Goal: Transaction & Acquisition: Purchase product/service

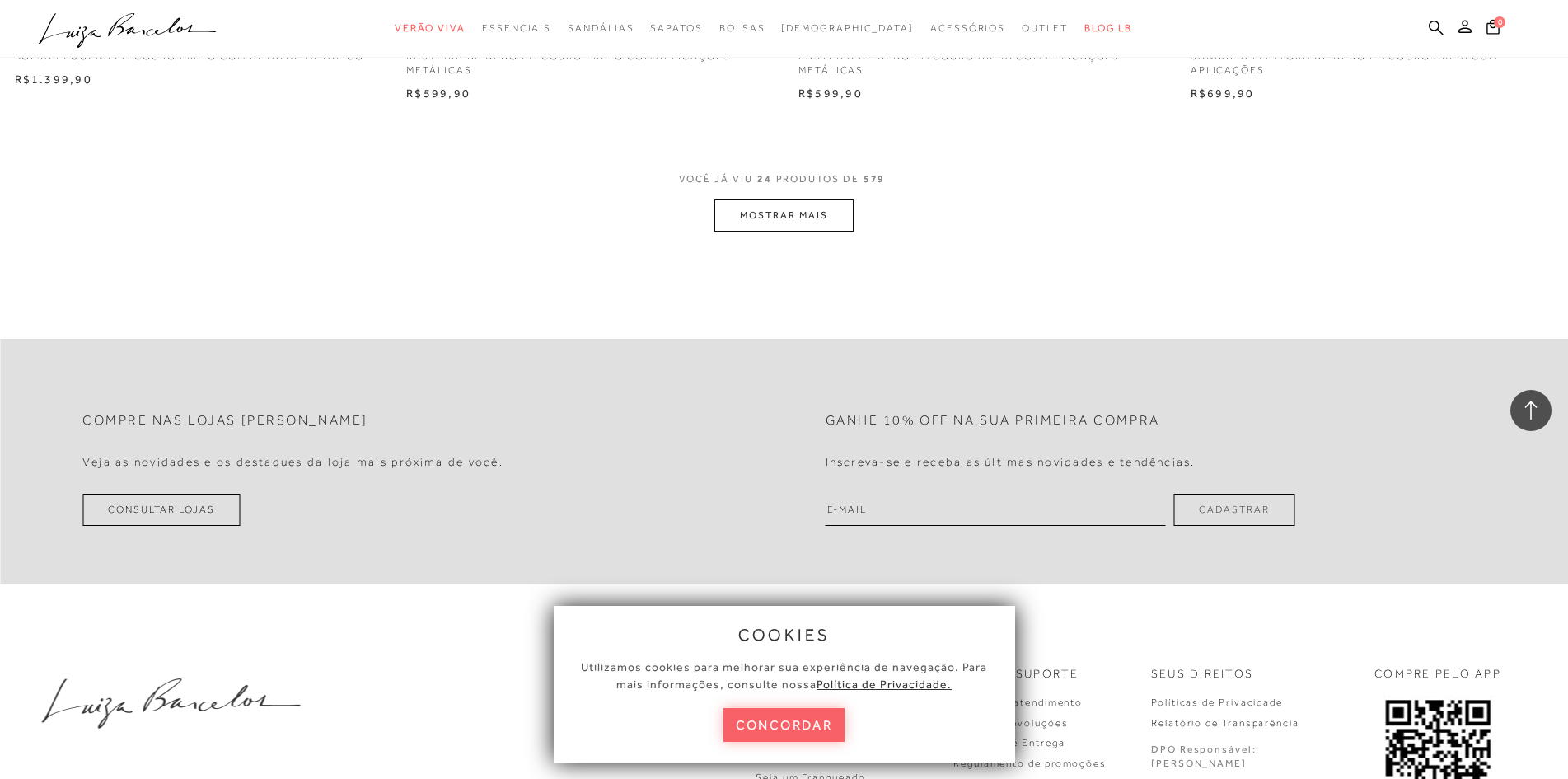
scroll to position [4120, 0]
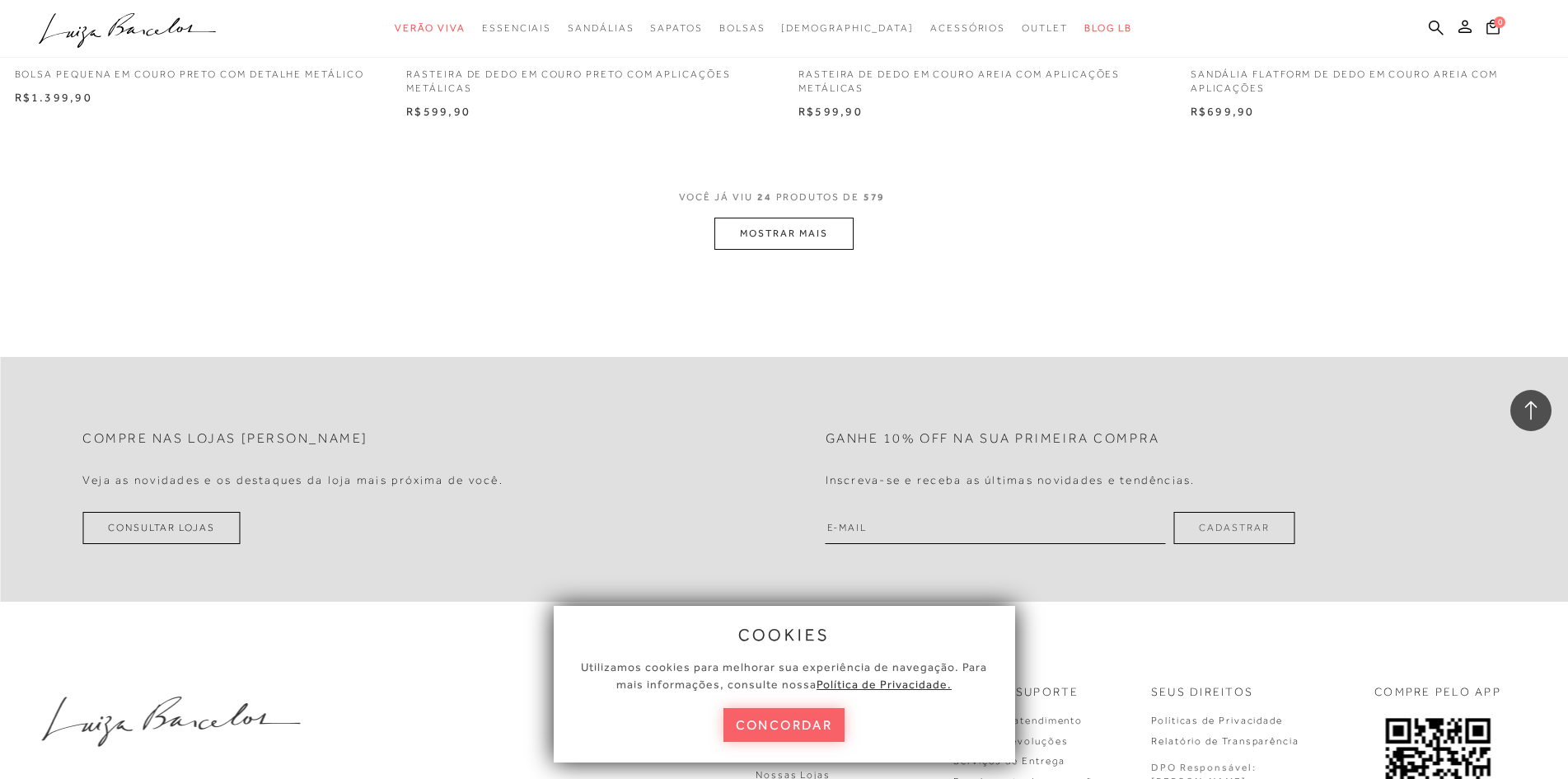
click at [837, 225] on button "MOSTRAR MAIS" at bounding box center [784, 233] width 139 height 32
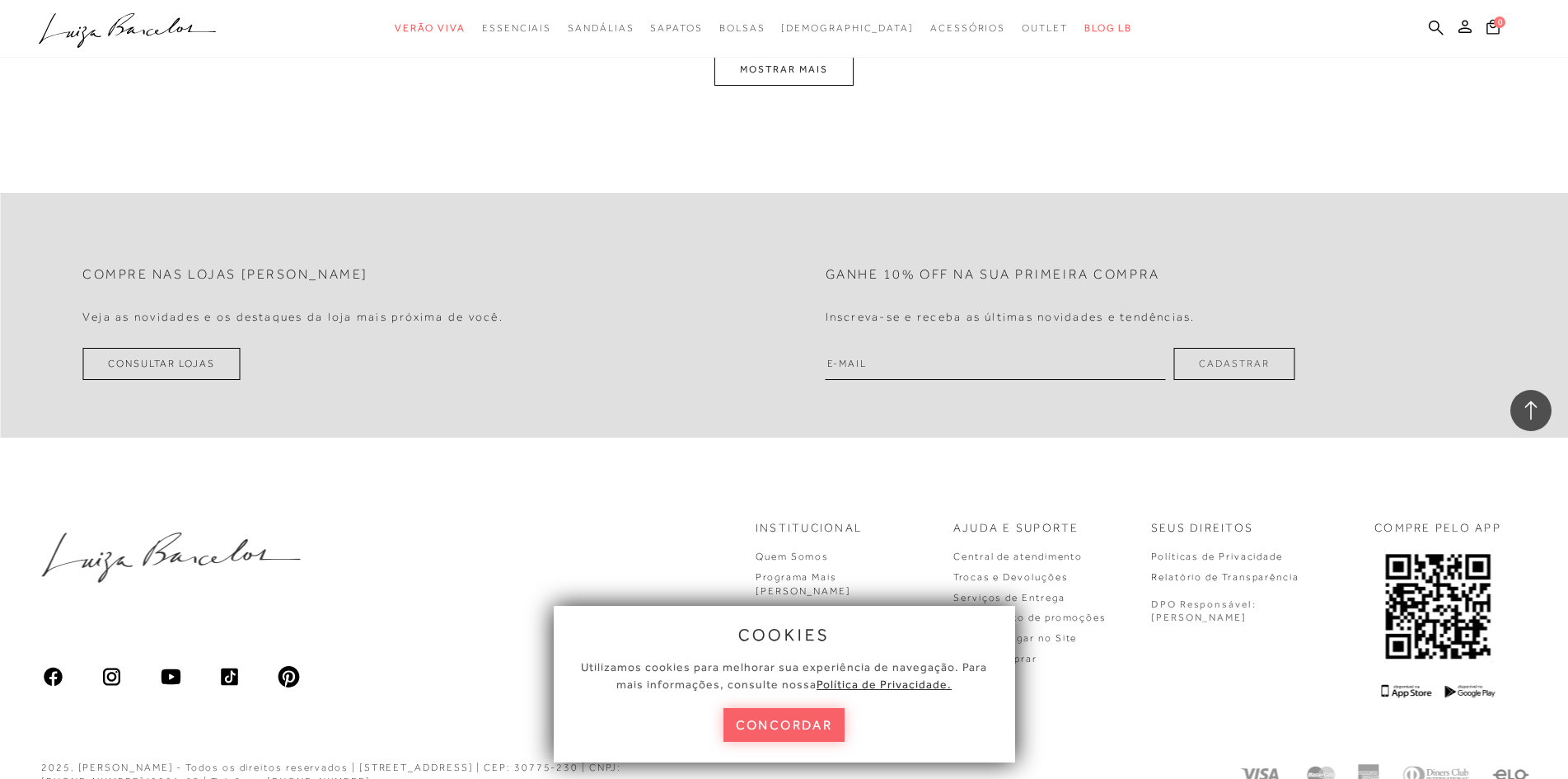
scroll to position [8075, 0]
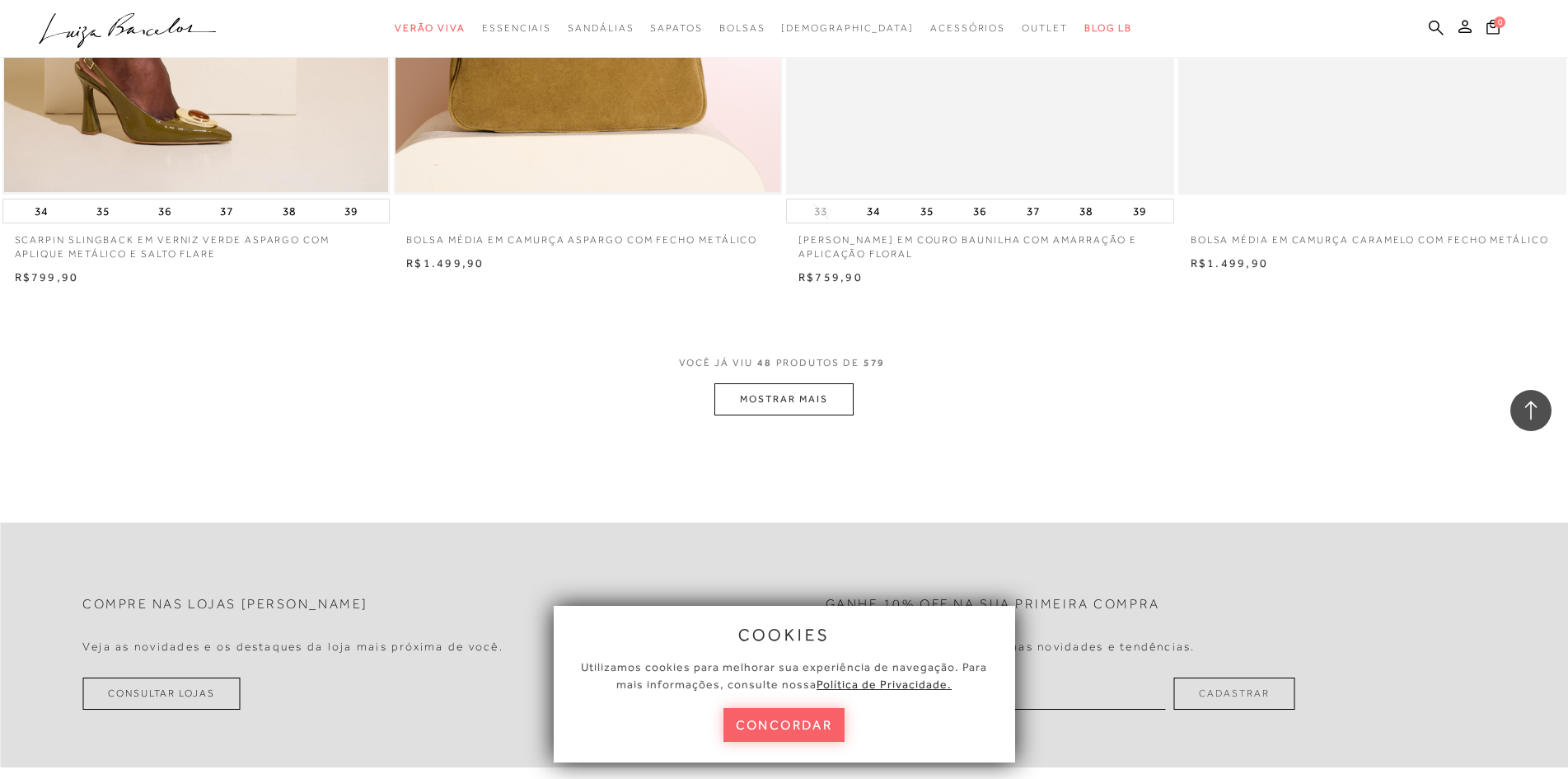
click at [748, 392] on button "MOSTRAR MAIS" at bounding box center [784, 399] width 139 height 32
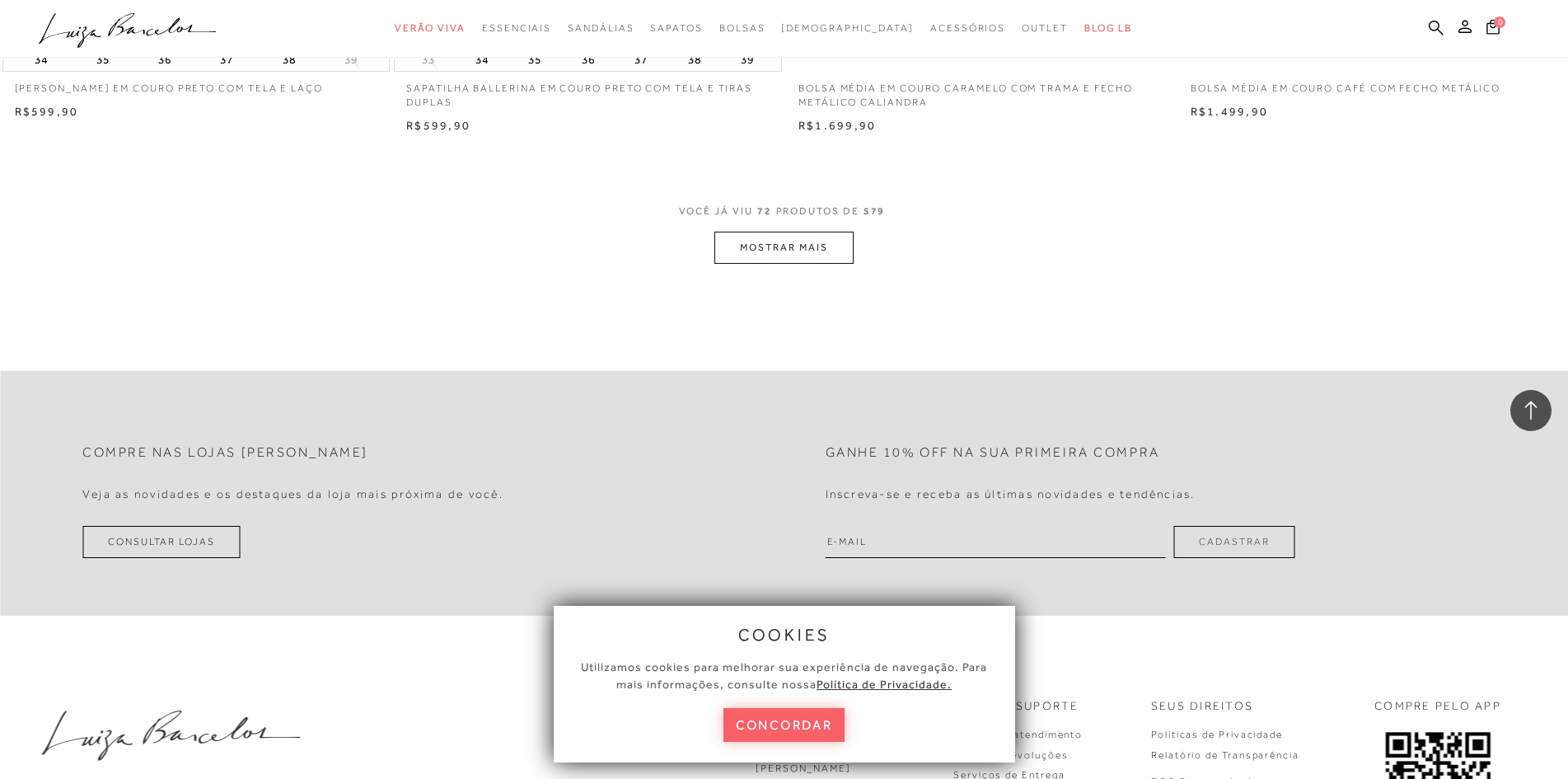
scroll to position [12360, 0]
click at [764, 236] on button "MOSTRAR MAIS" at bounding box center [784, 249] width 139 height 32
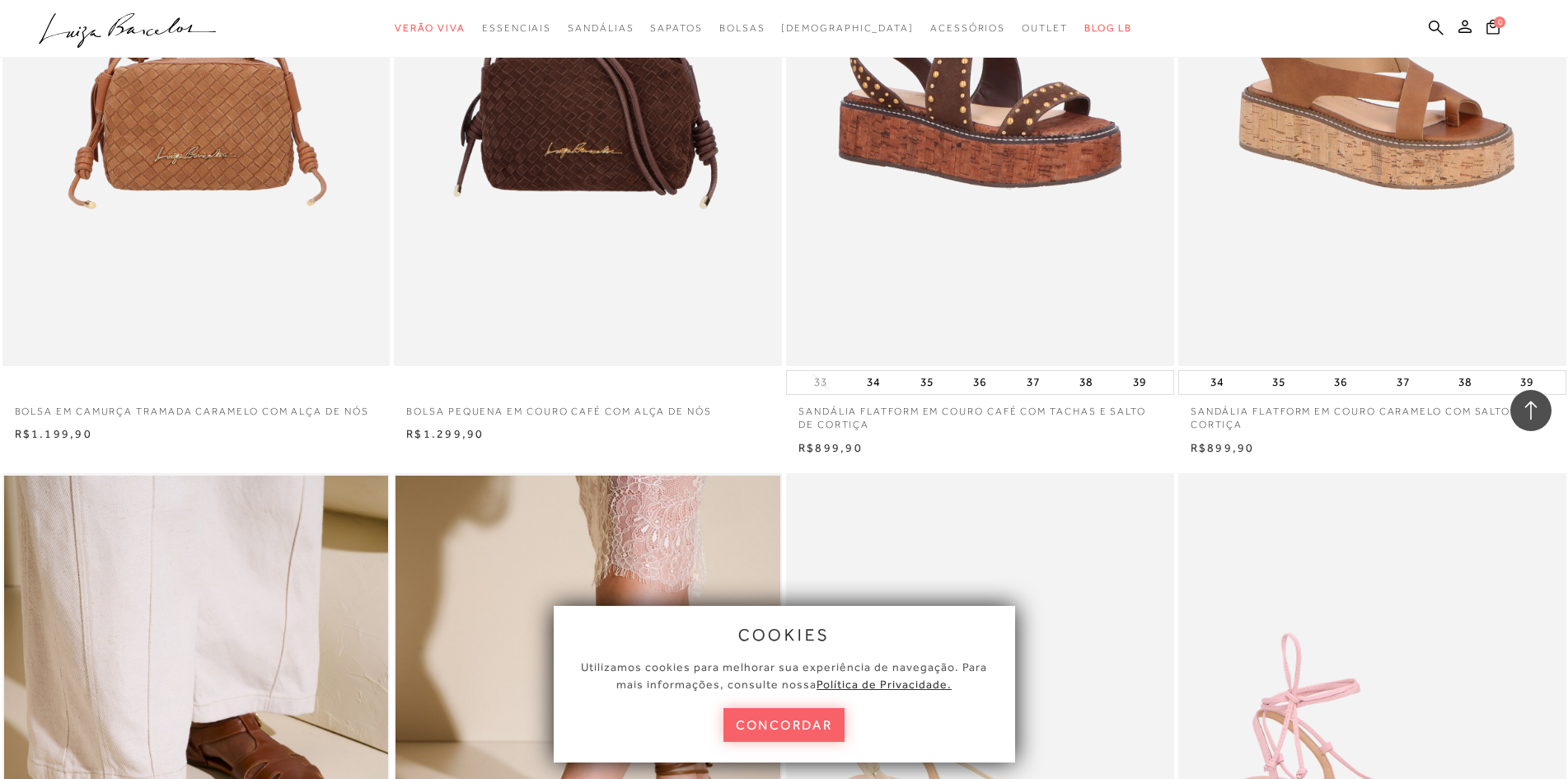
scroll to position [12607, 0]
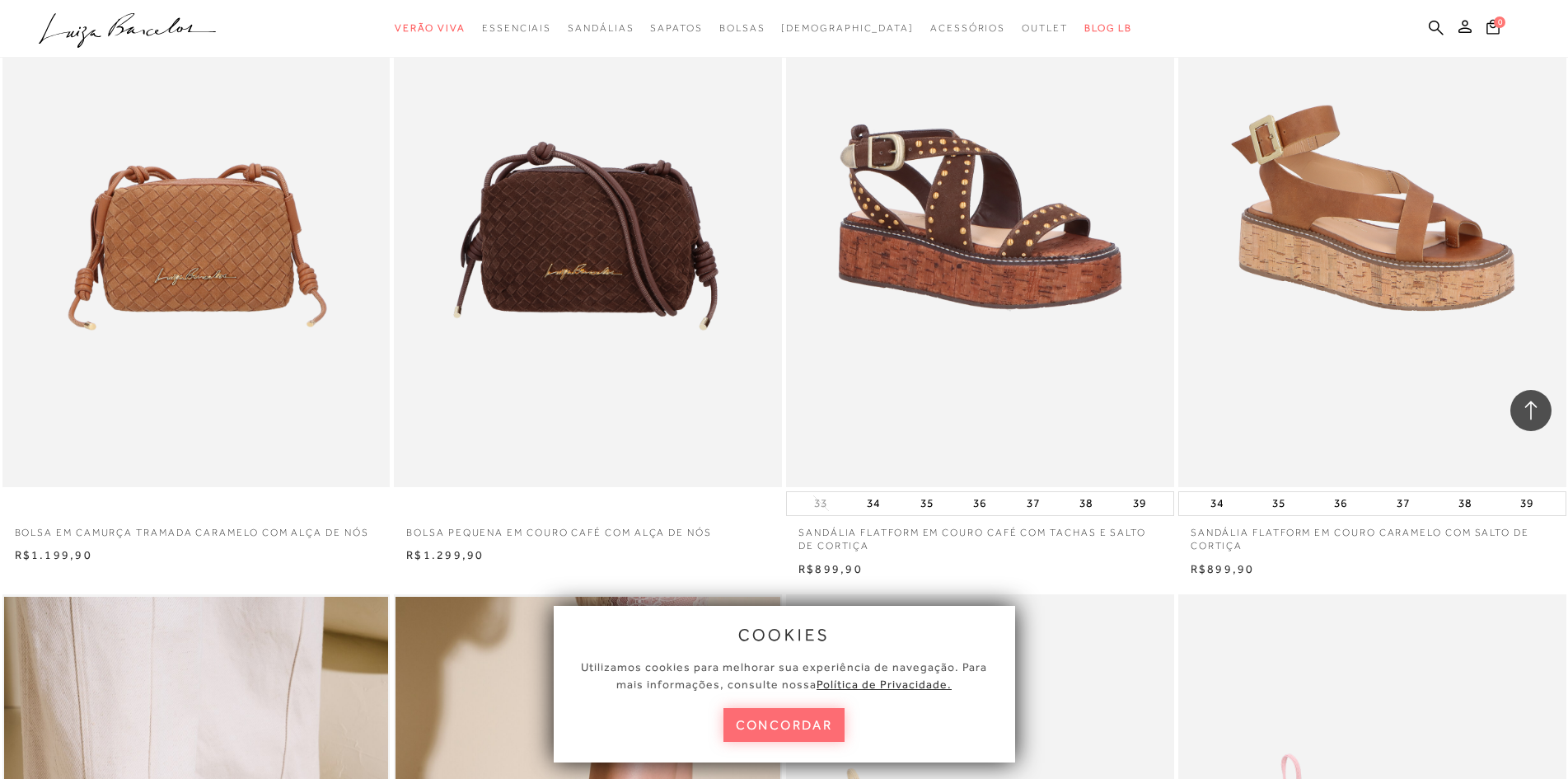
click at [776, 712] on button "concordar" at bounding box center [785, 724] width 122 height 34
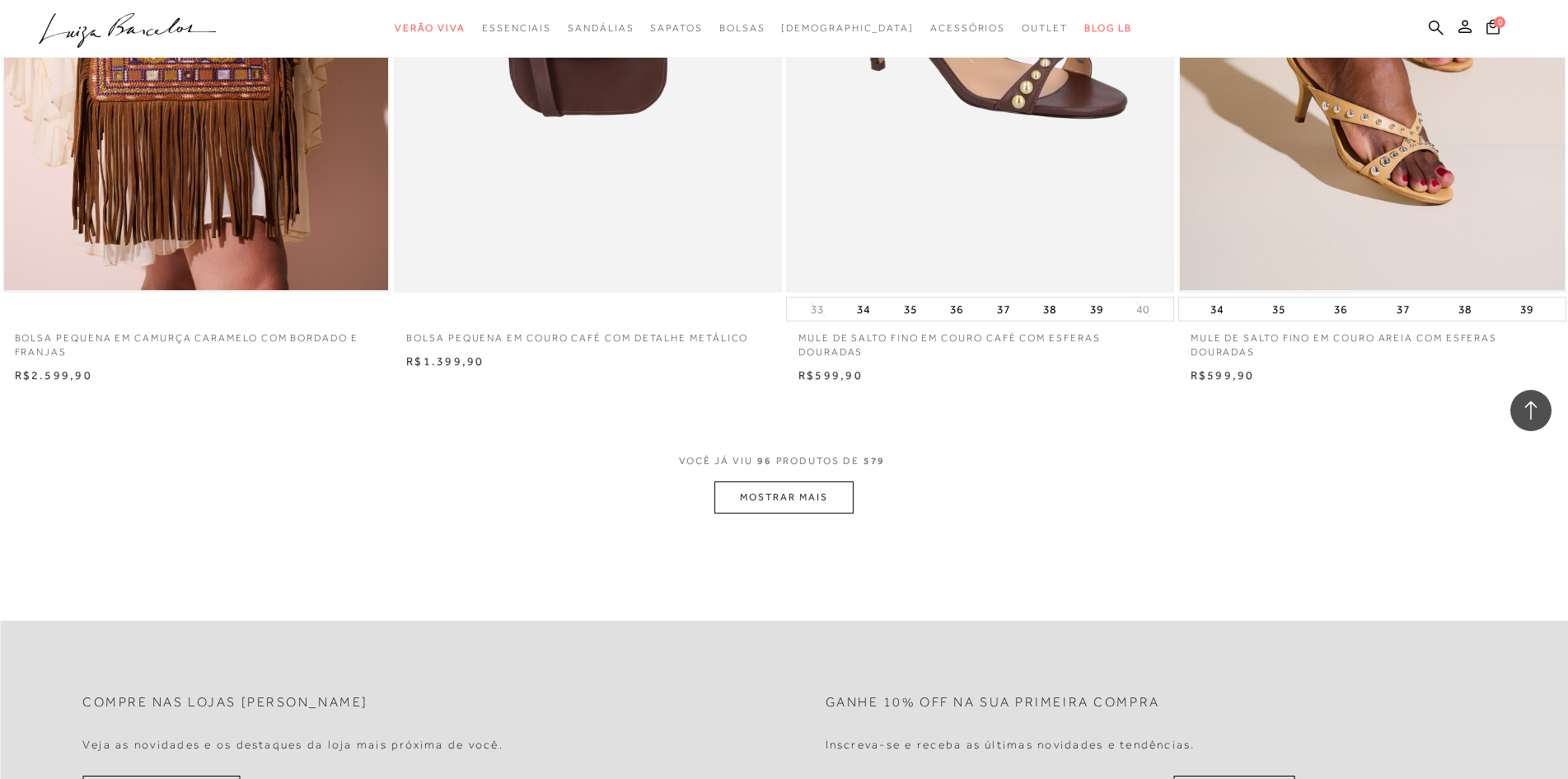
scroll to position [16480, 0]
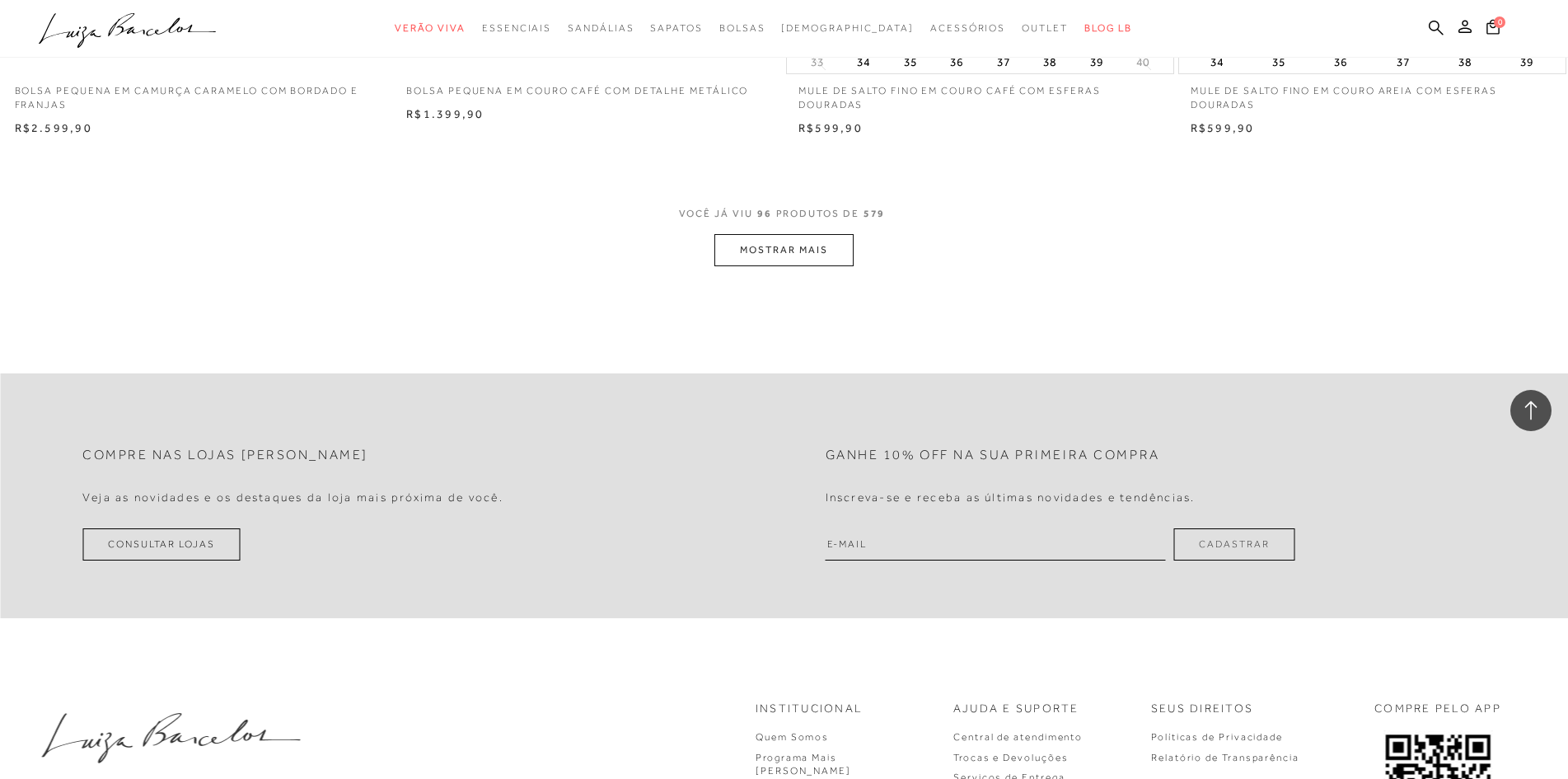
click at [797, 237] on button "MOSTRAR MAIS" at bounding box center [784, 249] width 139 height 32
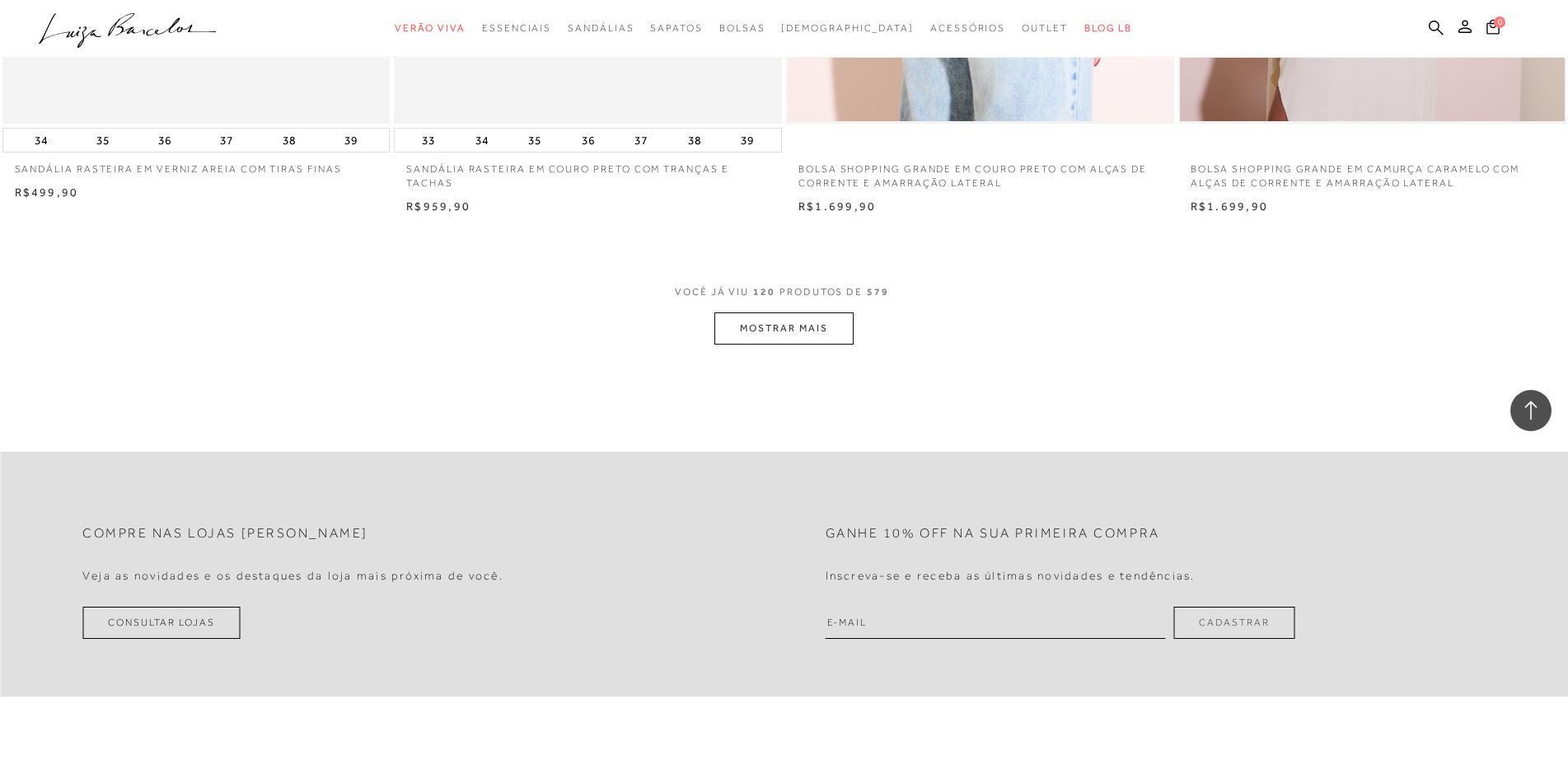
scroll to position [20517, 0]
click at [791, 338] on button "MOSTRAR MAIS" at bounding box center [784, 333] width 139 height 32
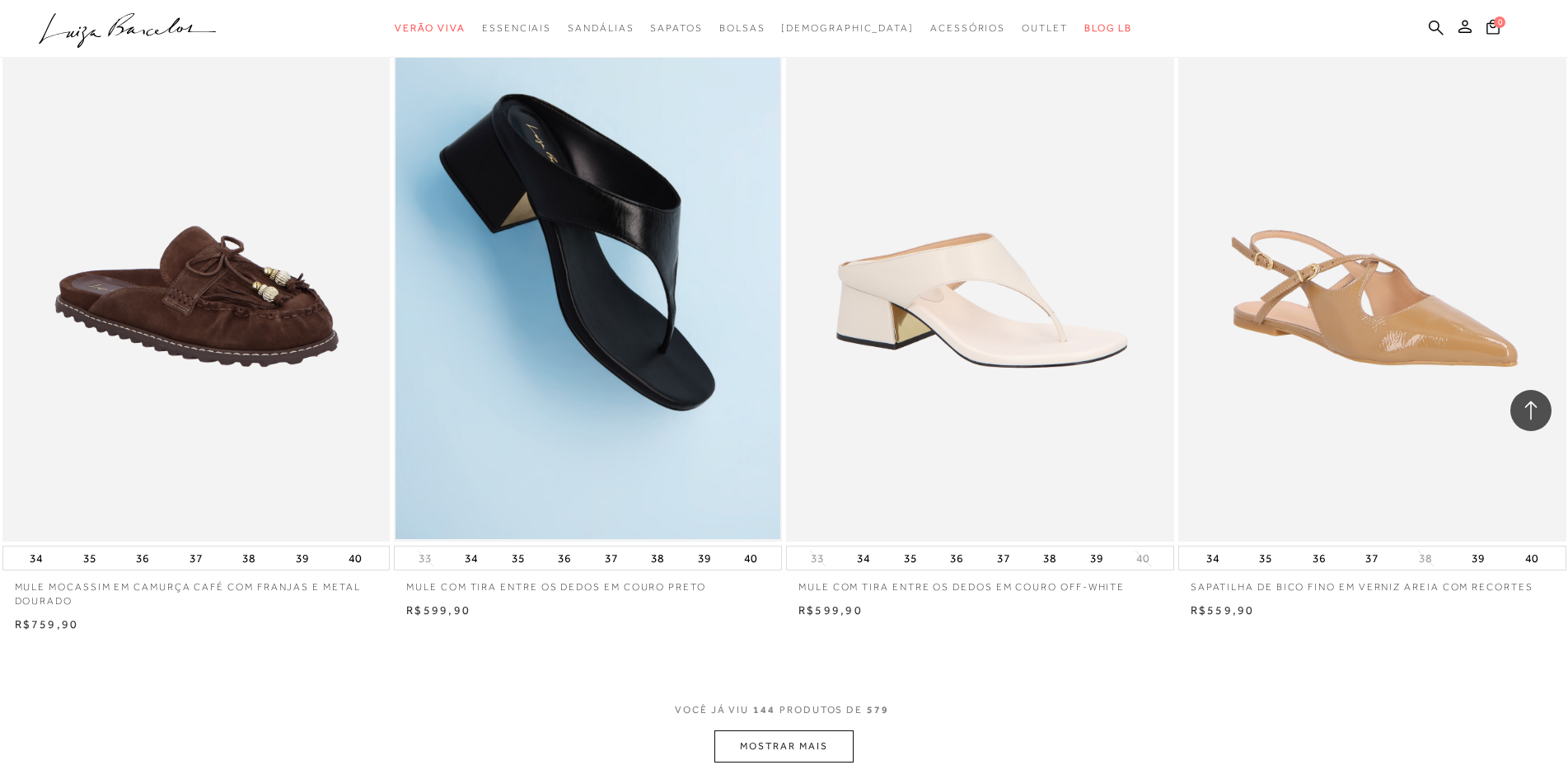
scroll to position [24719, 0]
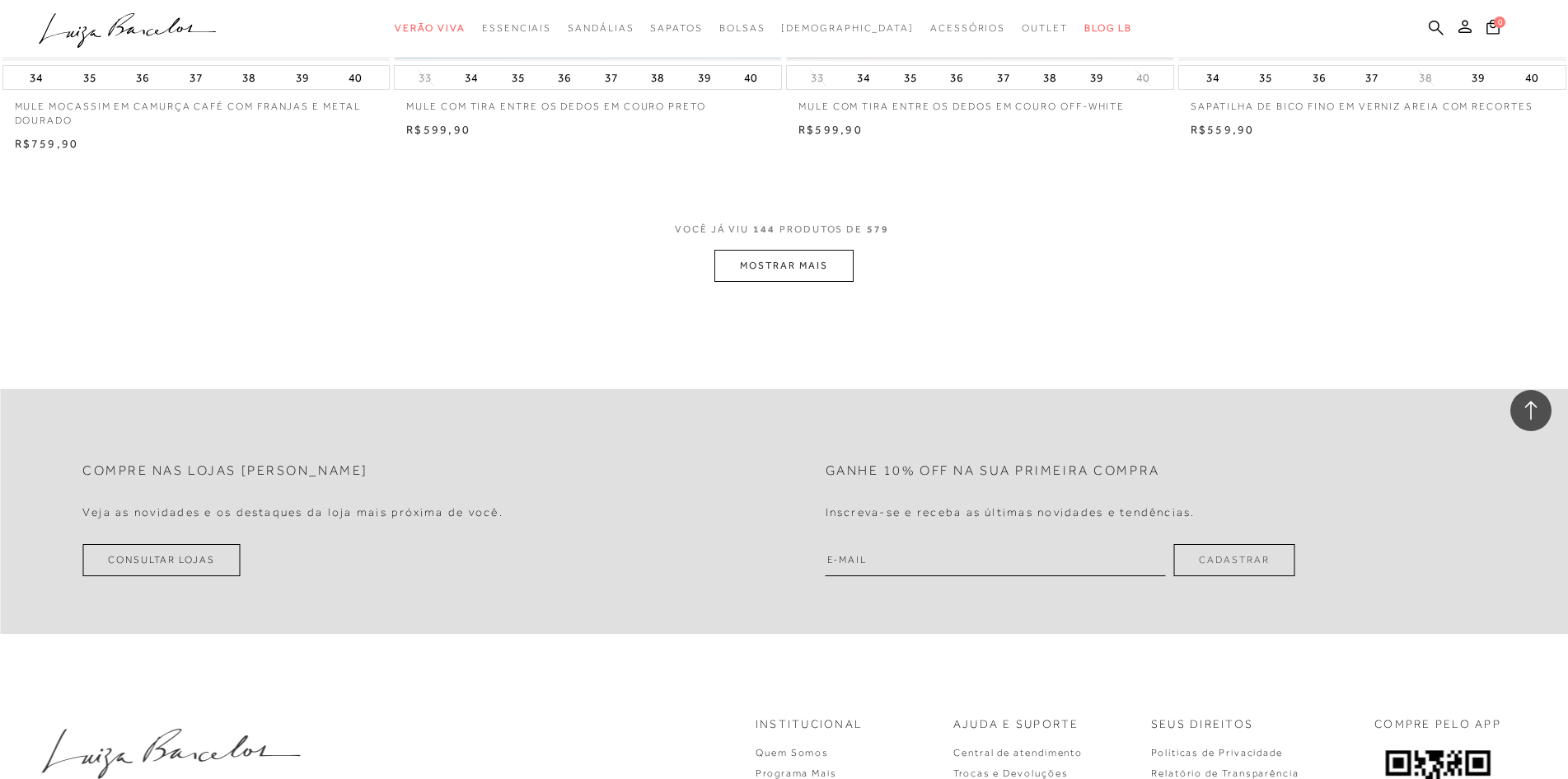
click at [836, 272] on button "MOSTRAR MAIS" at bounding box center [784, 265] width 139 height 32
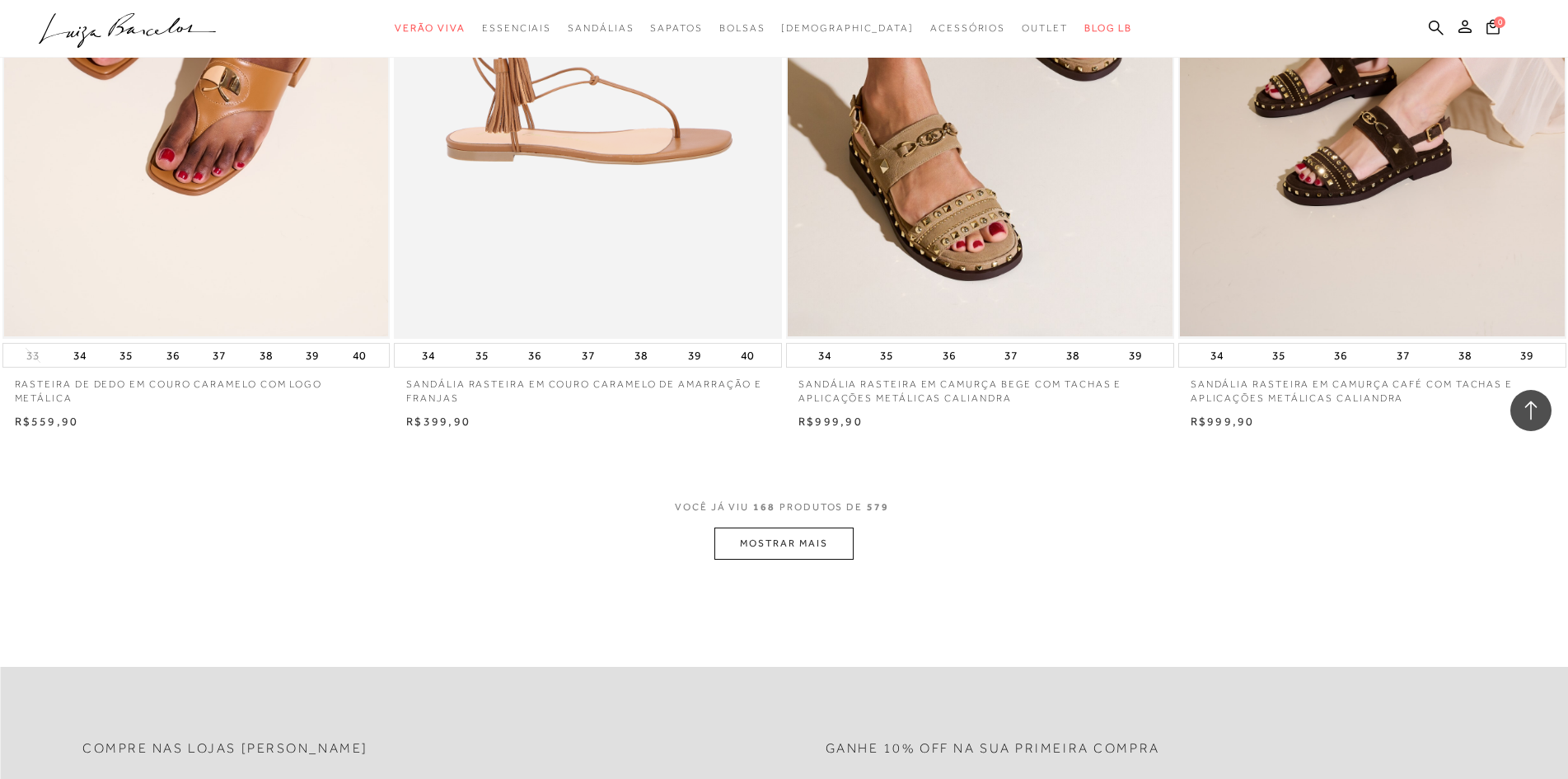
scroll to position [28592, 0]
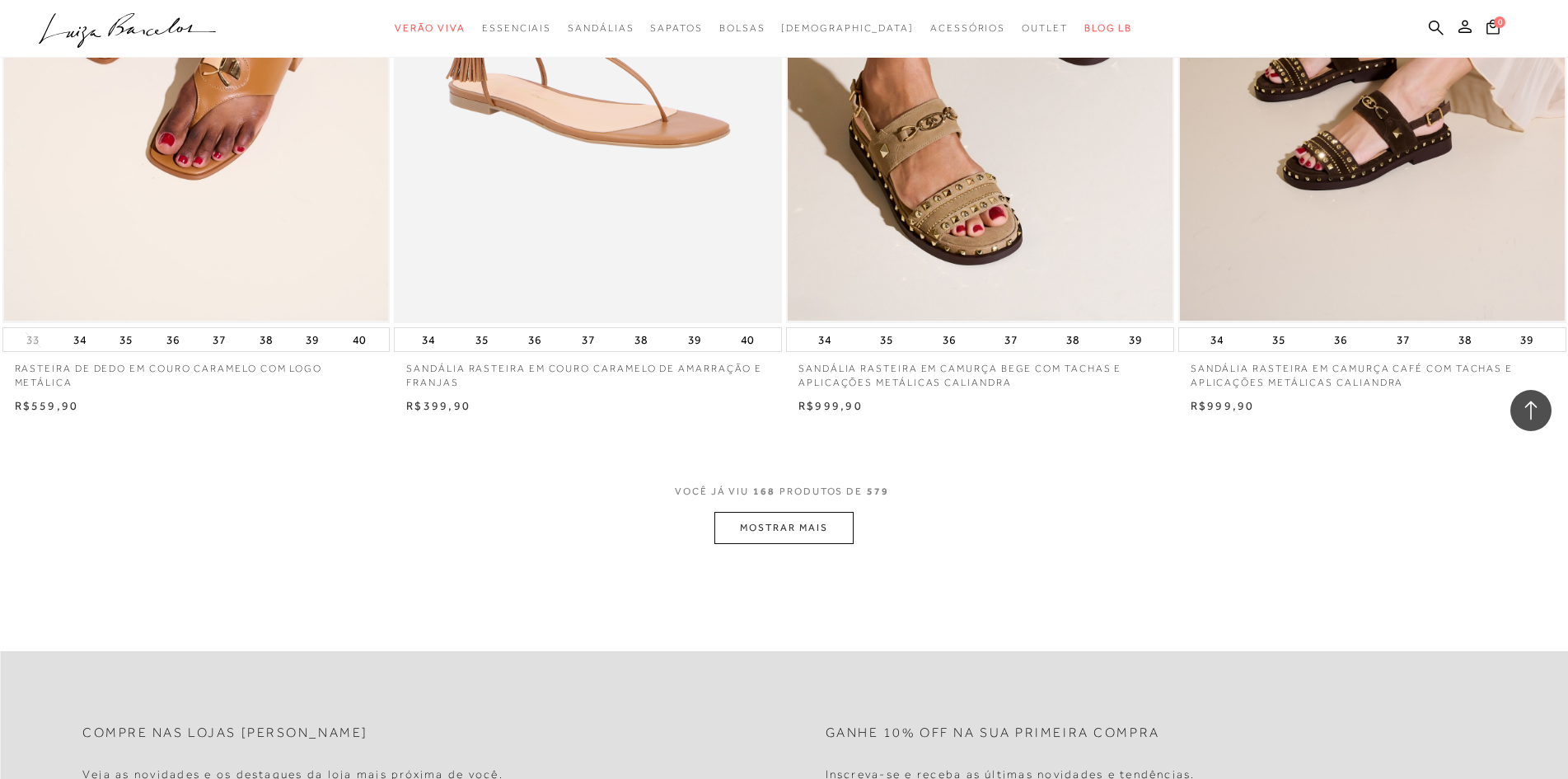
click at [823, 531] on button "MOSTRAR MAIS" at bounding box center [784, 527] width 139 height 32
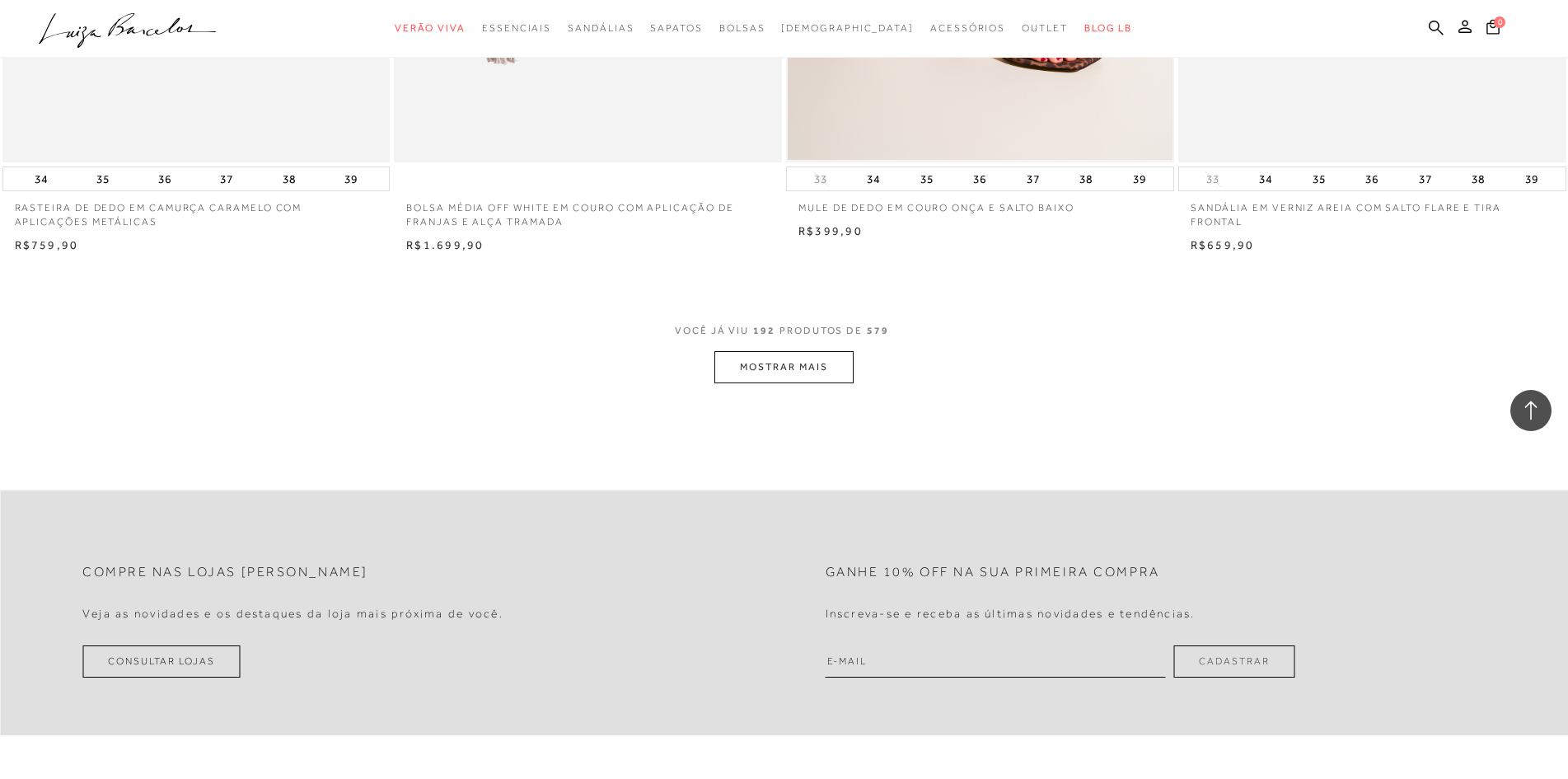
scroll to position [32877, 0]
click at [776, 373] on button "MOSTRAR MAIS" at bounding box center [784, 366] width 139 height 32
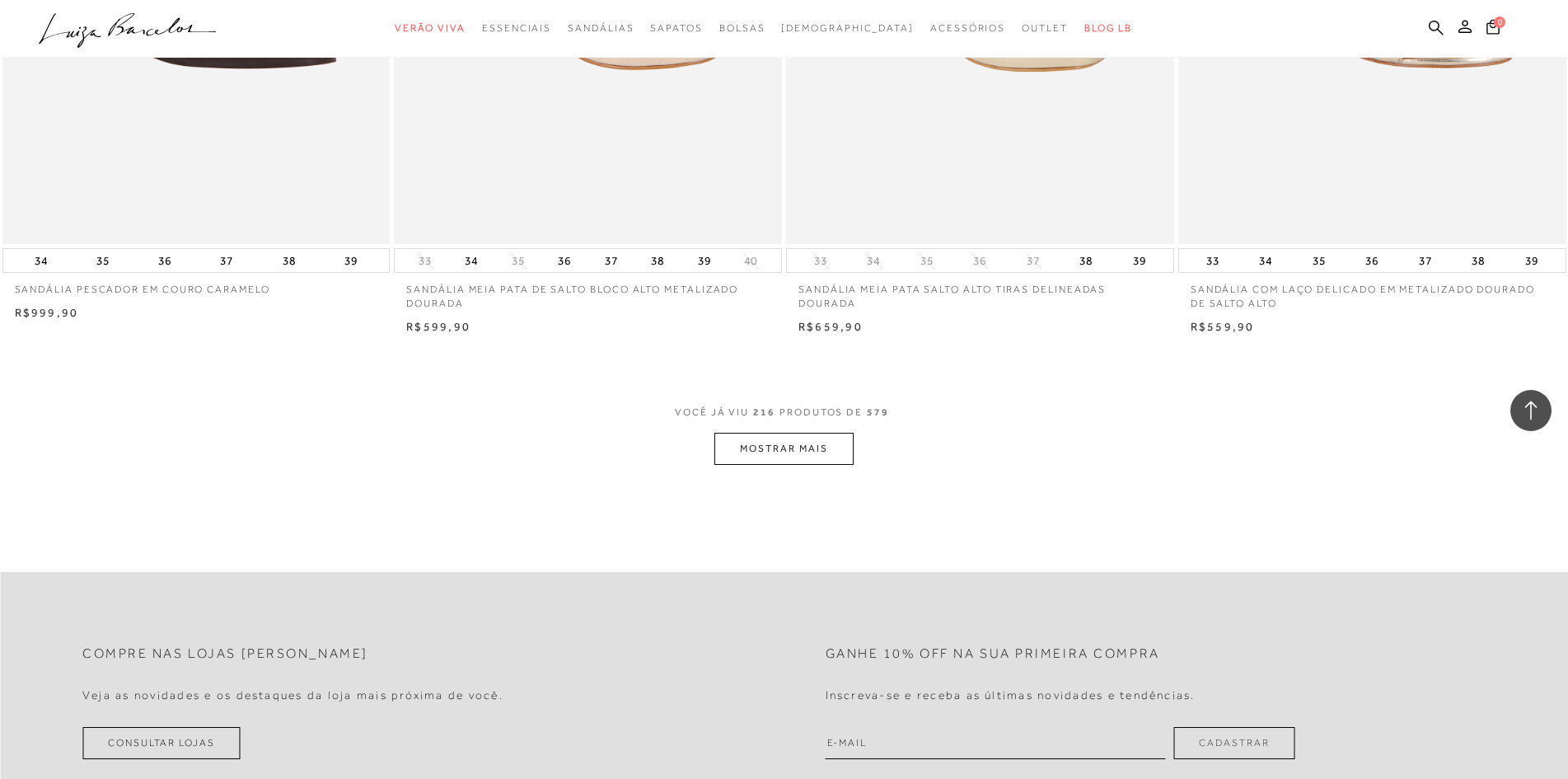
scroll to position [36996, 0]
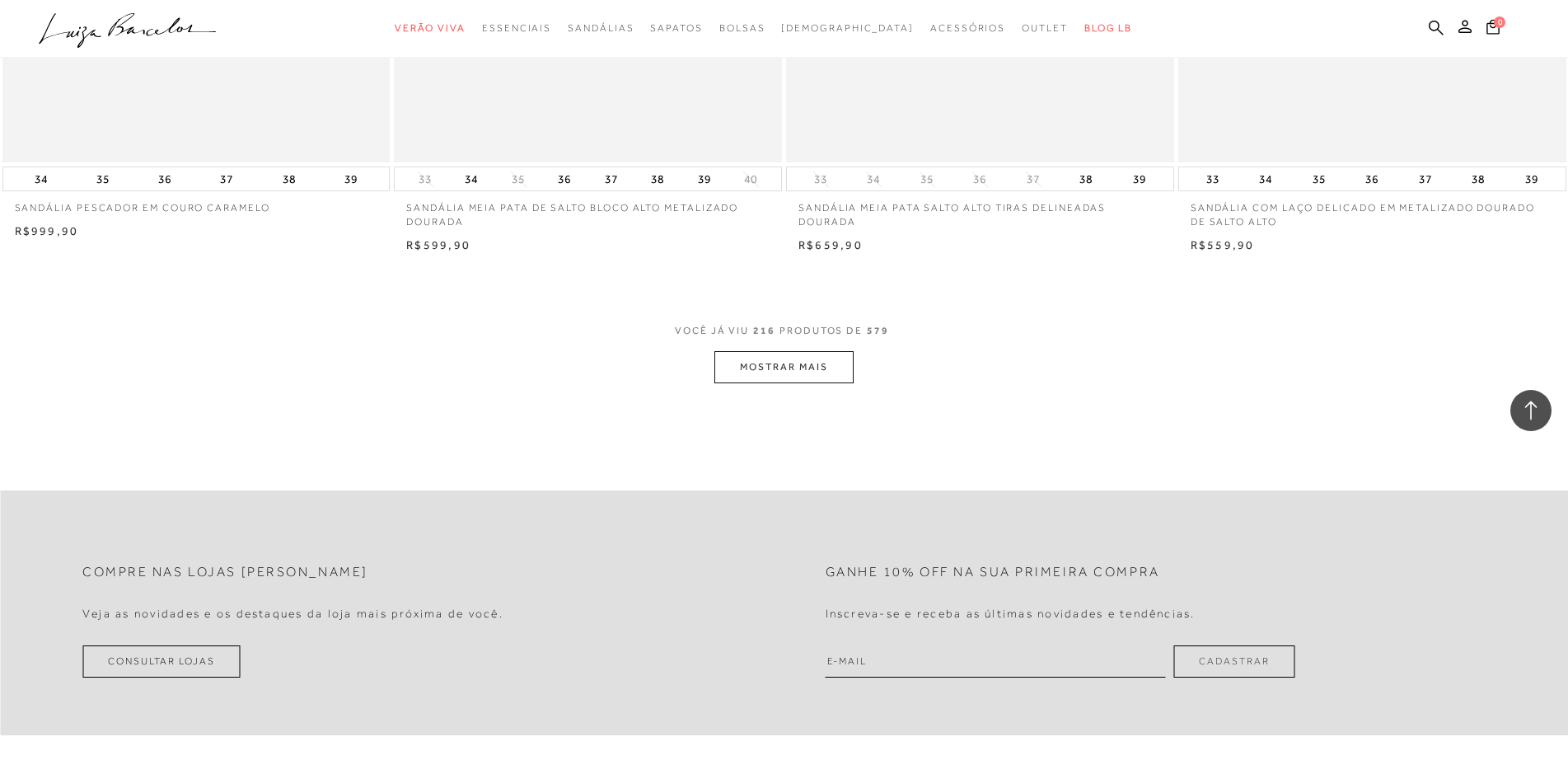
click at [822, 376] on button "MOSTRAR MAIS" at bounding box center [784, 367] width 139 height 32
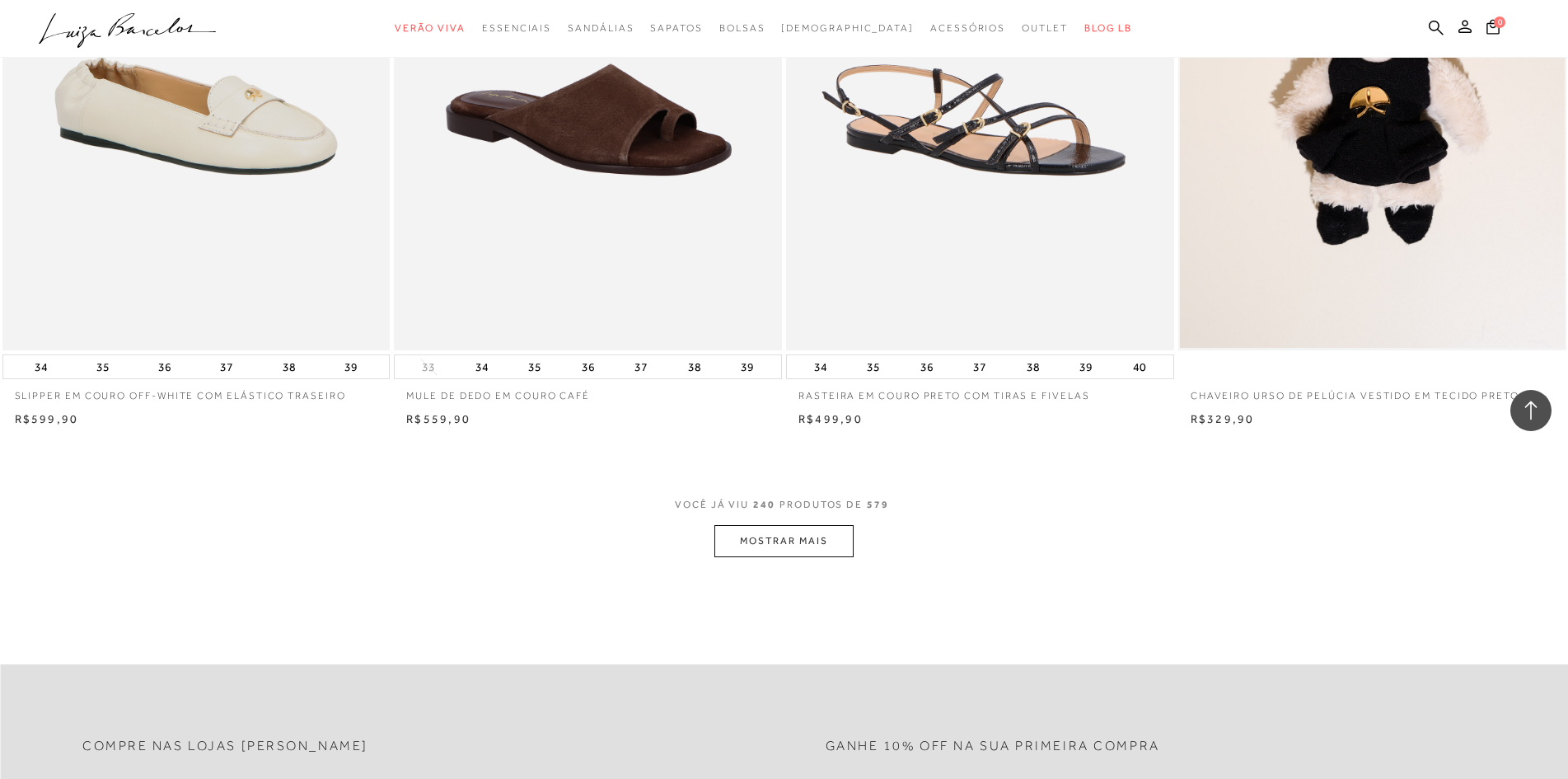
scroll to position [41199, 0]
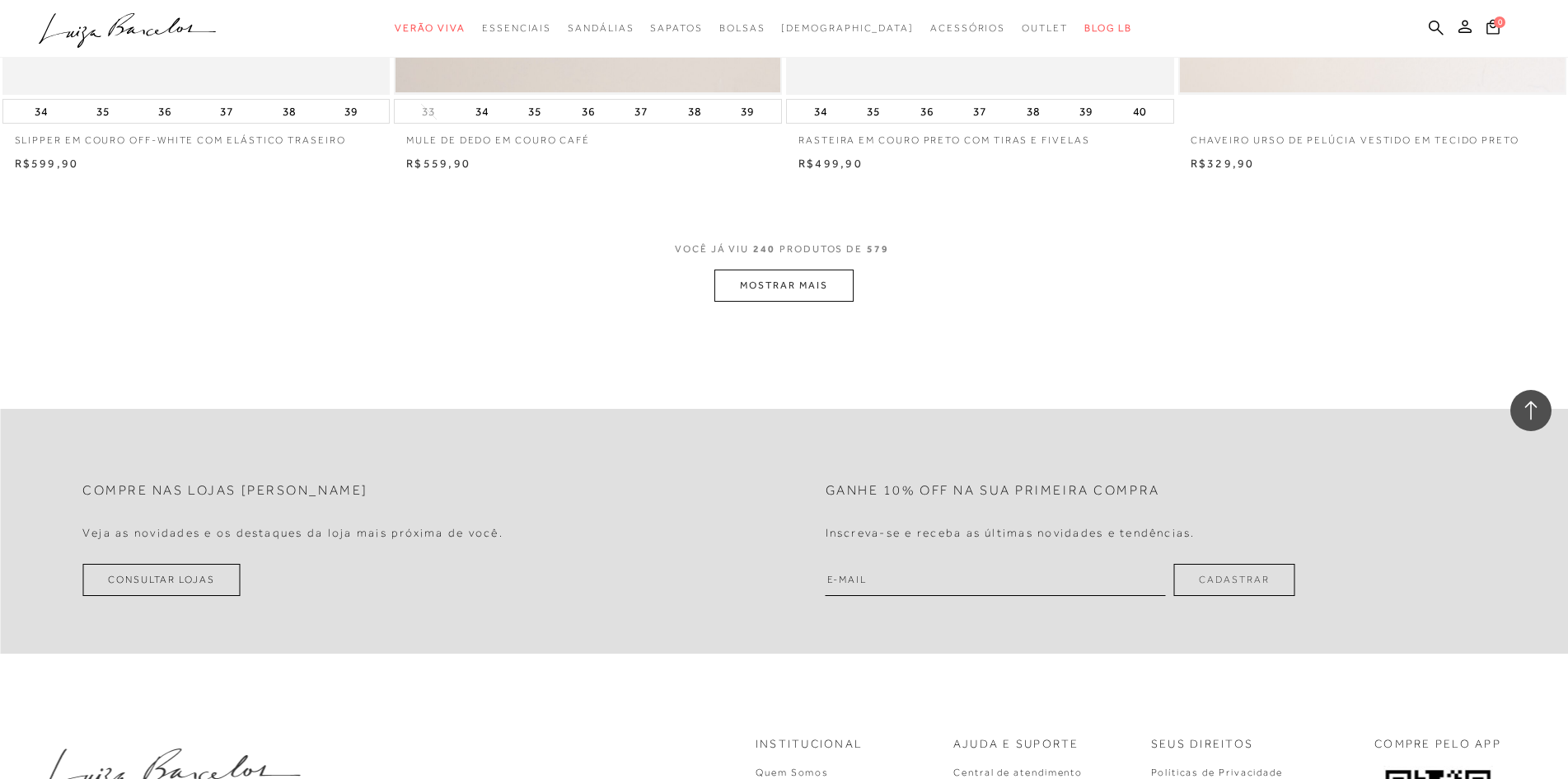
click at [799, 297] on button "MOSTRAR MAIS" at bounding box center [784, 285] width 139 height 32
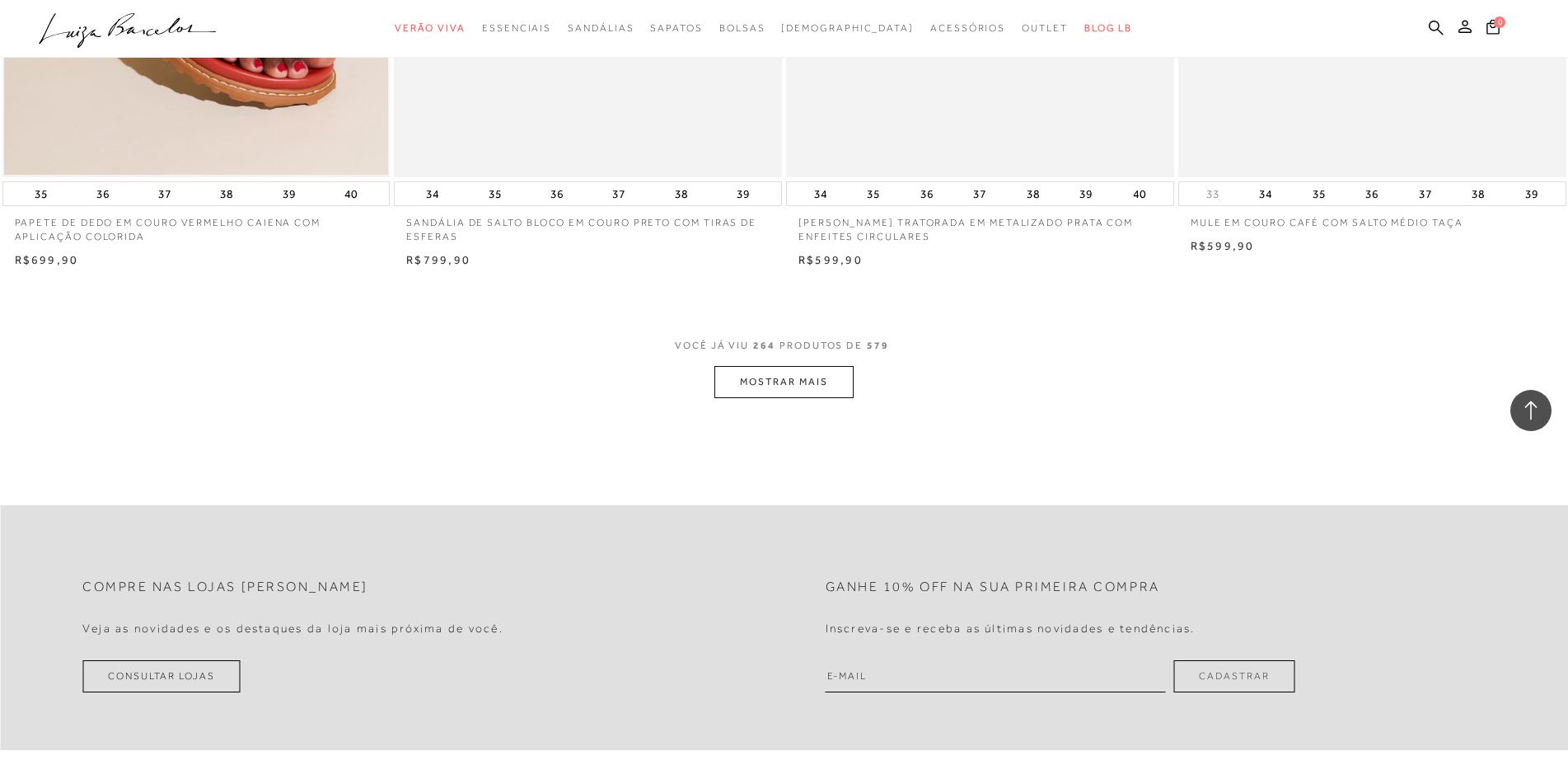
scroll to position [45236, 0]
click at [774, 389] on button "MOSTRAR MAIS" at bounding box center [784, 382] width 139 height 32
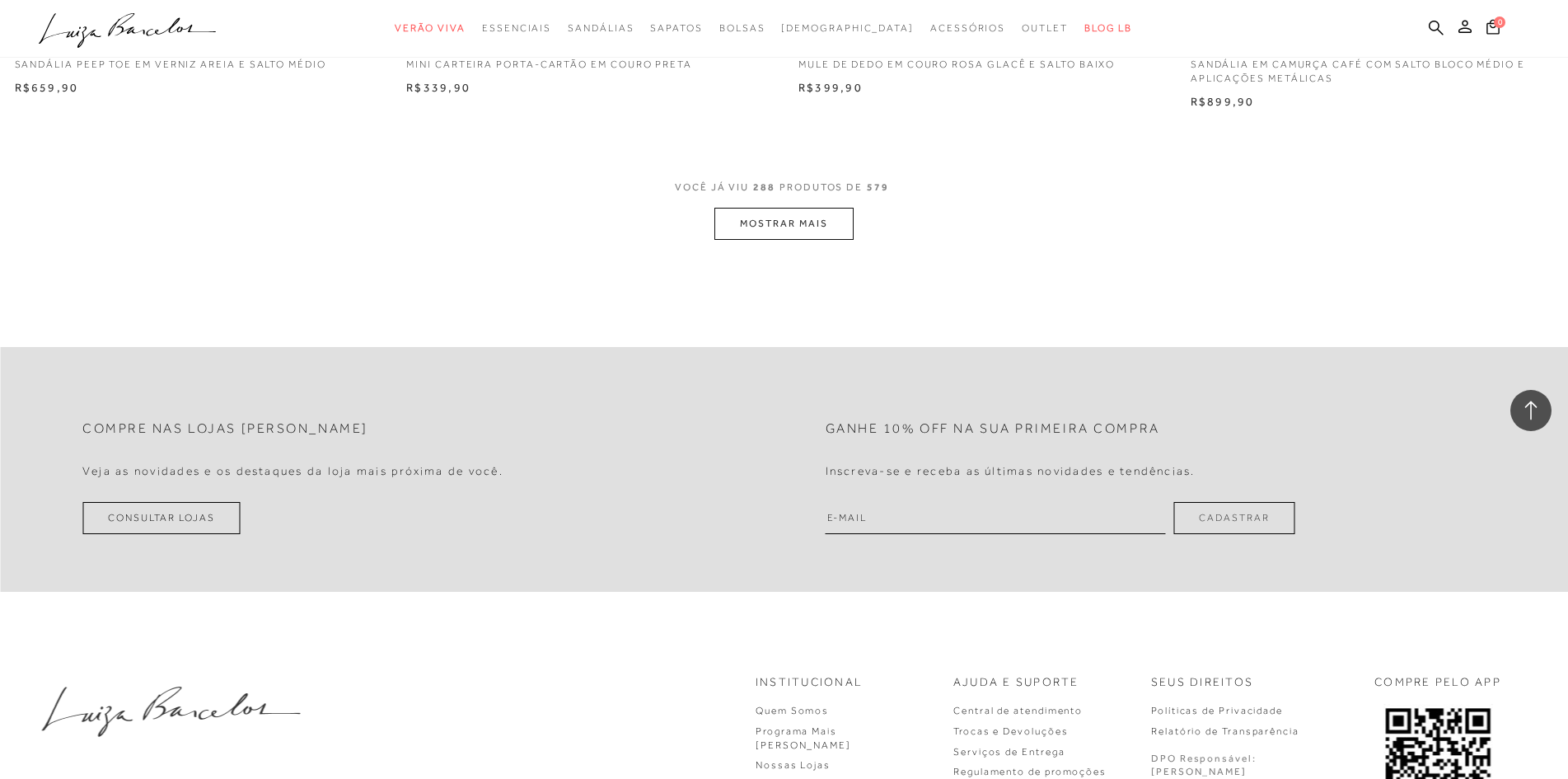
scroll to position [49521, 0]
click at [799, 235] on button "MOSTRAR MAIS" at bounding box center [784, 218] width 139 height 32
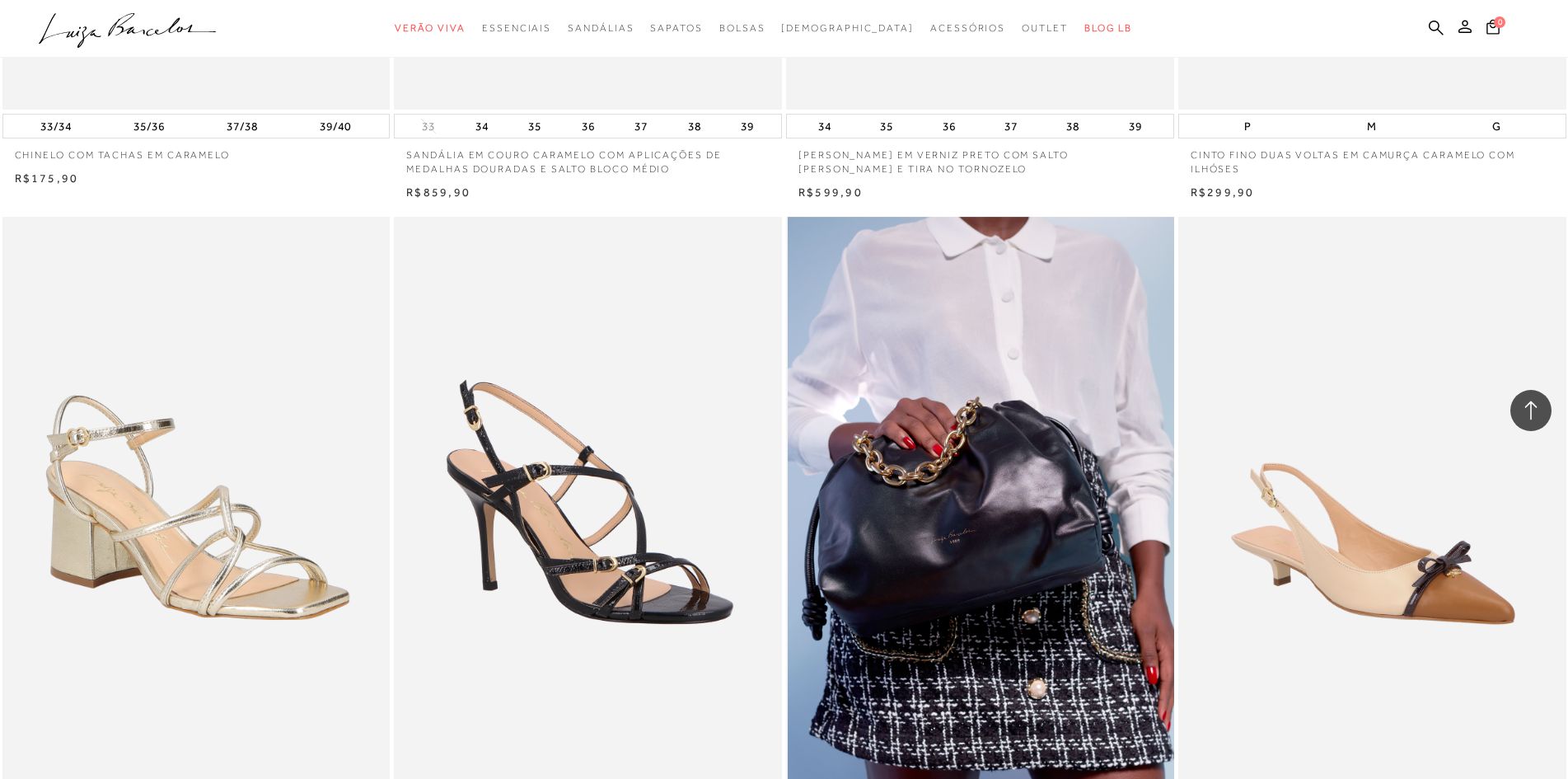
scroll to position [51003, 0]
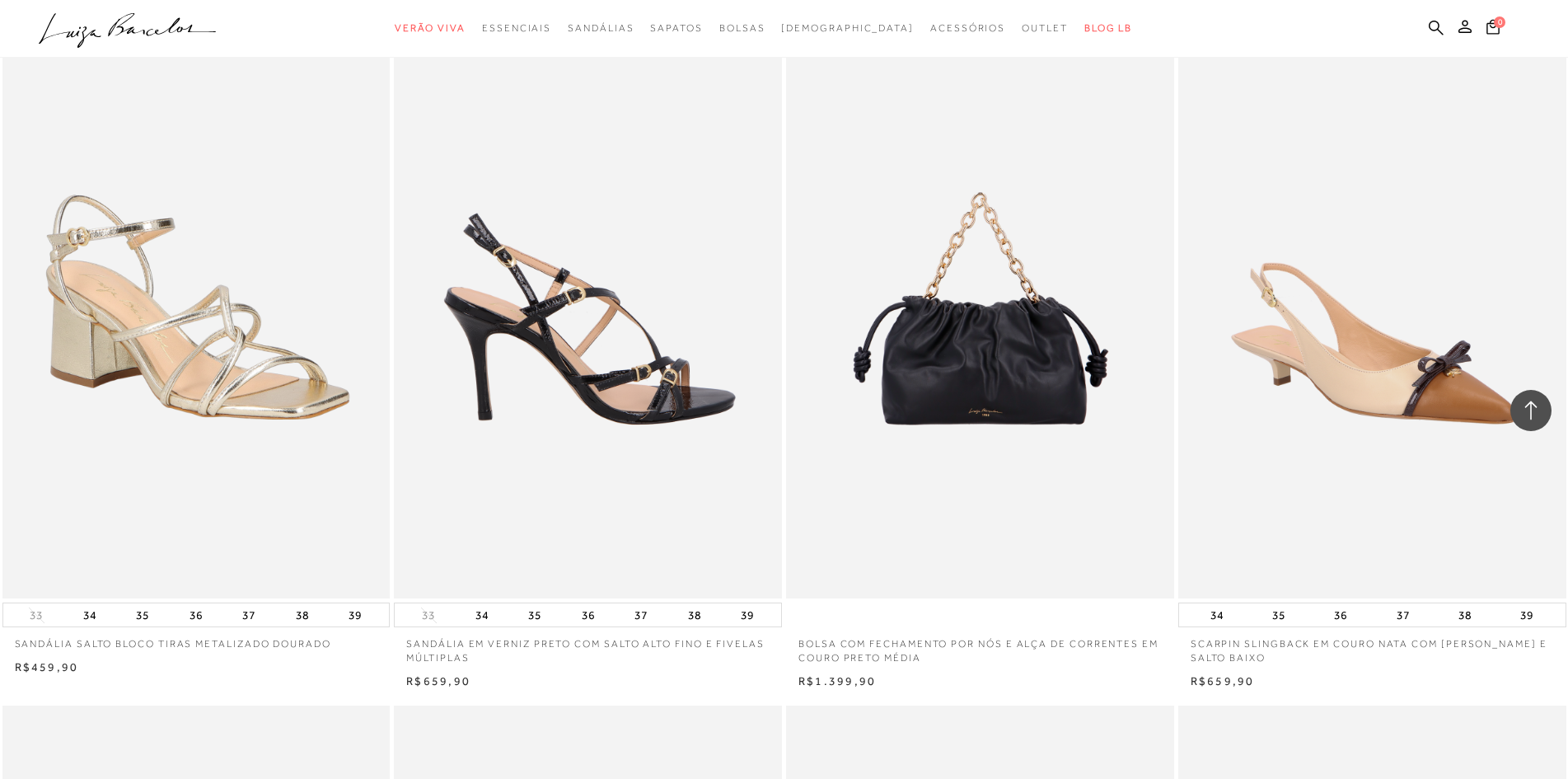
click at [594, 392] on img at bounding box center [589, 307] width 387 height 582
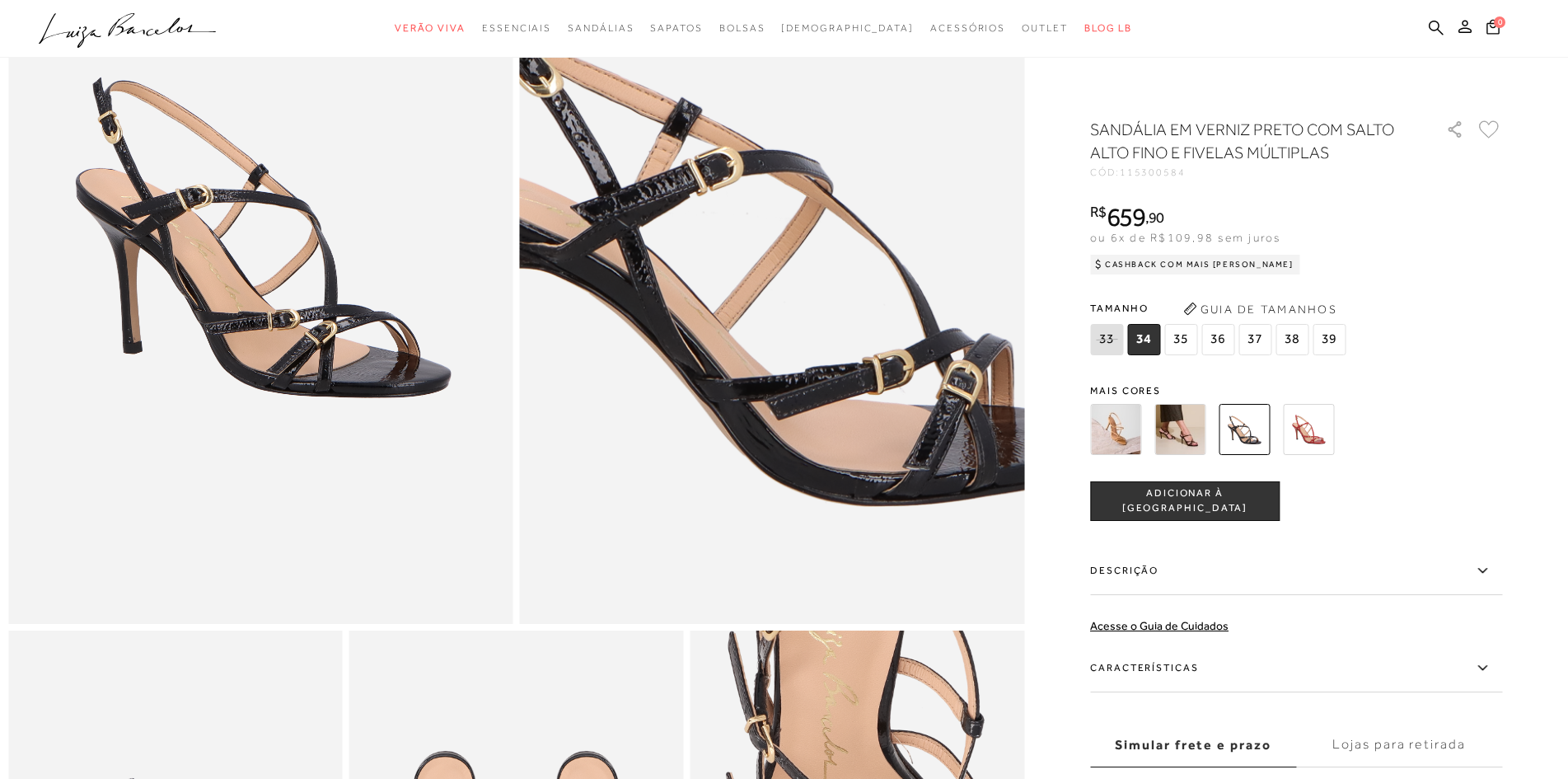
scroll to position [247, 0]
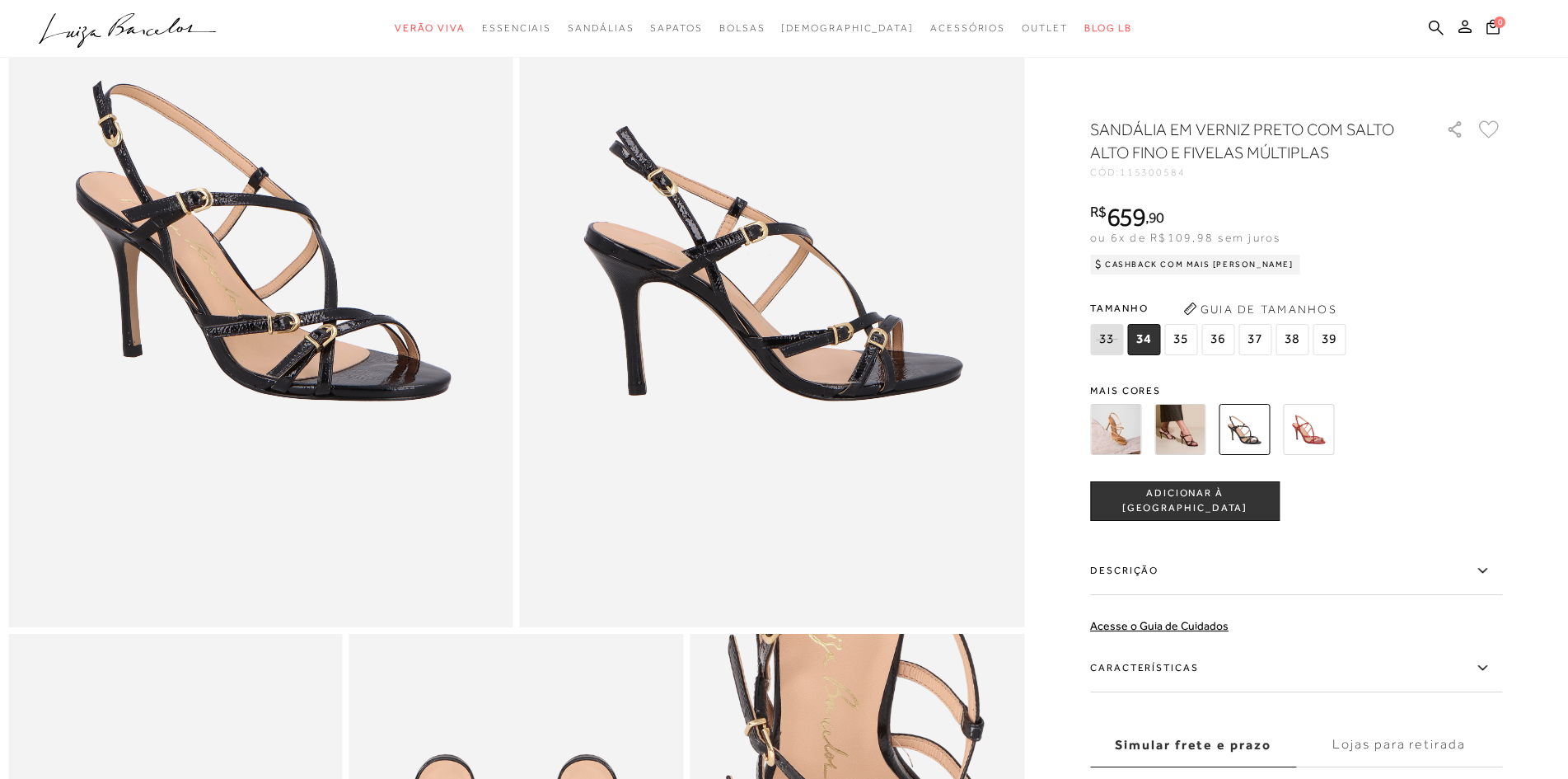
click at [1193, 418] on img at bounding box center [1180, 430] width 51 height 51
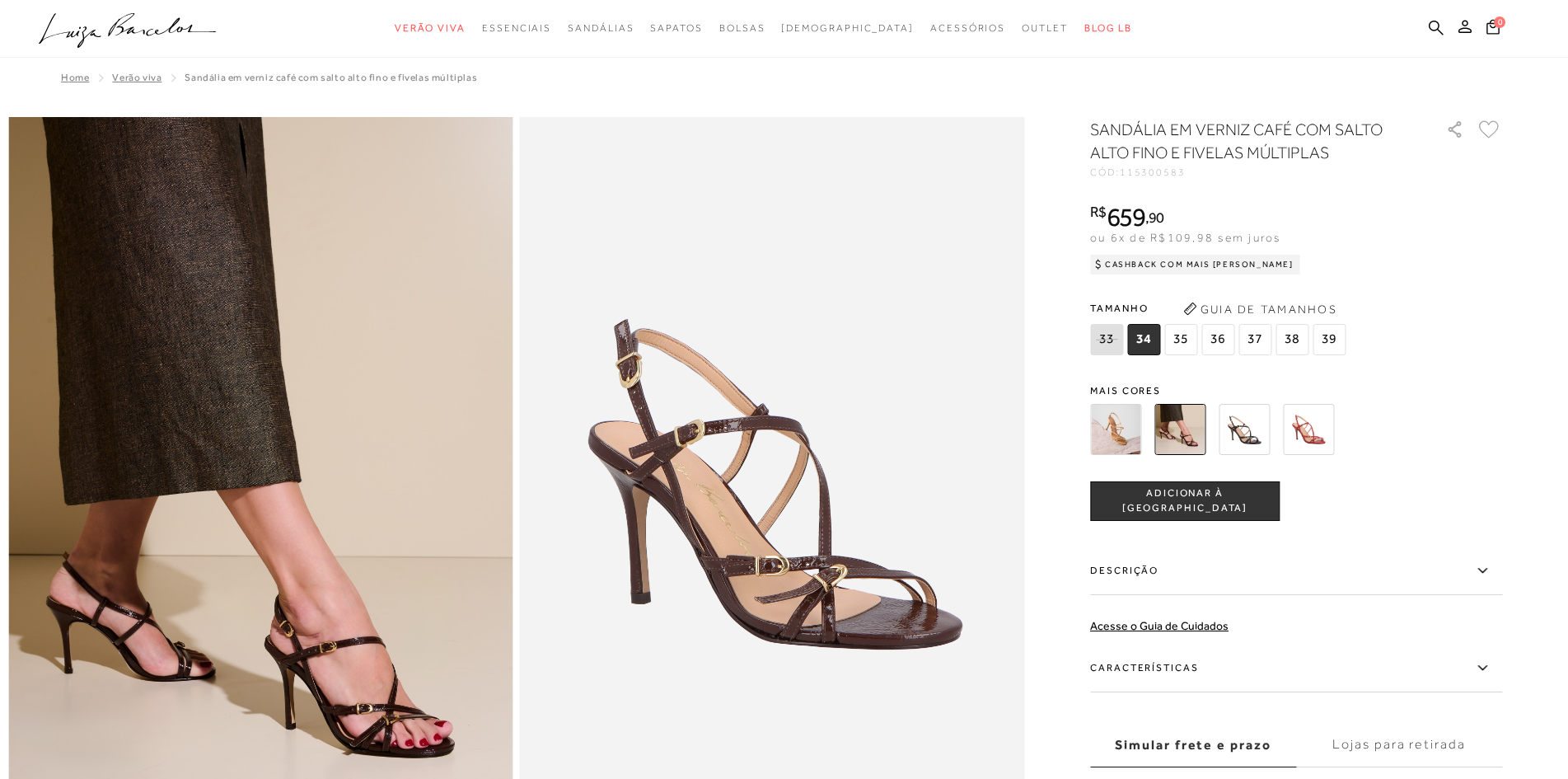
scroll to position [83, 0]
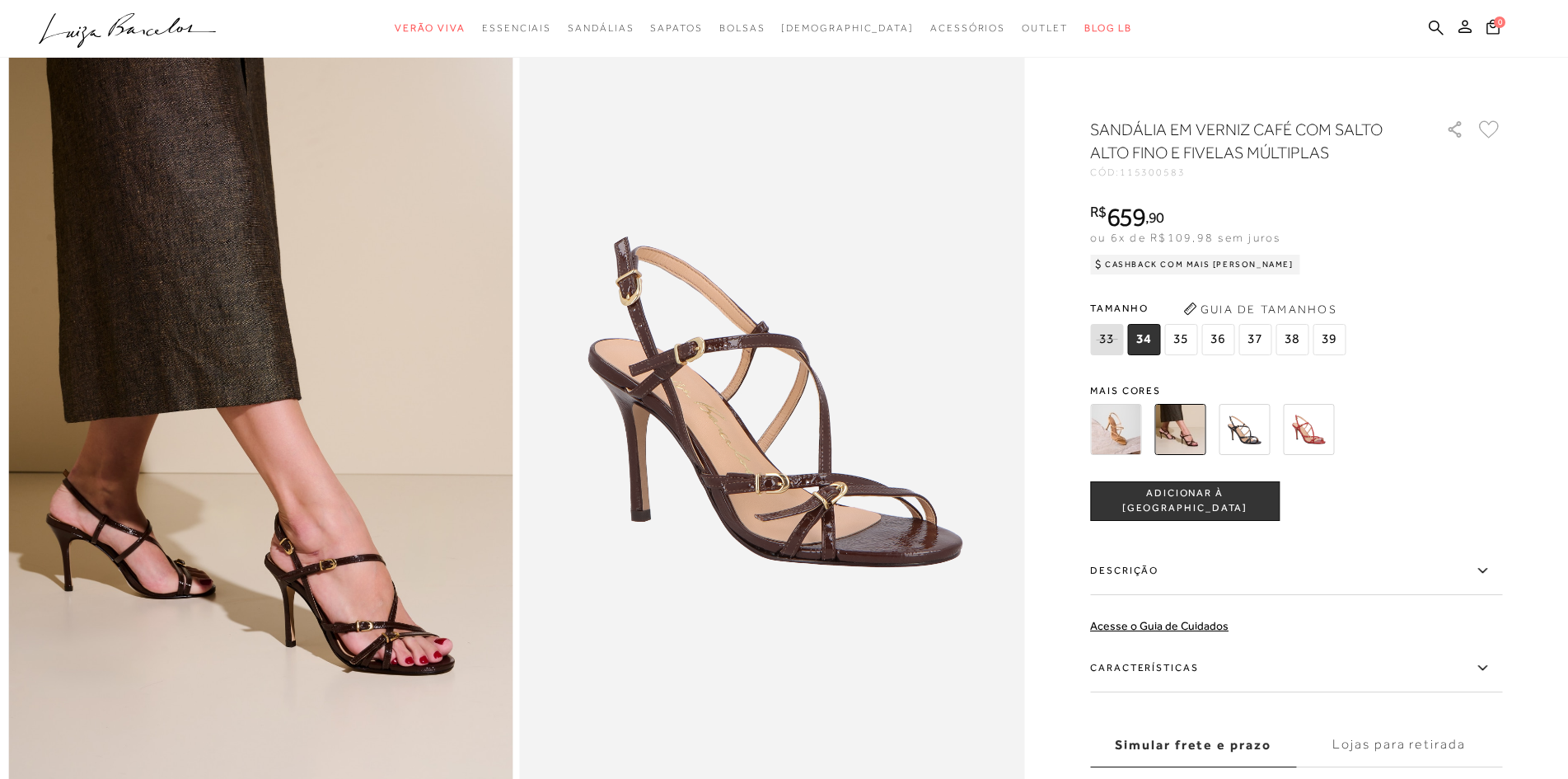
click at [1095, 416] on div at bounding box center [1277, 430] width 383 height 61
click at [1119, 430] on img at bounding box center [1116, 430] width 51 height 51
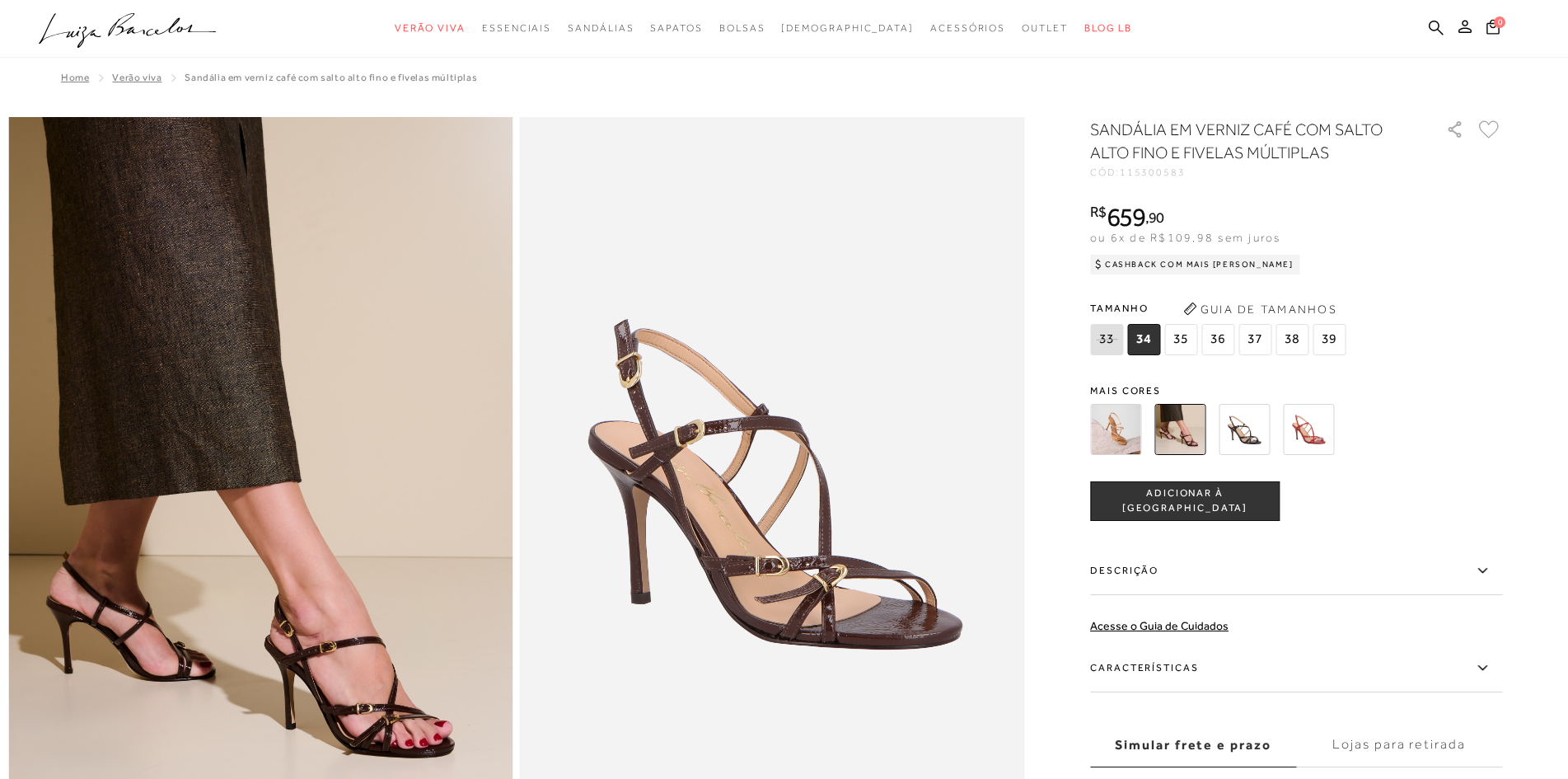
scroll to position [247, 0]
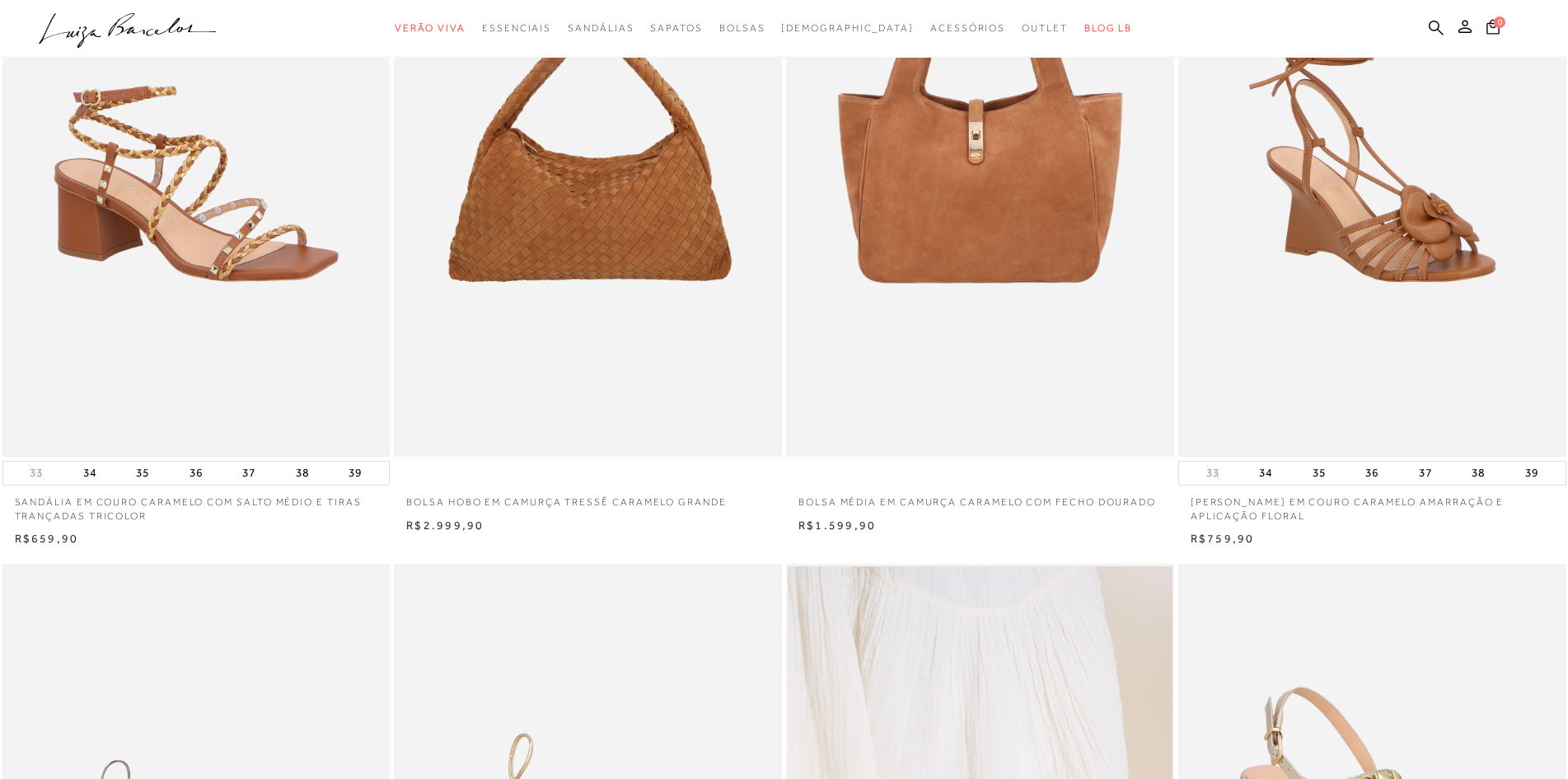
click at [1424, 27] on ul ".a{fill-rule:evenodd;} Verão Viva Em alta Favoritos das Influenciadoras Apostas…" at bounding box center [772, 28] width 1466 height 31
click at [1437, 27] on icon at bounding box center [1437, 27] width 15 height 16
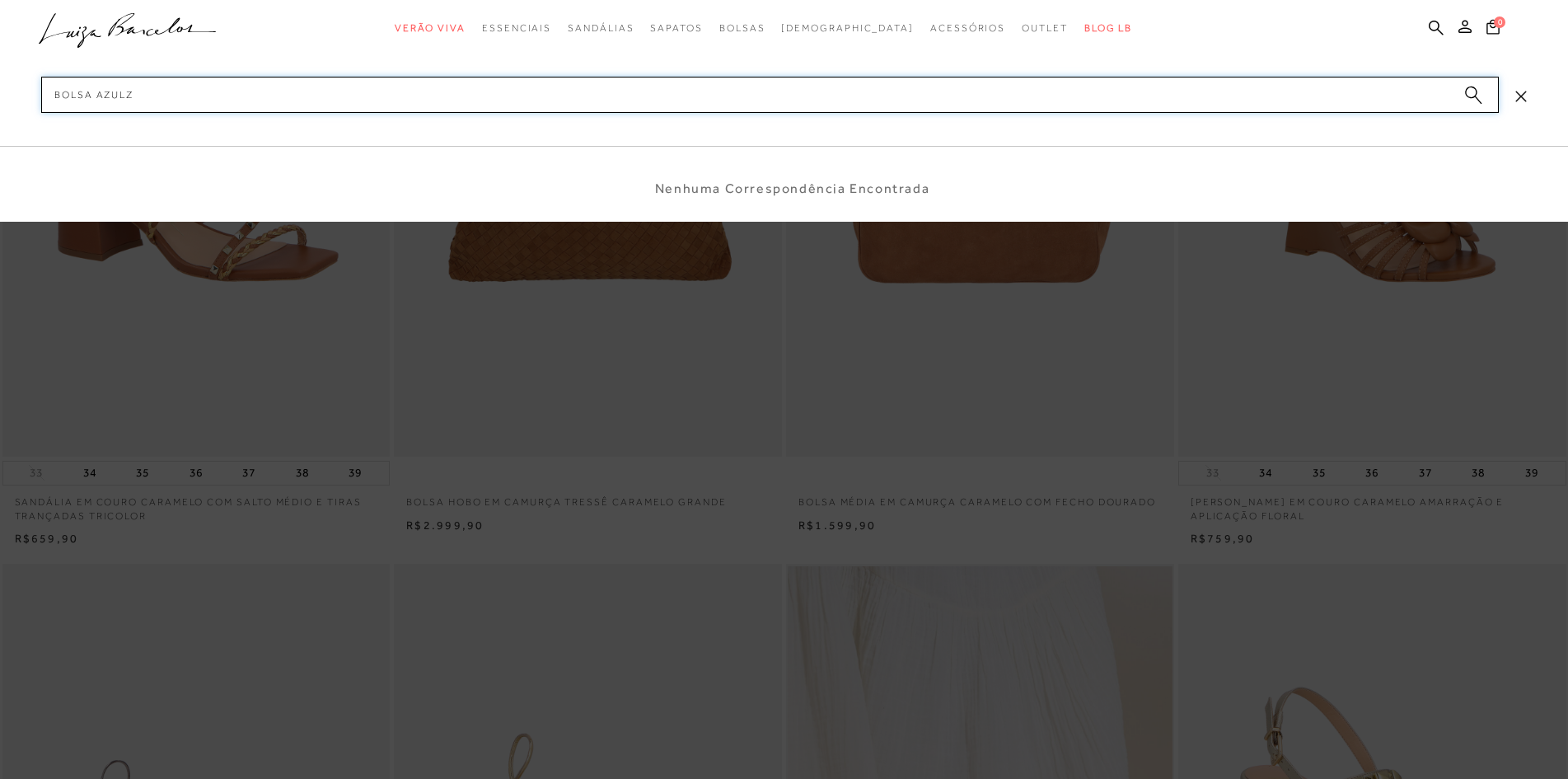
type input "bolsa azul"
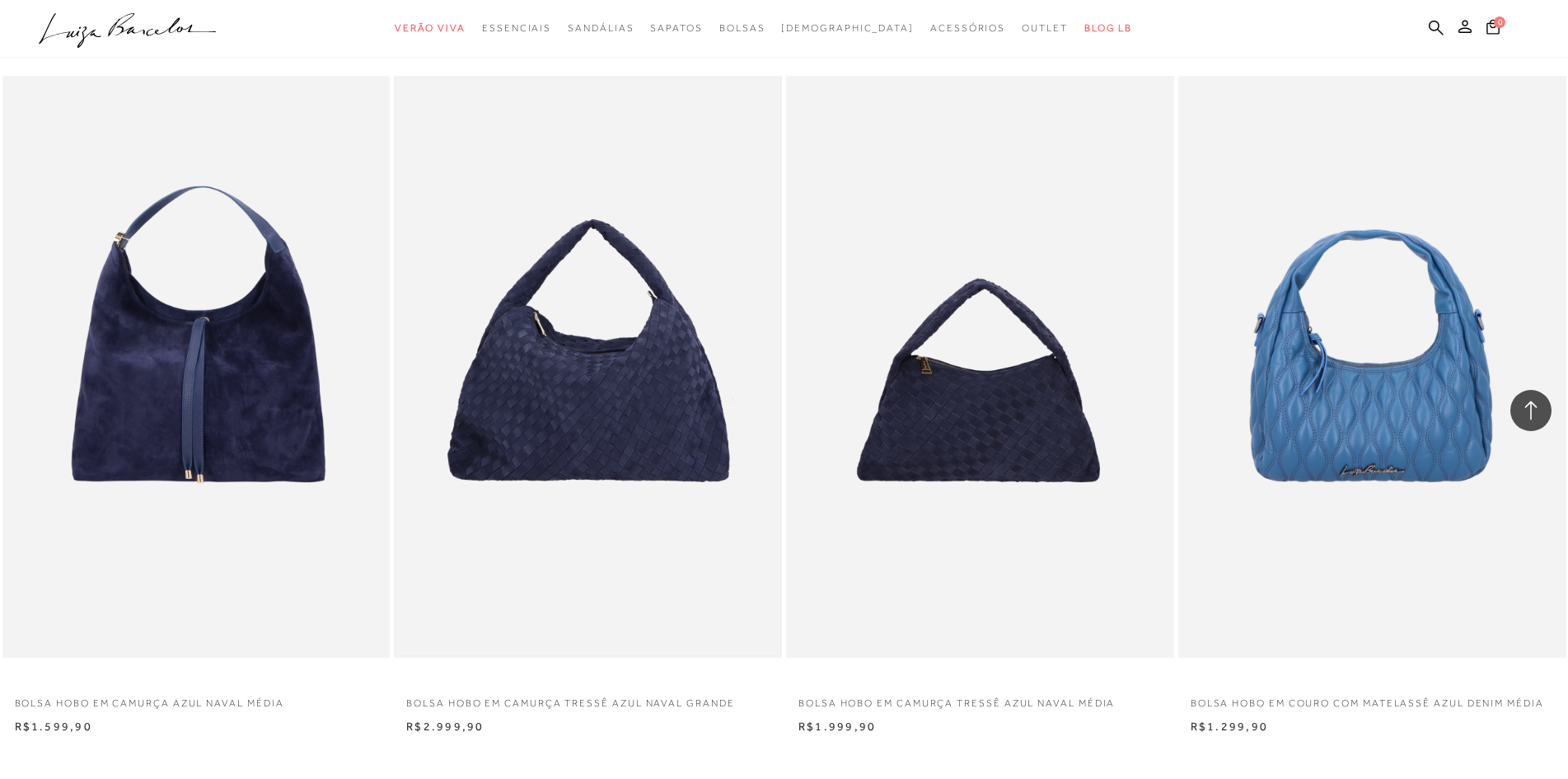
scroll to position [1483, 0]
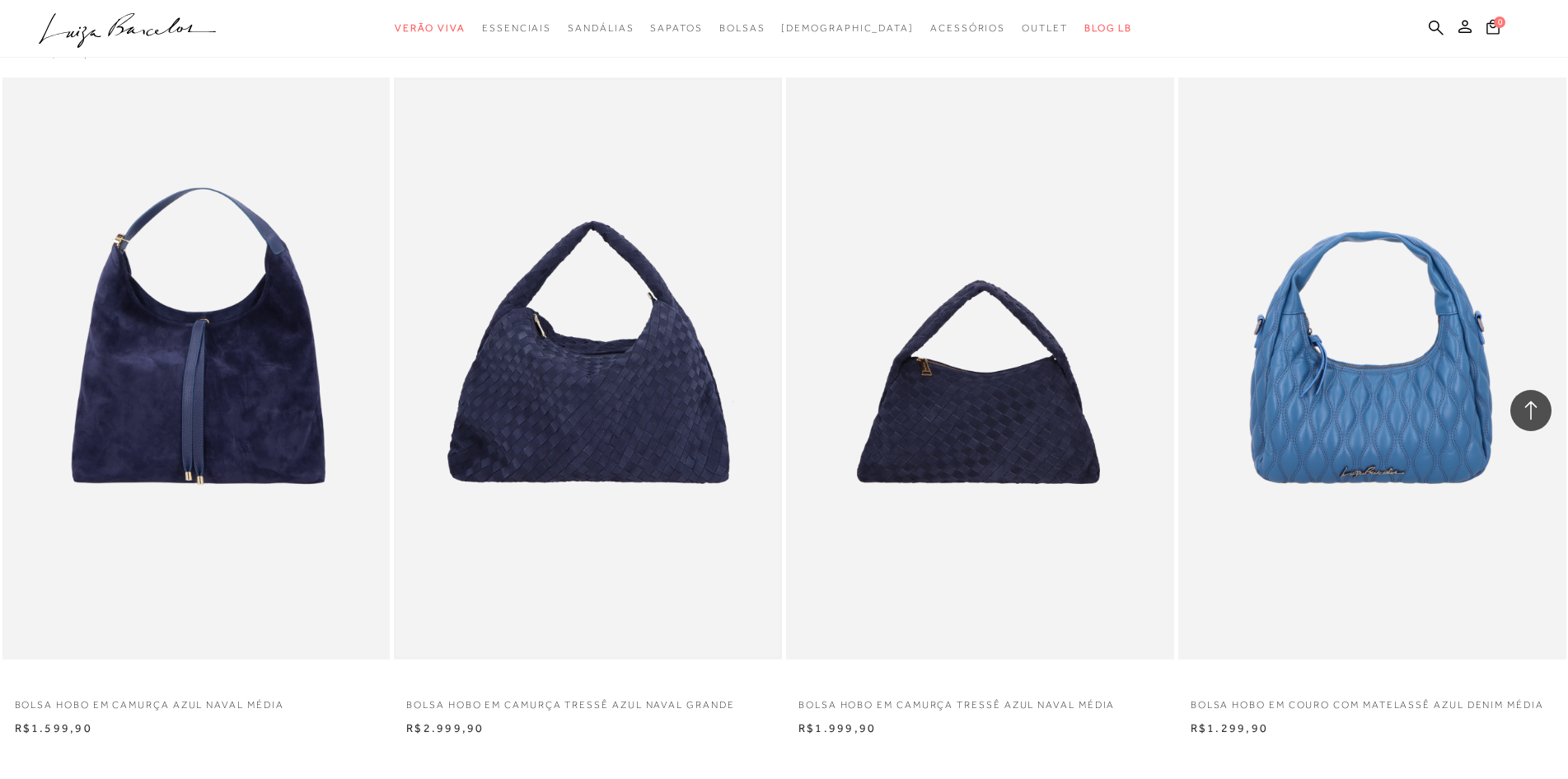
click at [568, 380] on img at bounding box center [588, 368] width 385 height 577
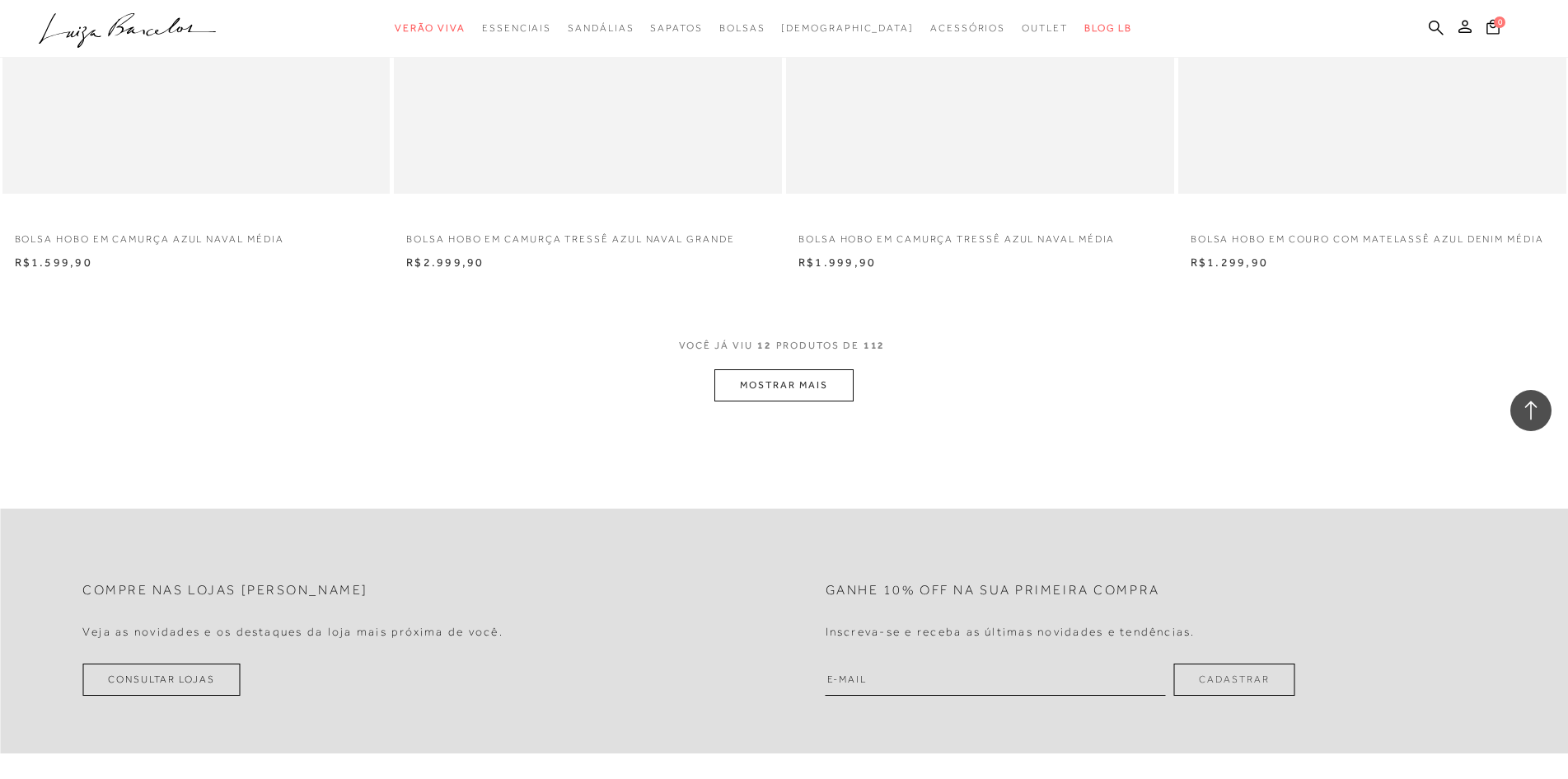
scroll to position [2060, 0]
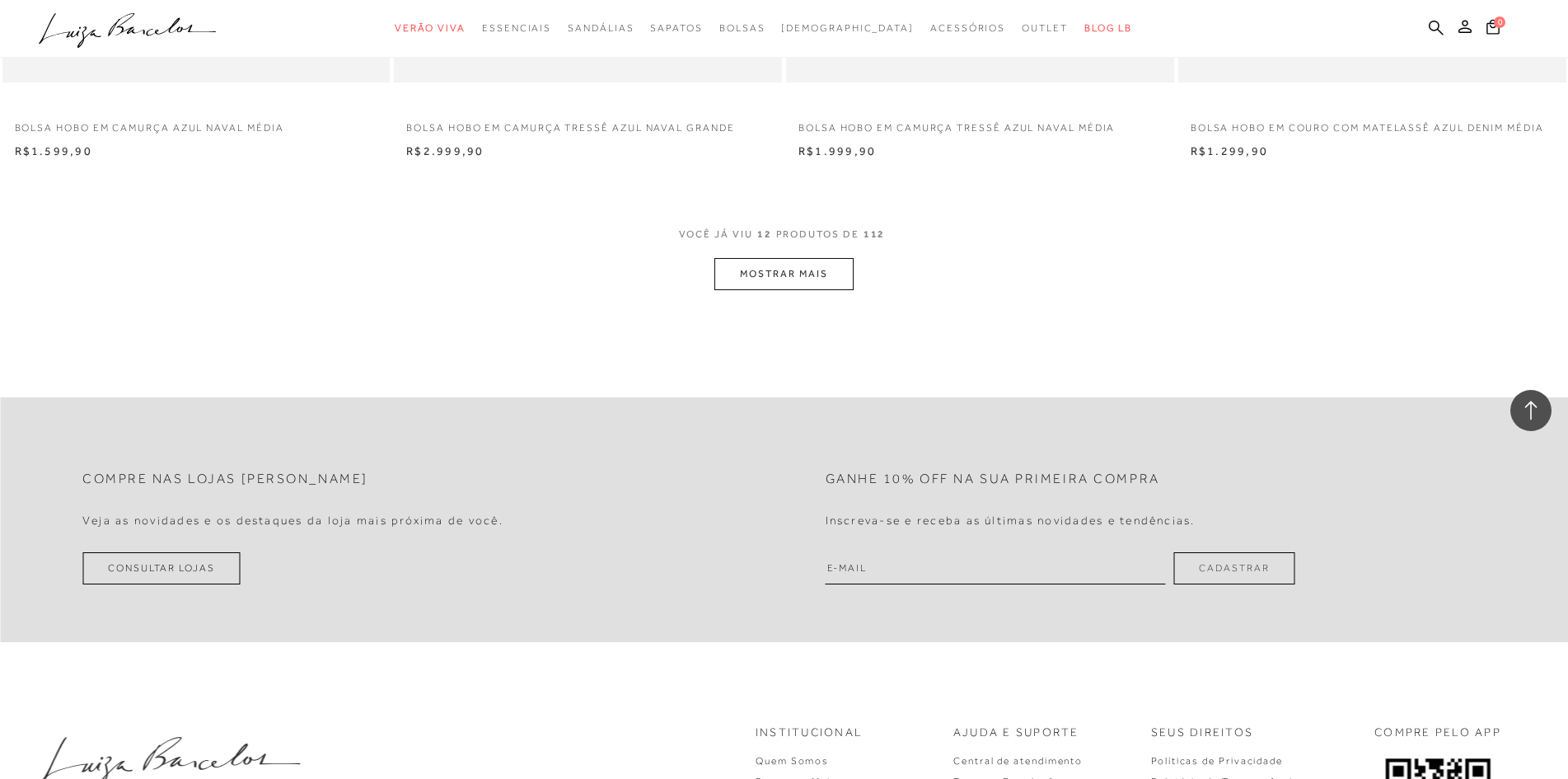
click at [810, 289] on button "MOSTRAR MAIS" at bounding box center [784, 273] width 139 height 32
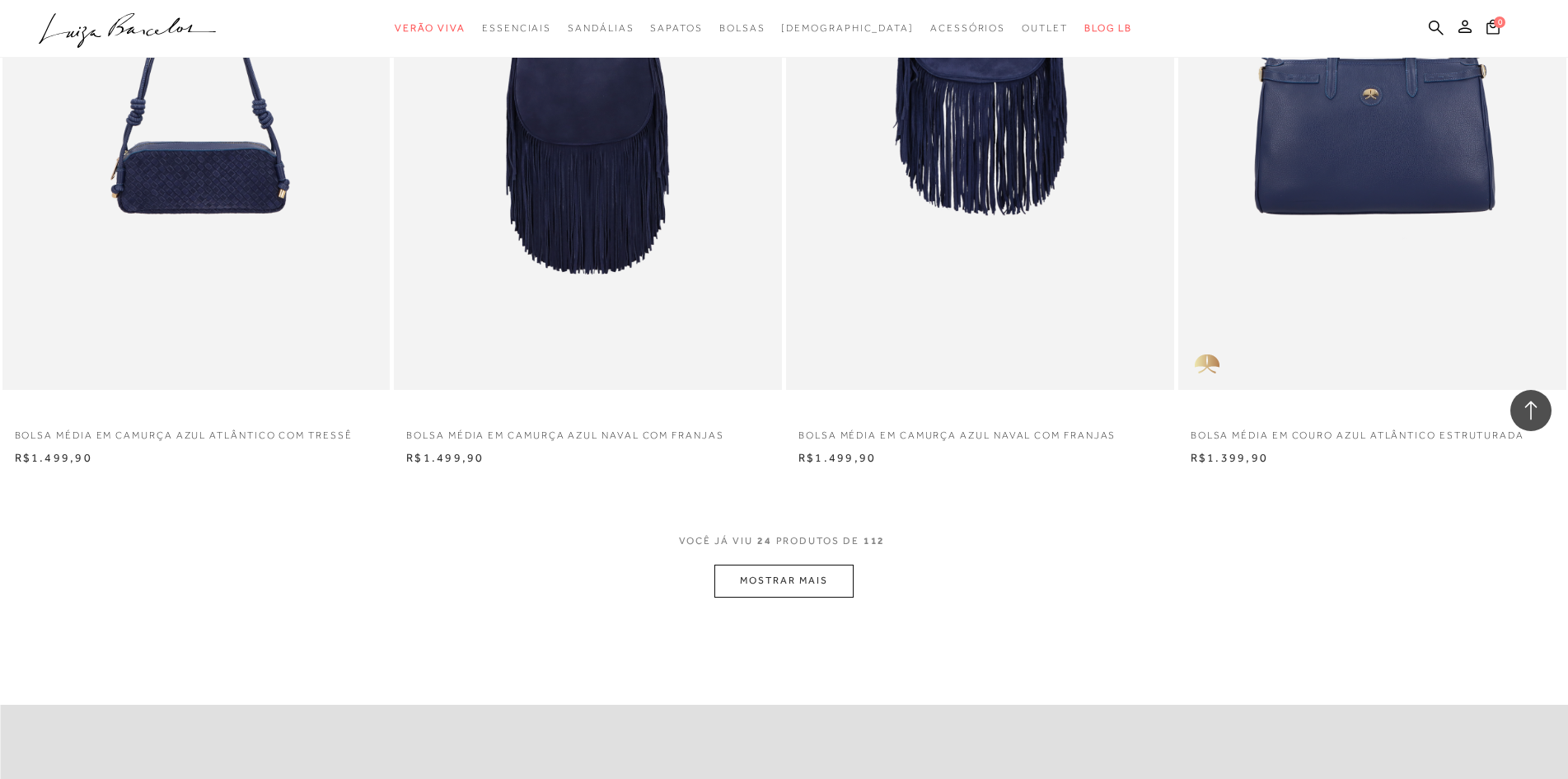
scroll to position [3955, 0]
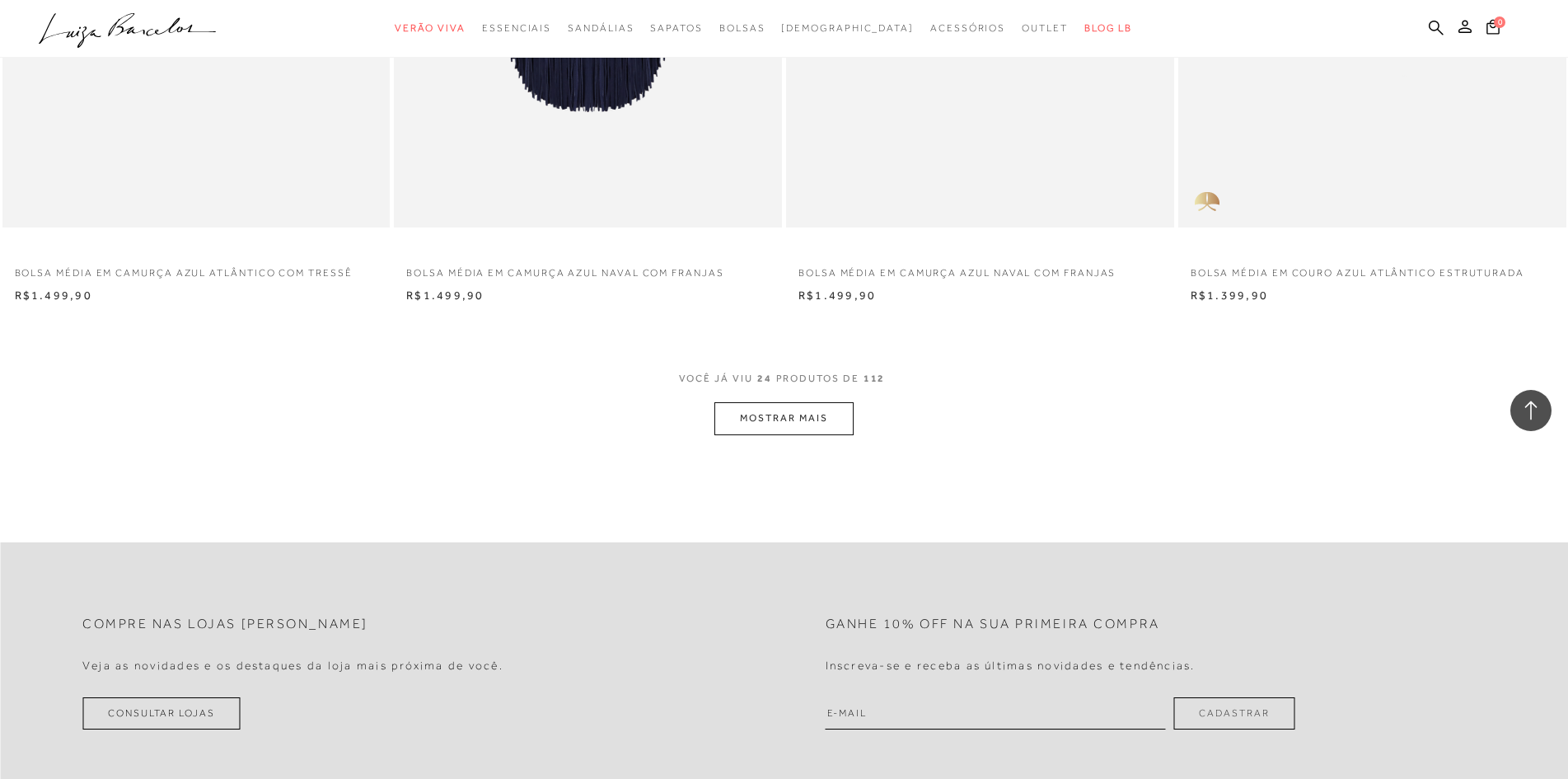
click at [799, 426] on button "MOSTRAR MAIS" at bounding box center [784, 418] width 139 height 32
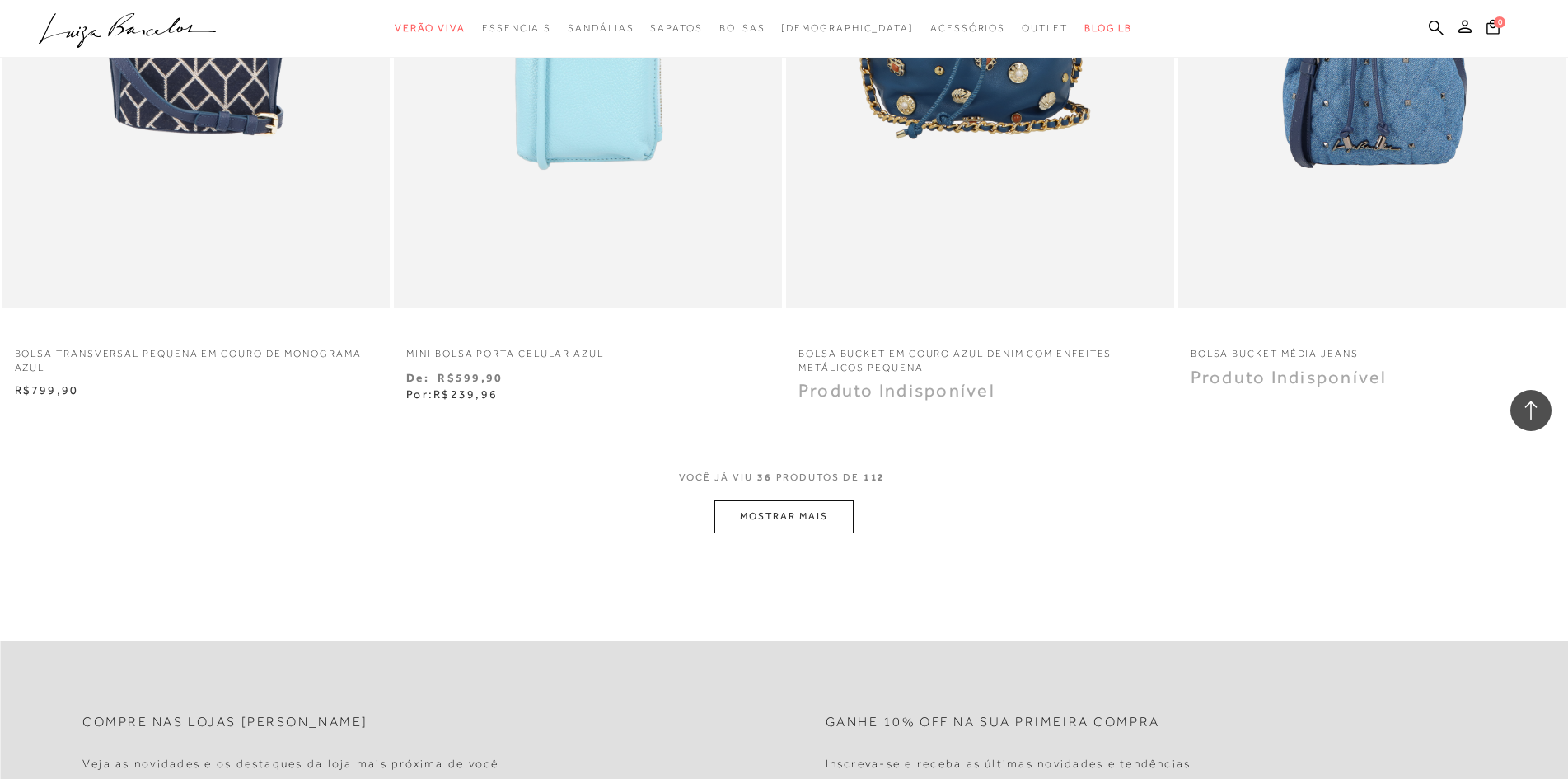
scroll to position [6015, 0]
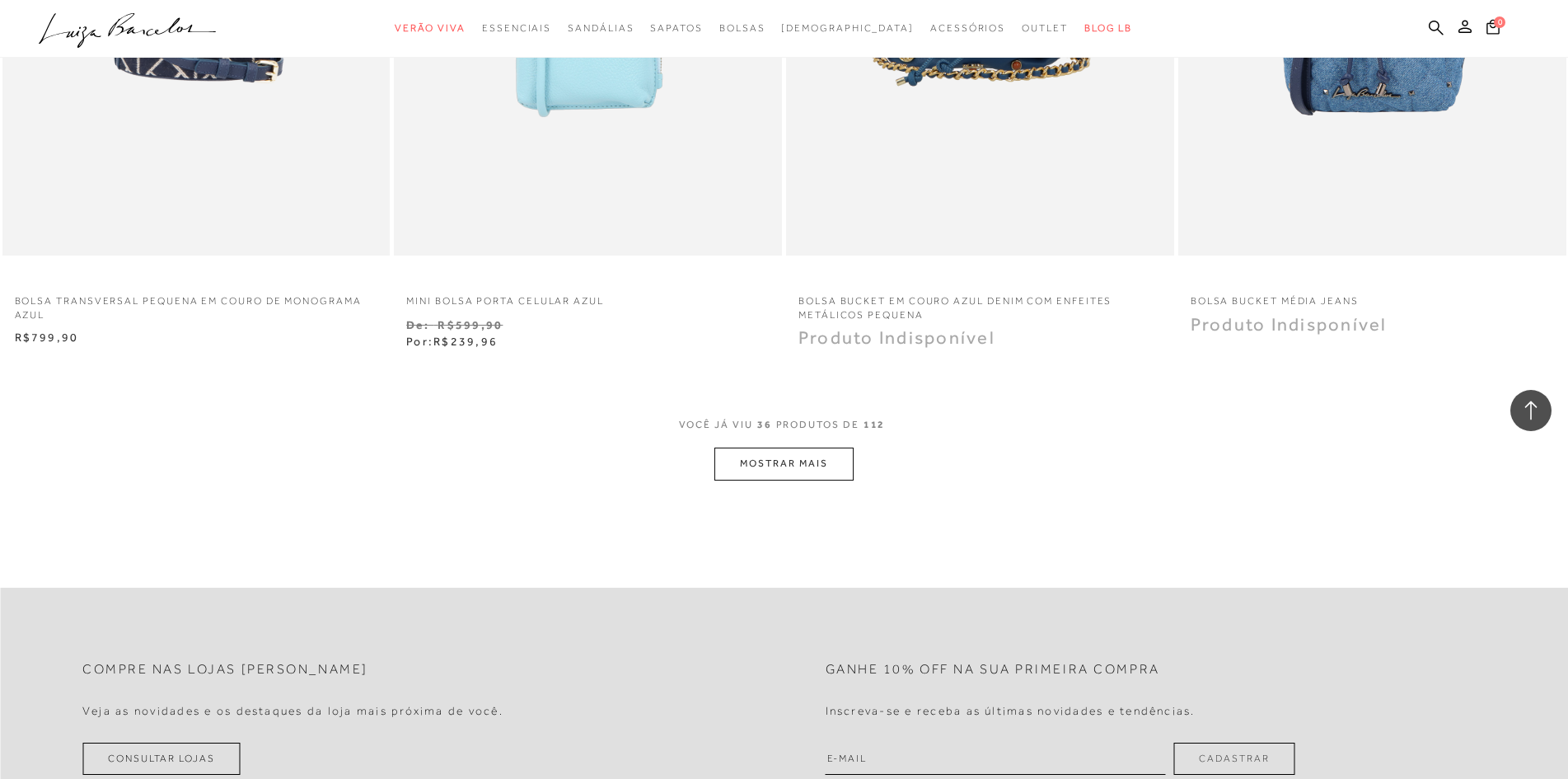
click at [756, 452] on button "MOSTRAR MAIS" at bounding box center [784, 463] width 139 height 32
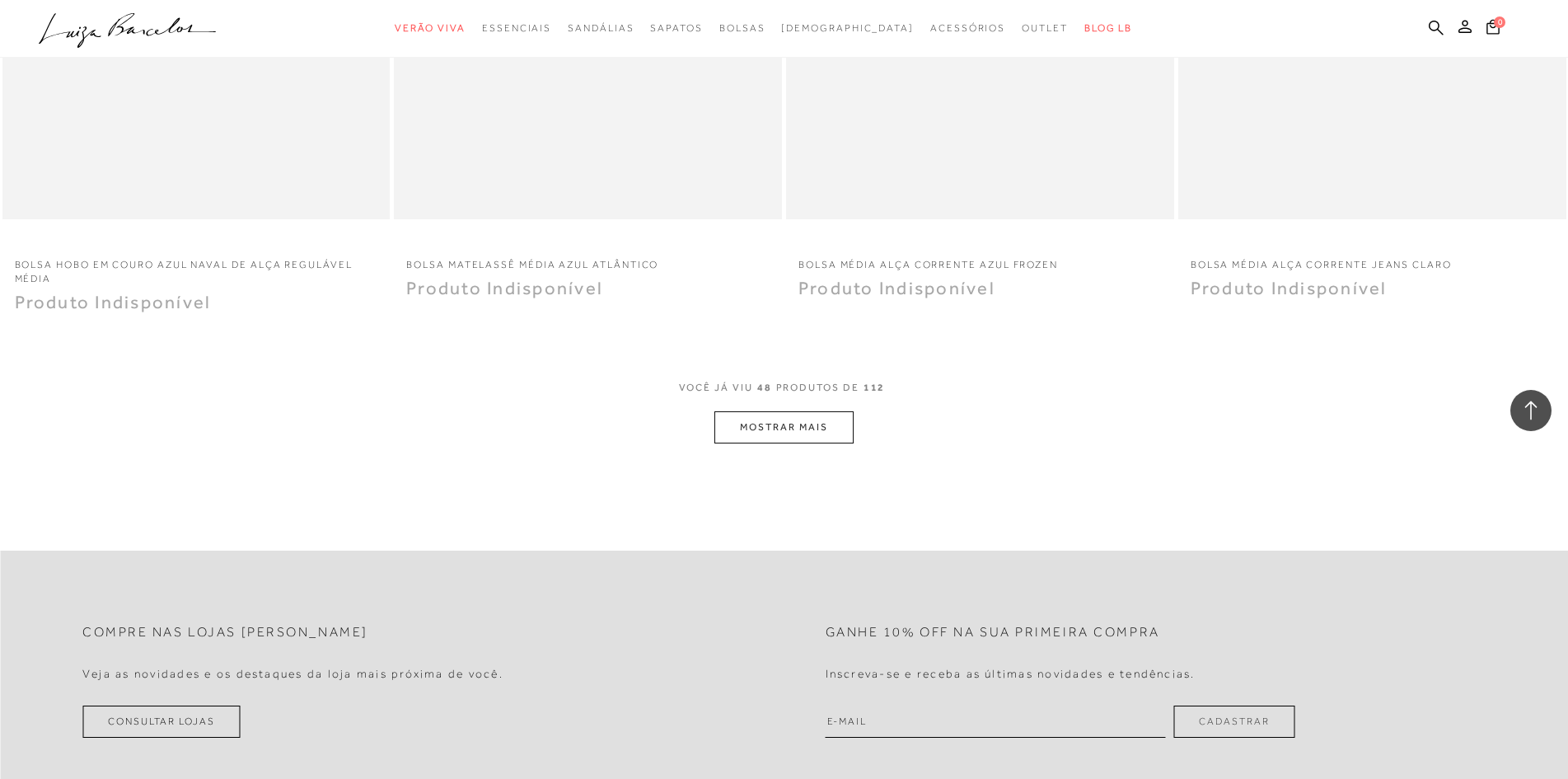
scroll to position [8239, 0]
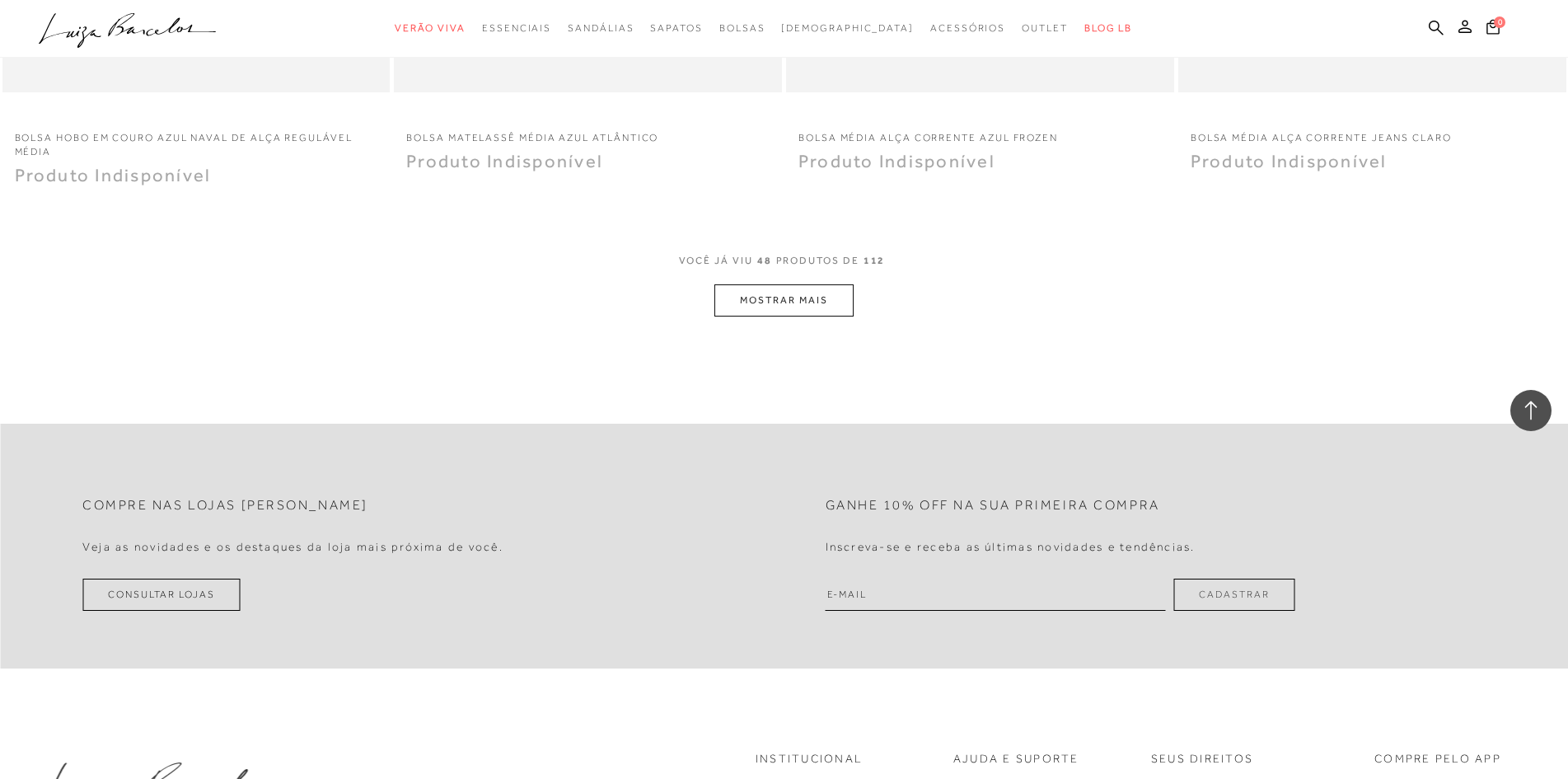
click at [748, 309] on button "MOSTRAR MAIS" at bounding box center [784, 300] width 139 height 32
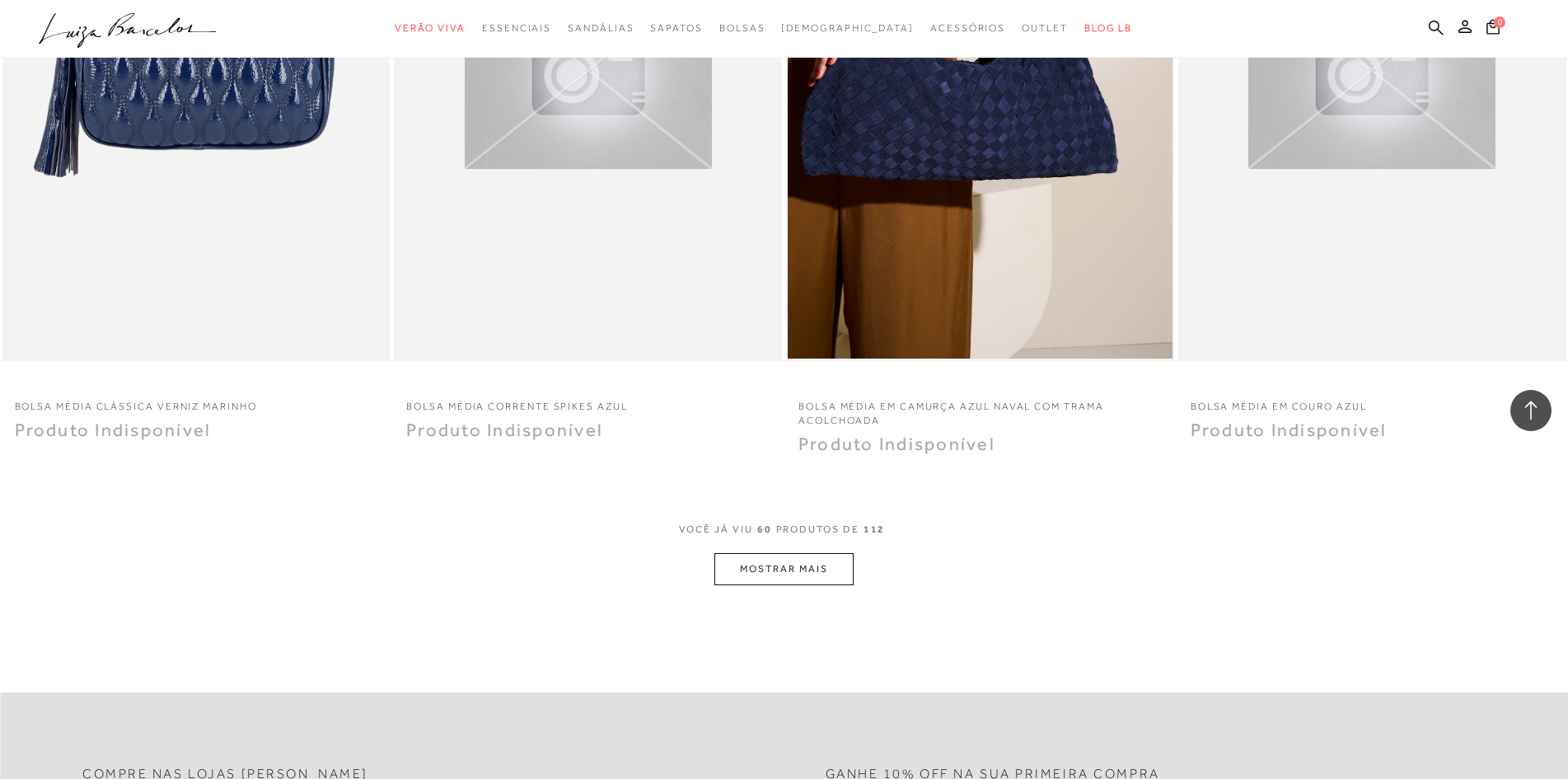
scroll to position [10053, 0]
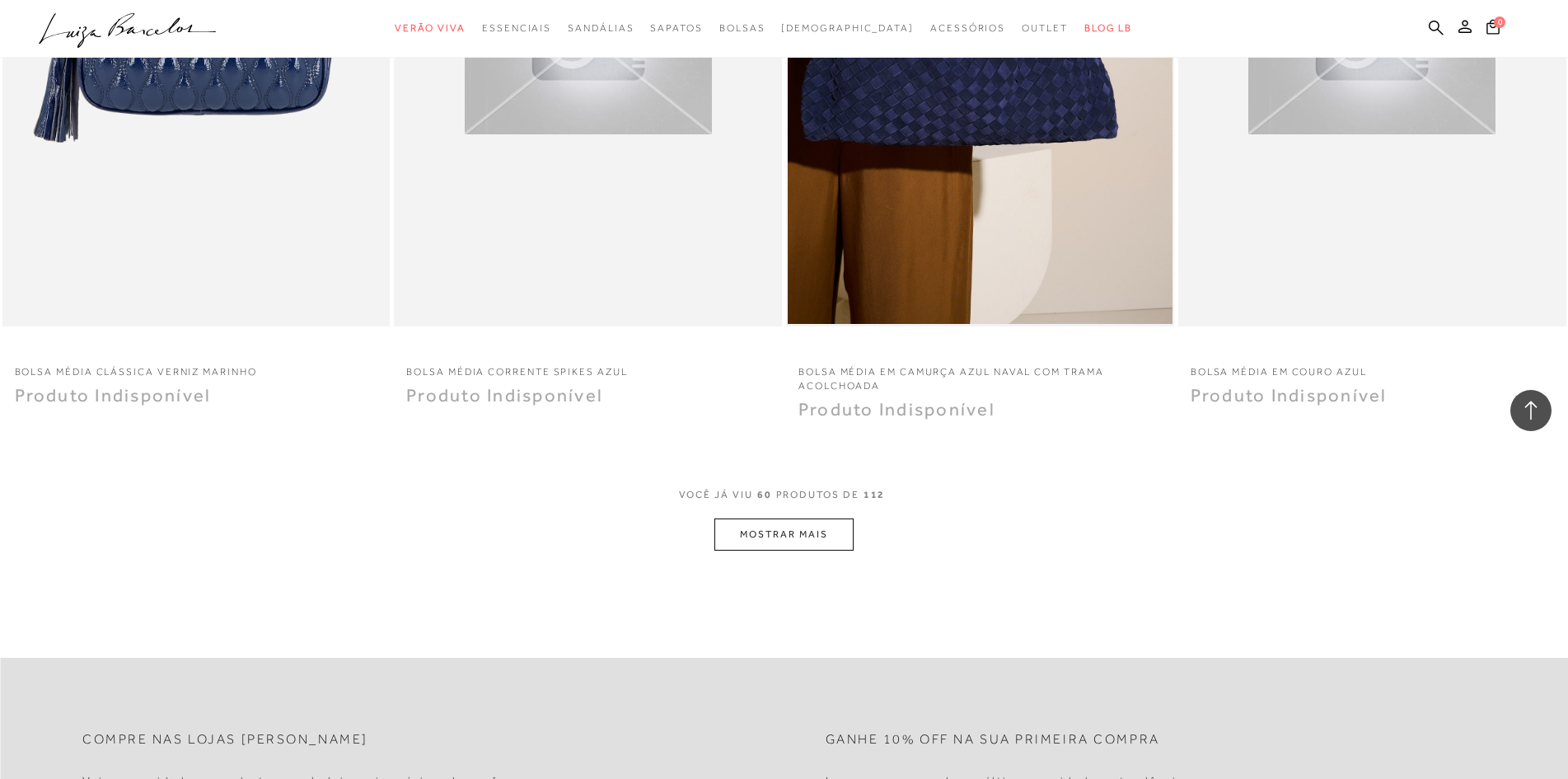
click at [753, 526] on button "MOSTRAR MAIS" at bounding box center [784, 534] width 139 height 32
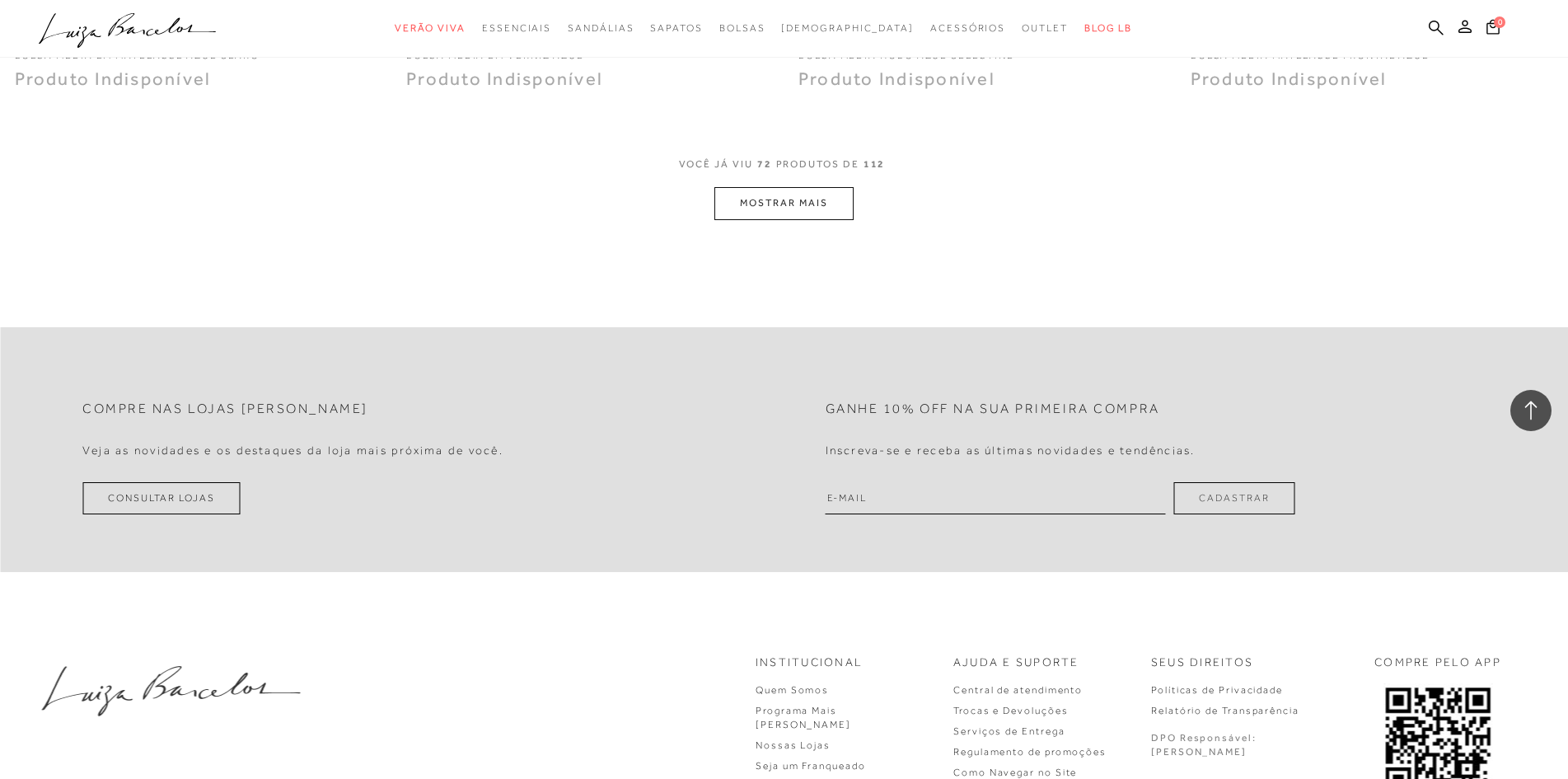
scroll to position [12442, 0]
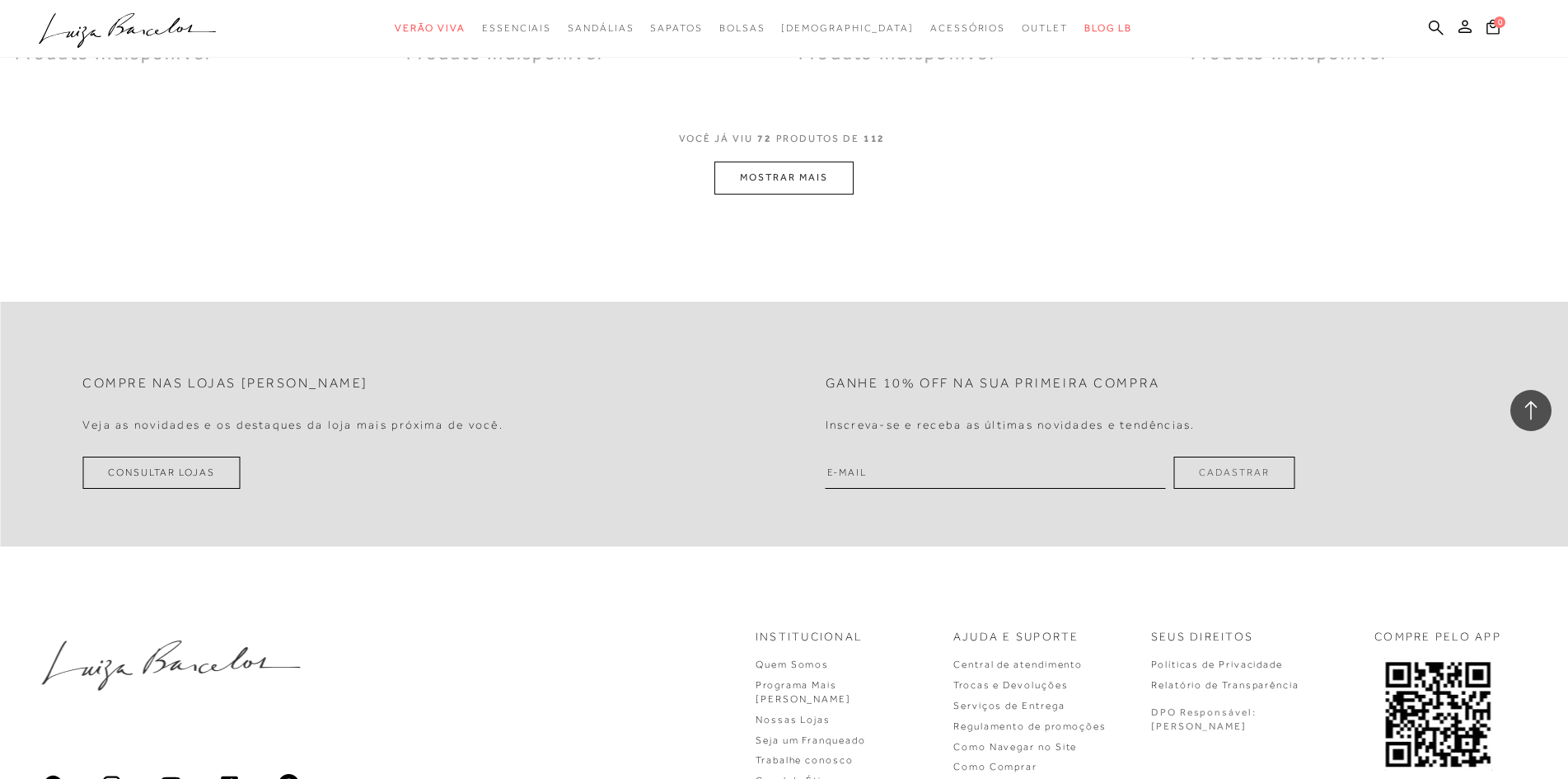
click at [801, 169] on button "MOSTRAR MAIS" at bounding box center [784, 177] width 139 height 32
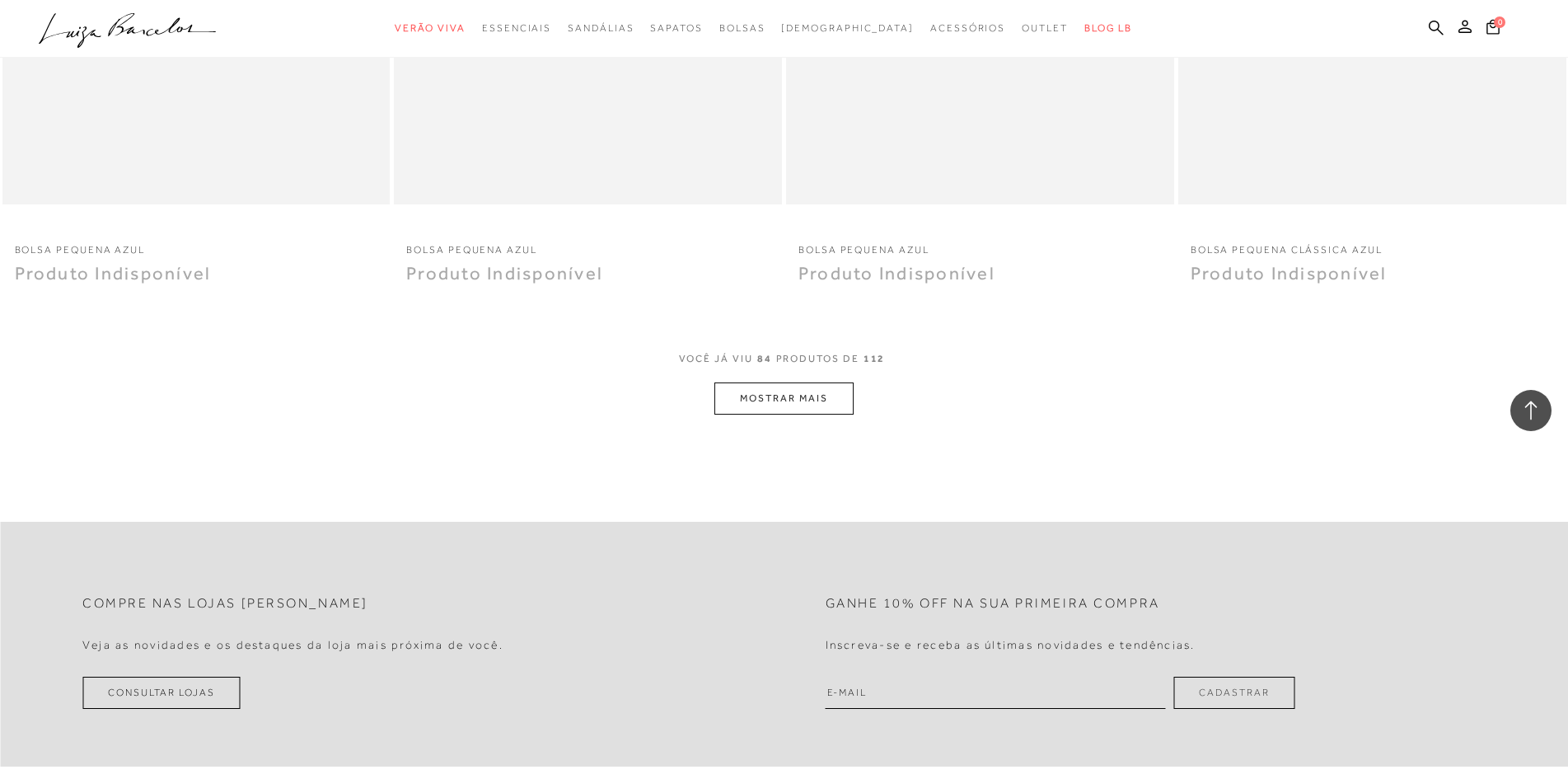
scroll to position [14337, 0]
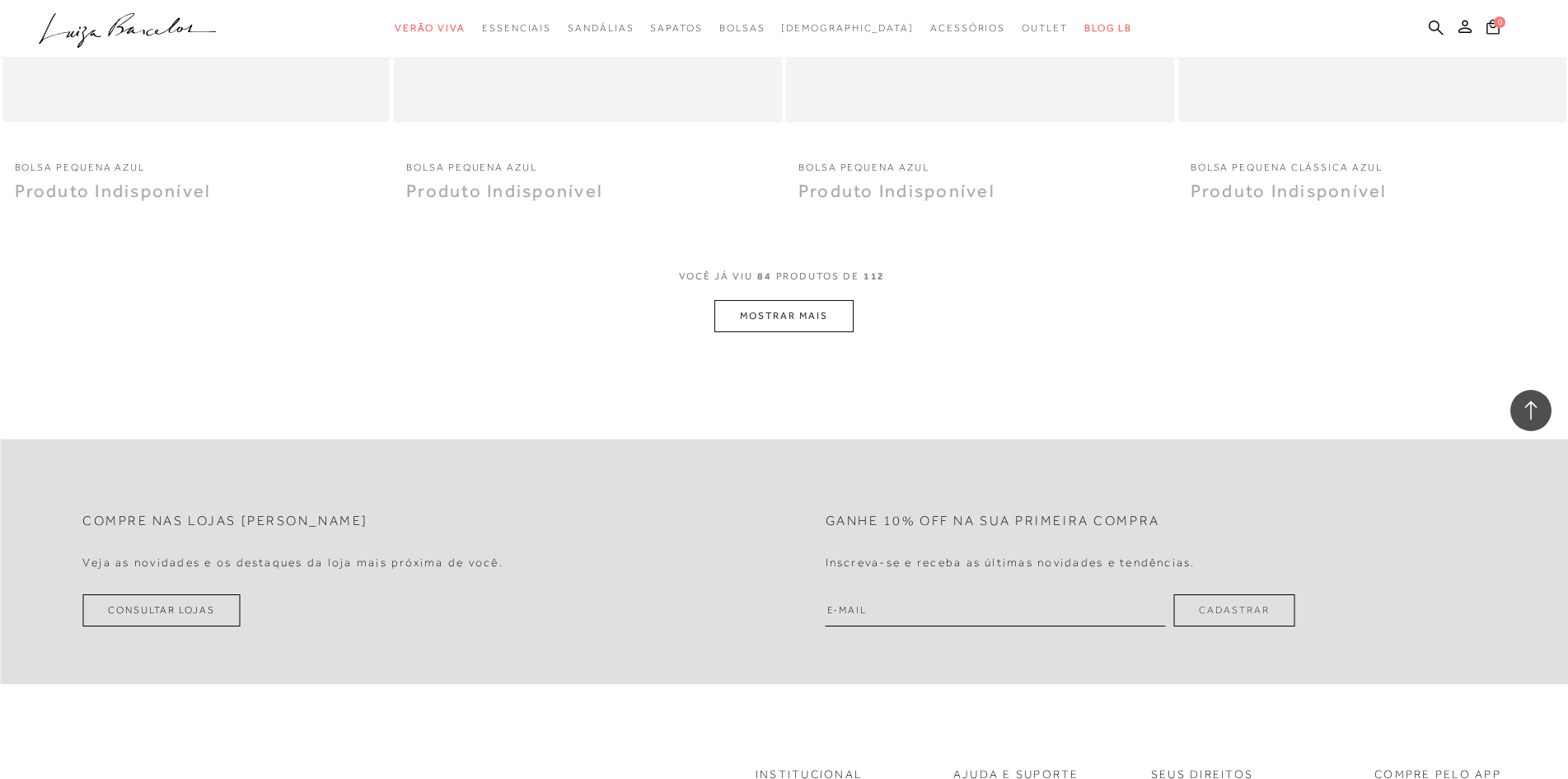
click at [812, 306] on button "MOSTRAR MAIS" at bounding box center [784, 316] width 139 height 32
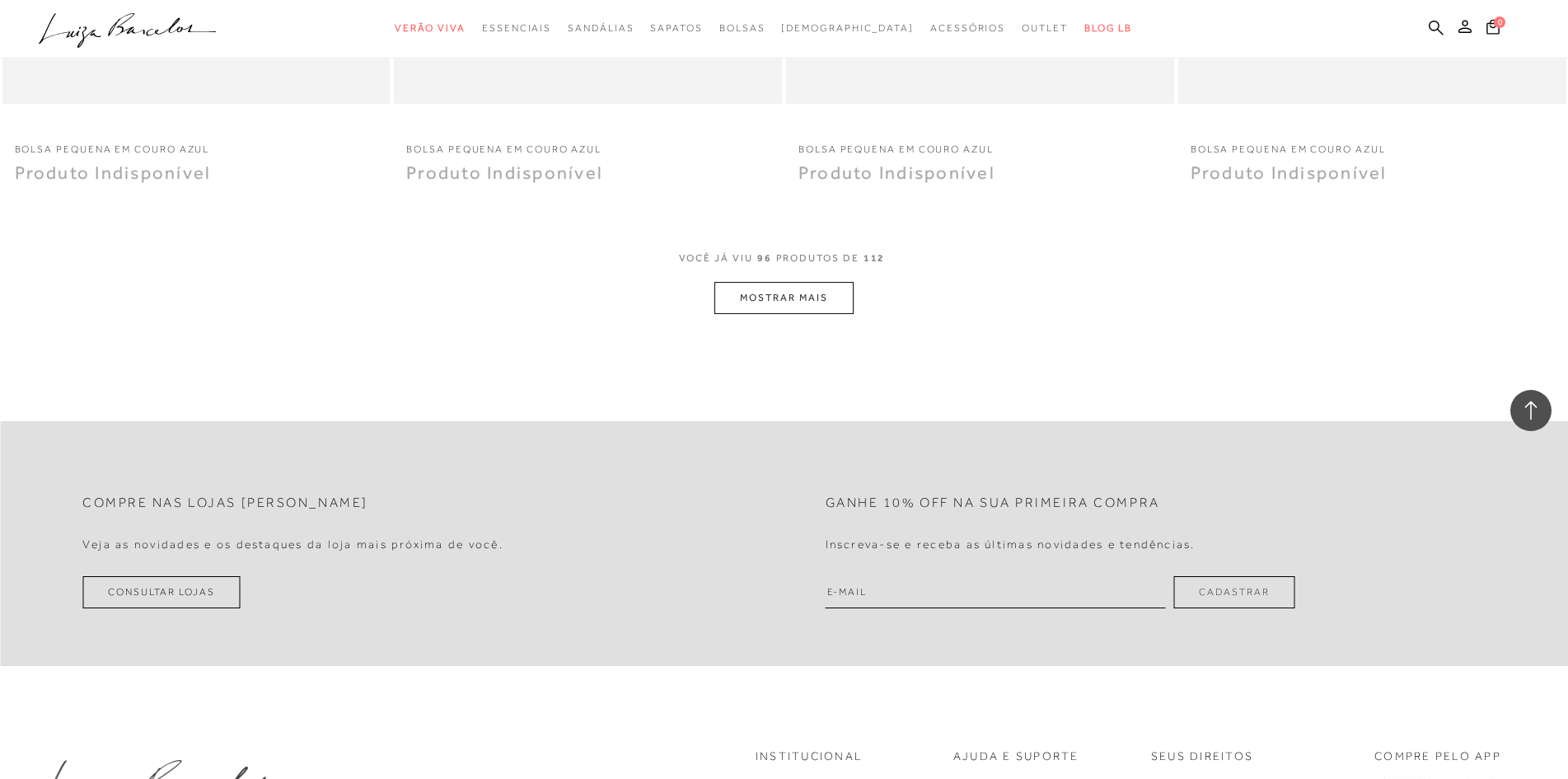
scroll to position [16397, 0]
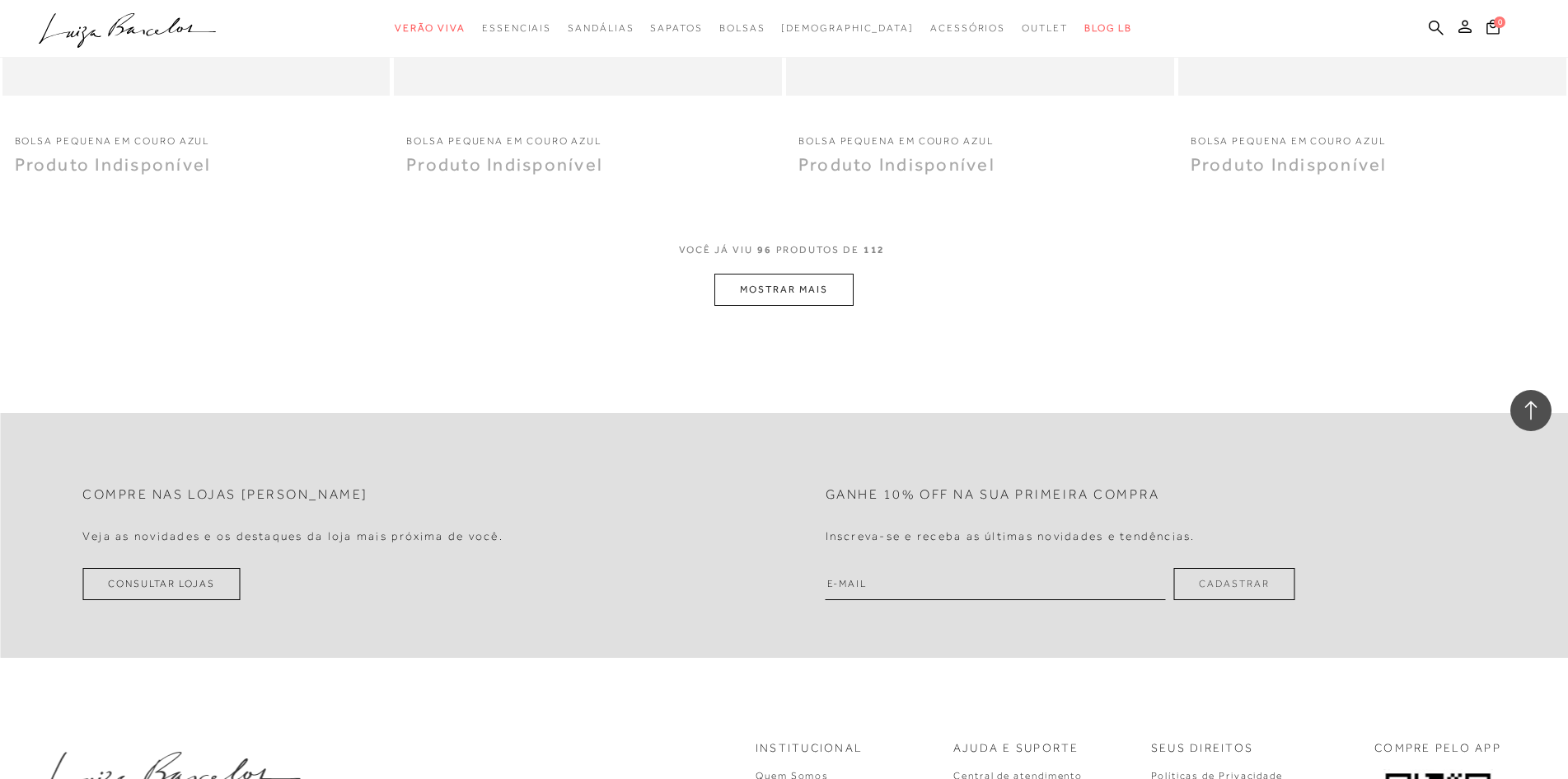
click at [819, 284] on button "MOSTRAR MAIS" at bounding box center [784, 289] width 139 height 32
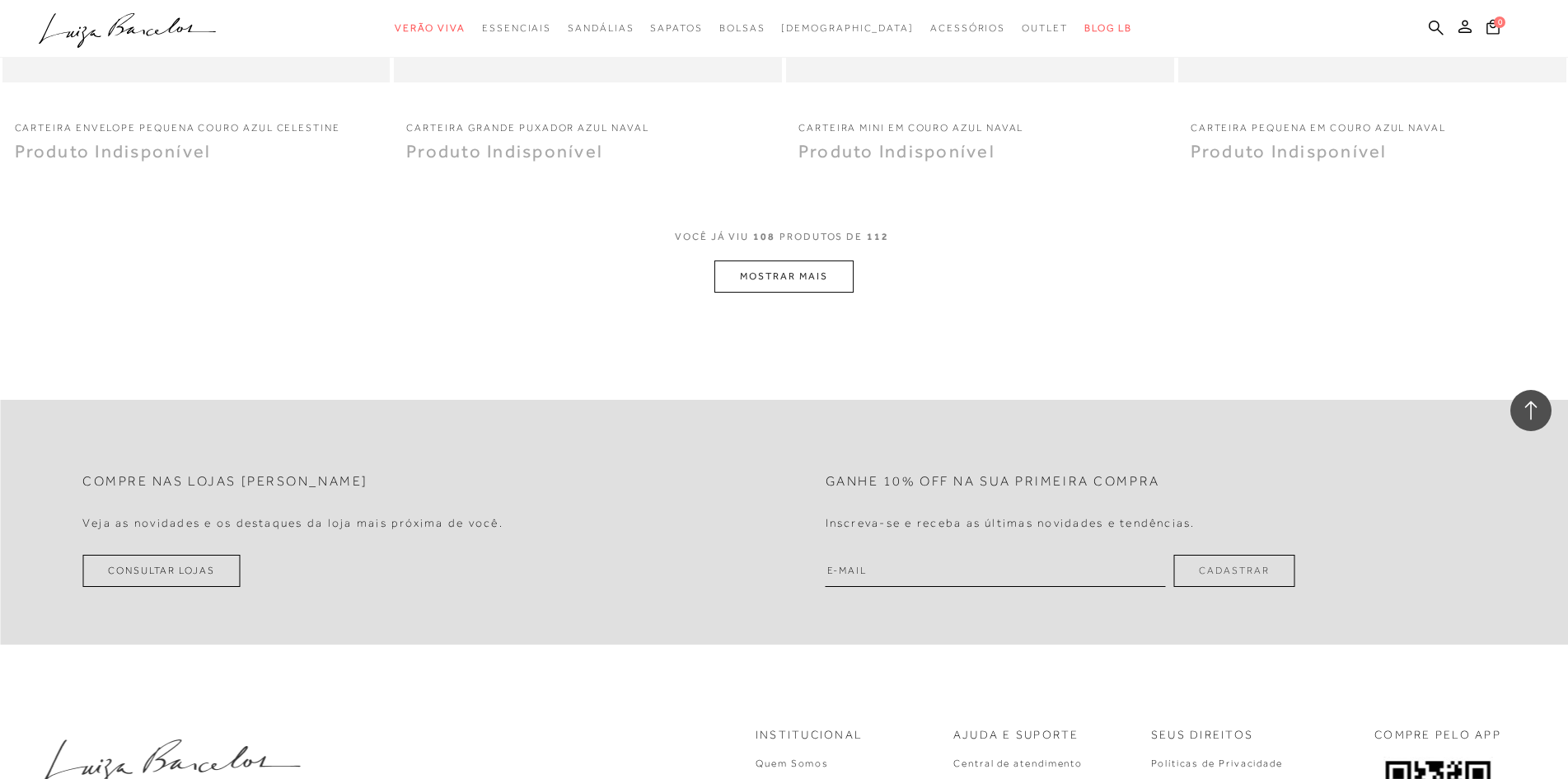
click at [837, 273] on button "MOSTRAR MAIS" at bounding box center [784, 276] width 139 height 32
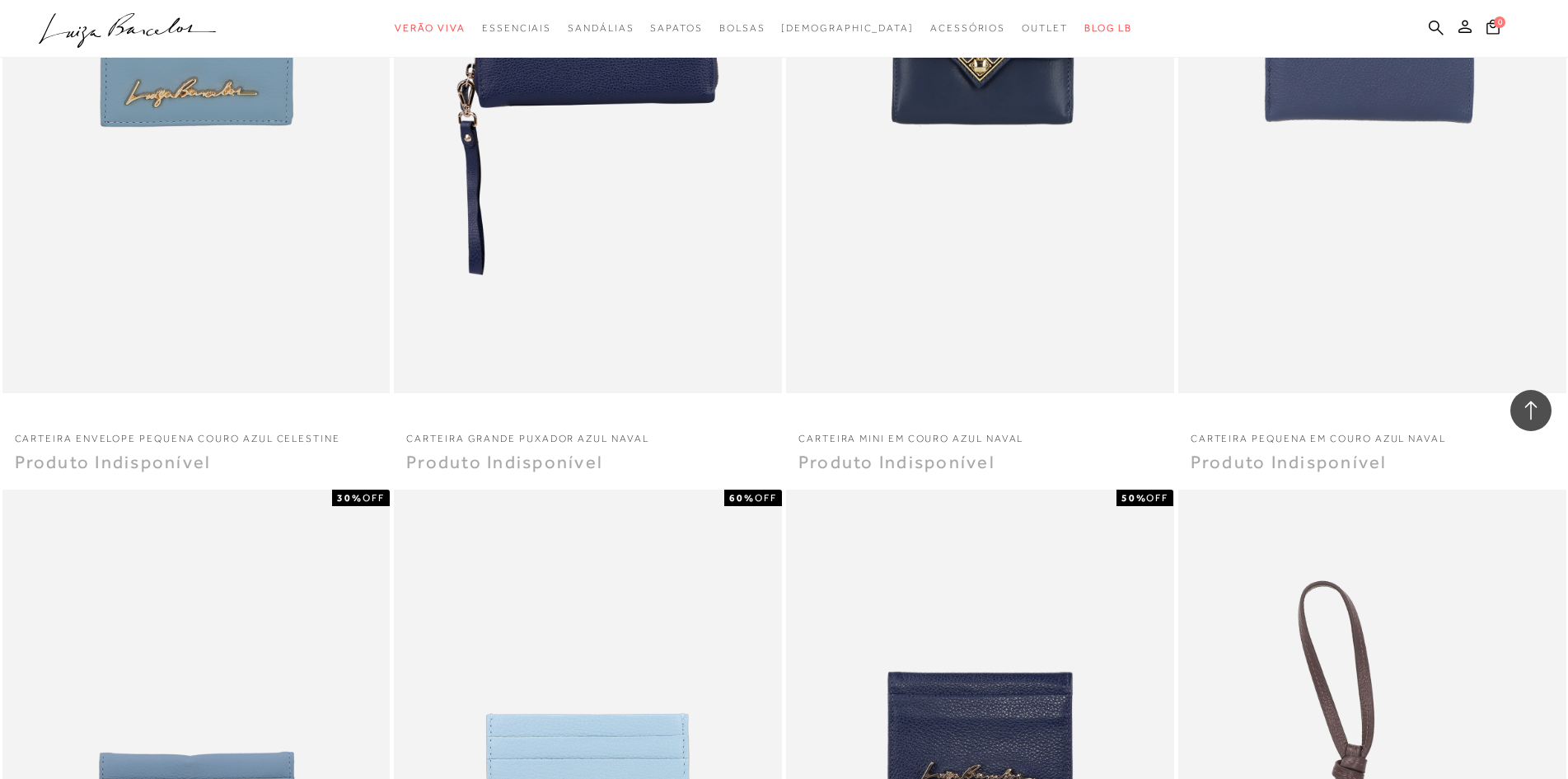
scroll to position [18116, 0]
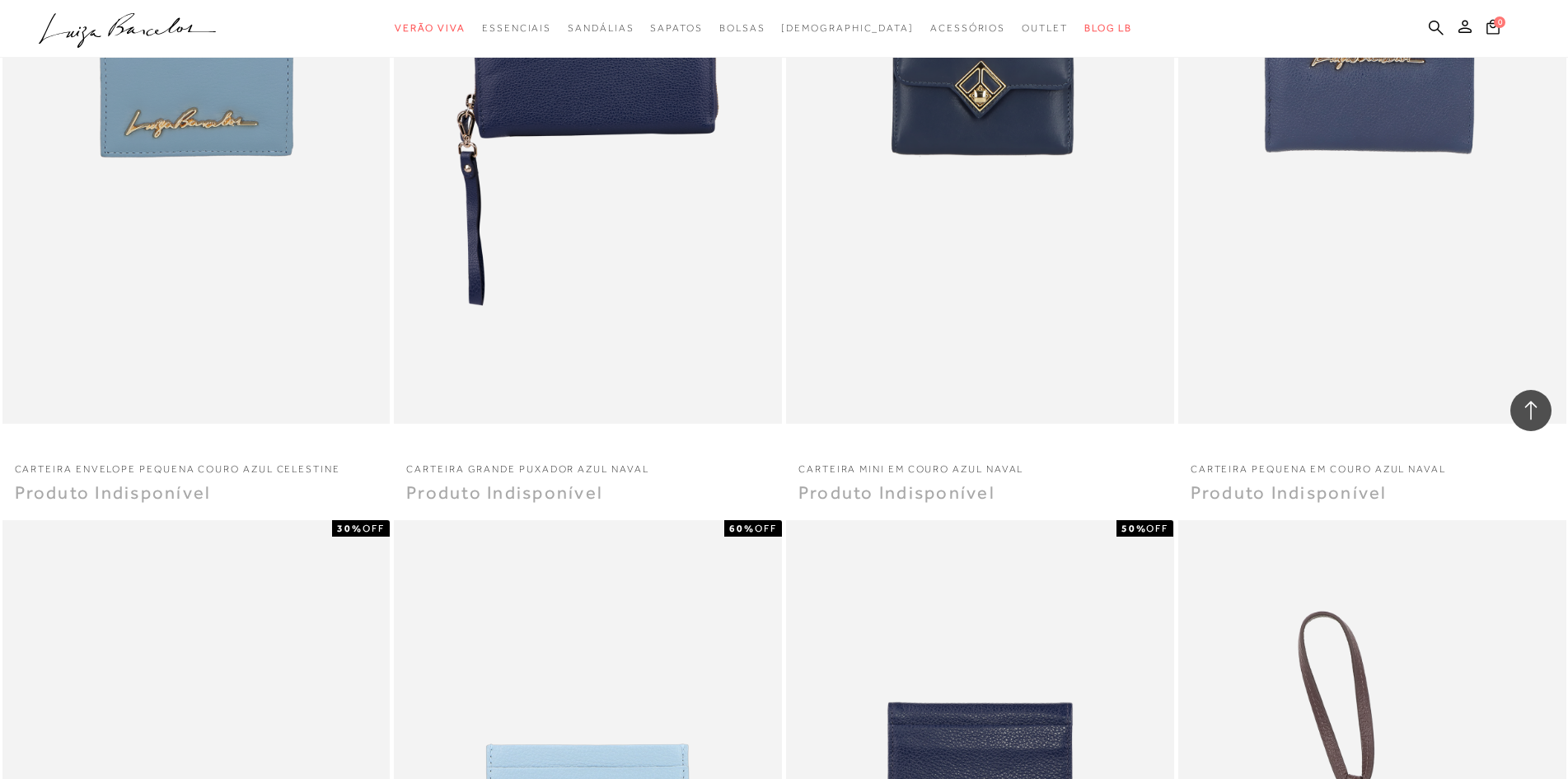
click at [198, 31] on icon ".a{fill-rule:evenodd;}" at bounding box center [127, 31] width 178 height 35
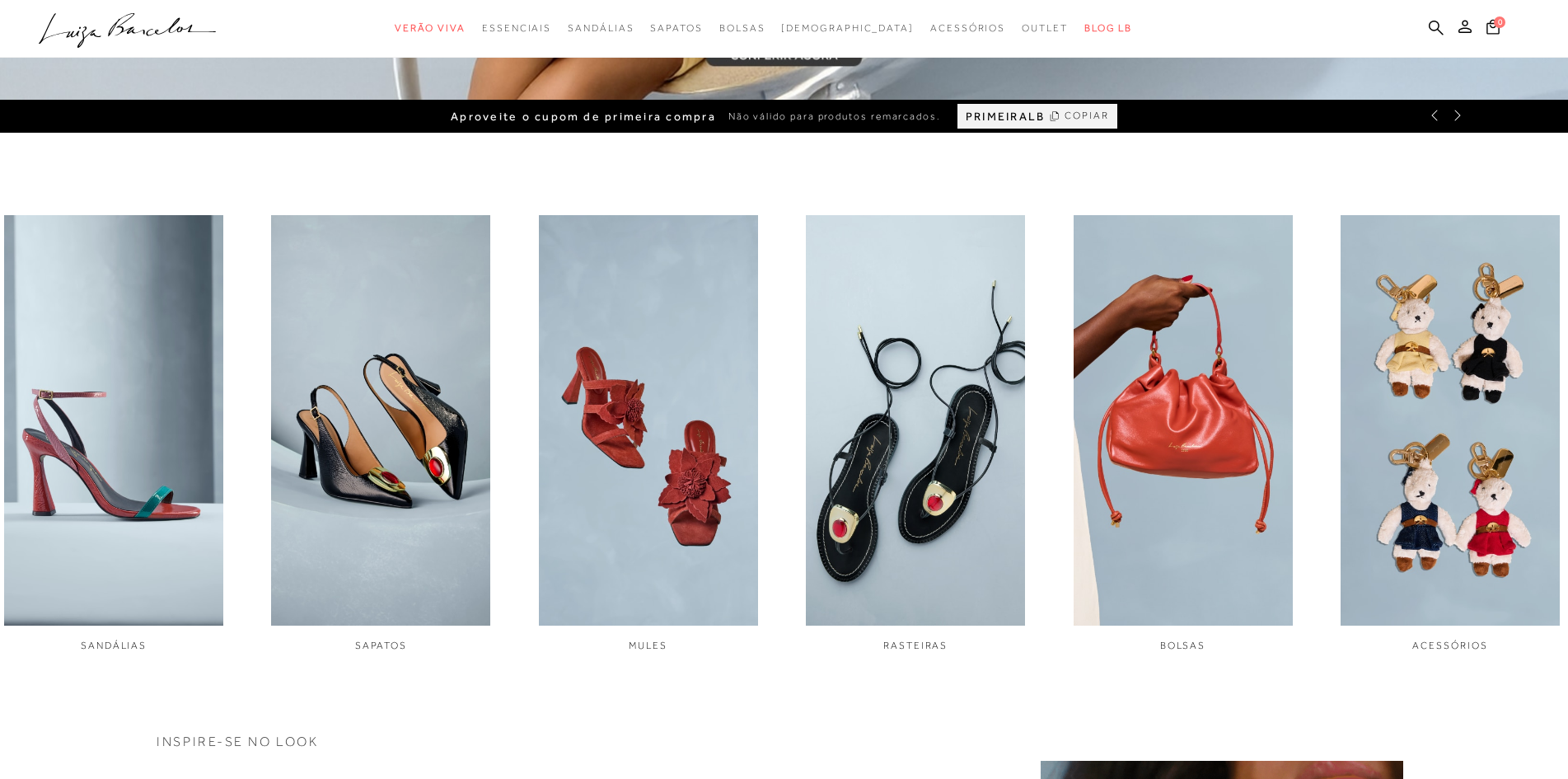
scroll to position [742, 0]
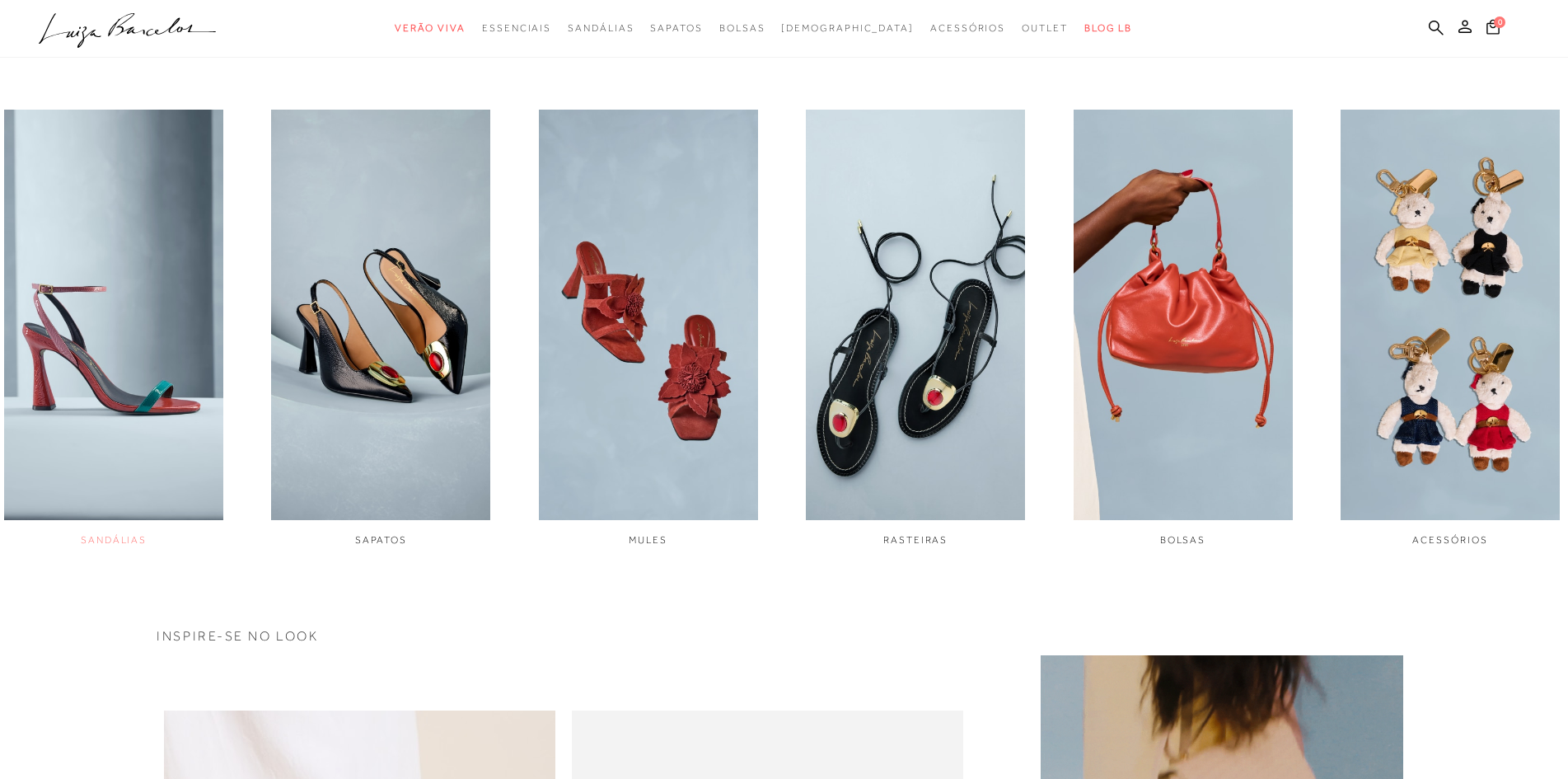
click at [182, 362] on img "1 / 6" at bounding box center [113, 315] width 219 height 411
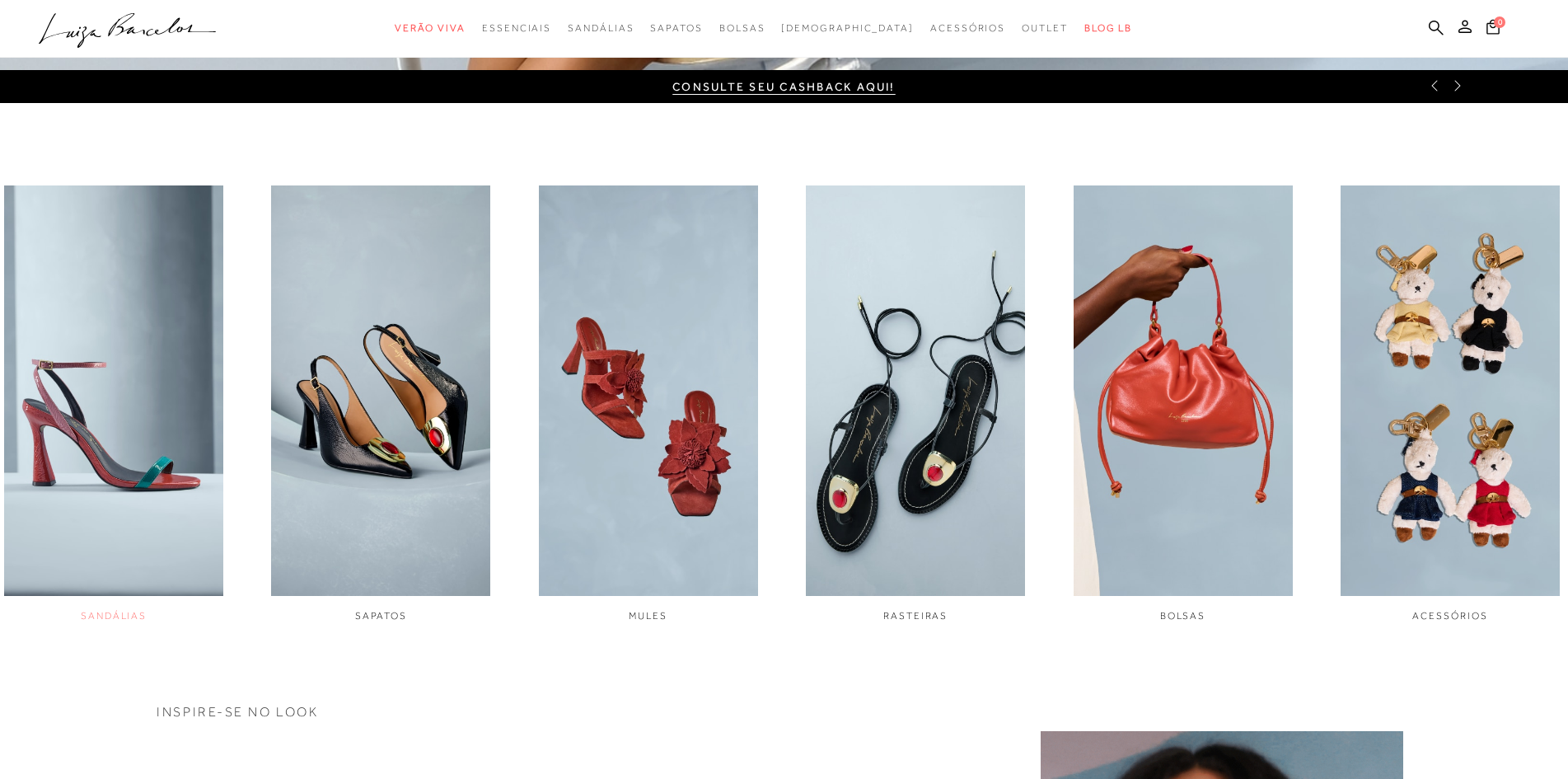
scroll to position [212, 0]
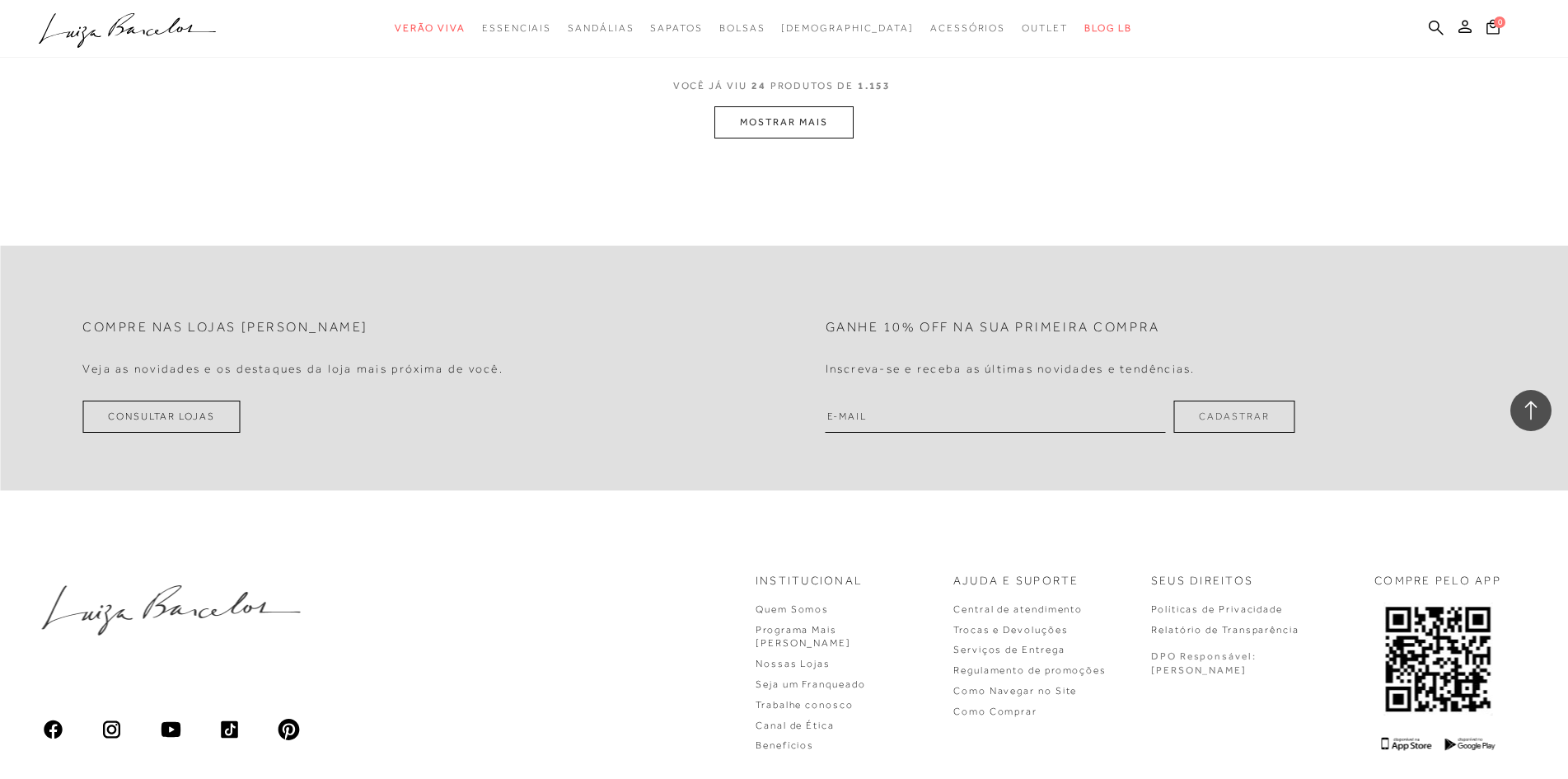
scroll to position [4202, 0]
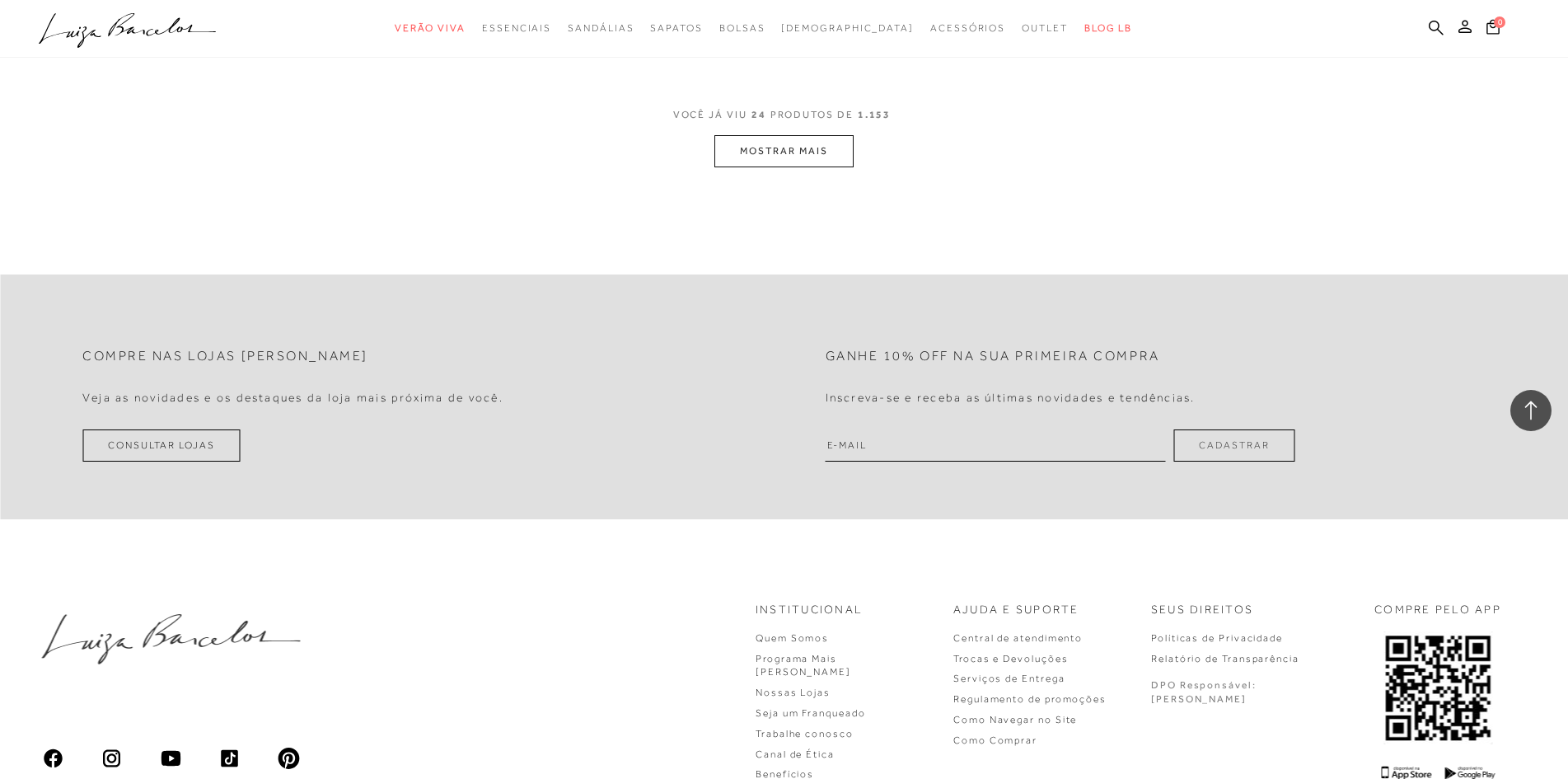
click at [763, 144] on button "MOSTRAR MAIS" at bounding box center [784, 151] width 139 height 32
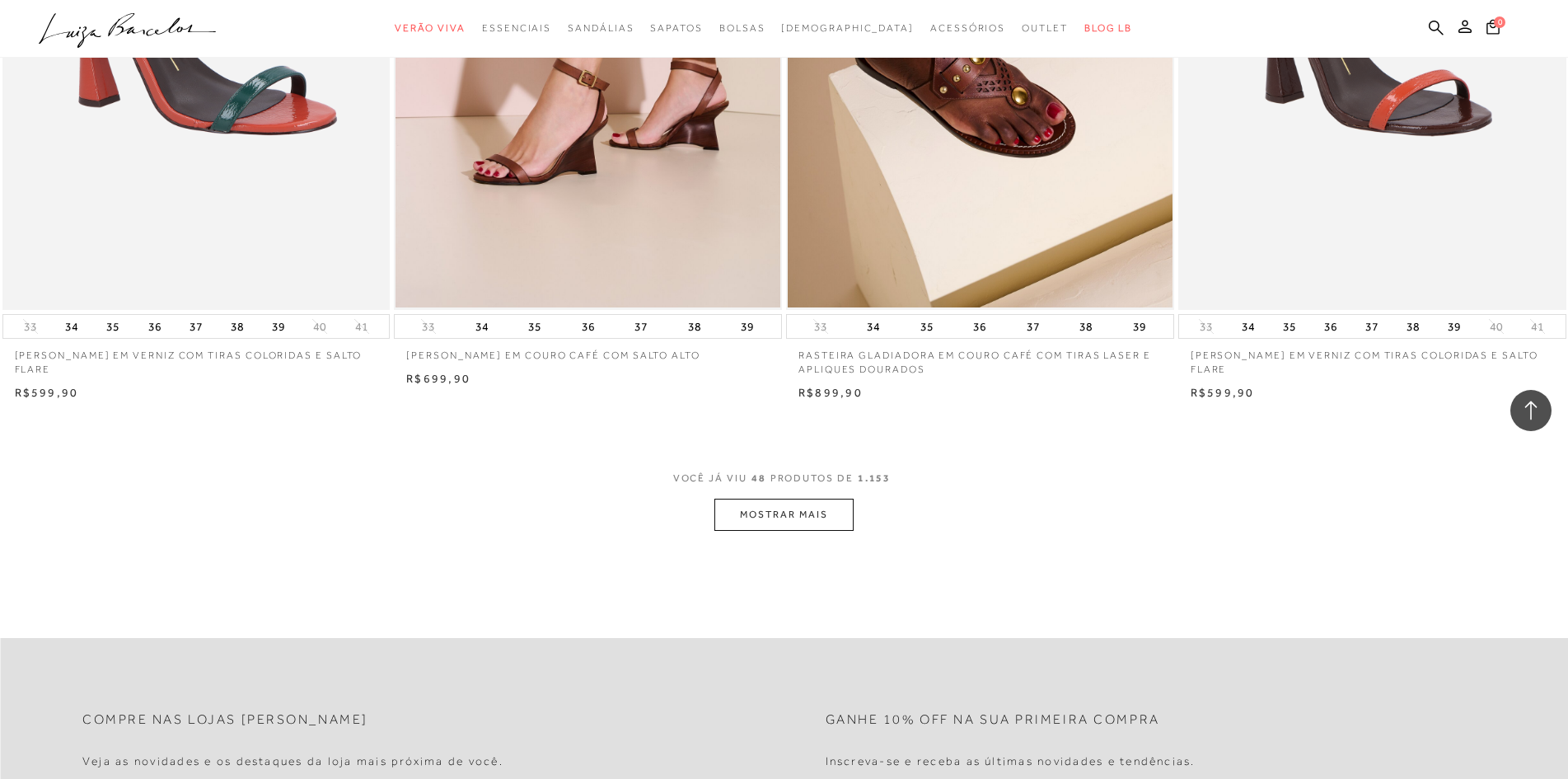
scroll to position [7951, 0]
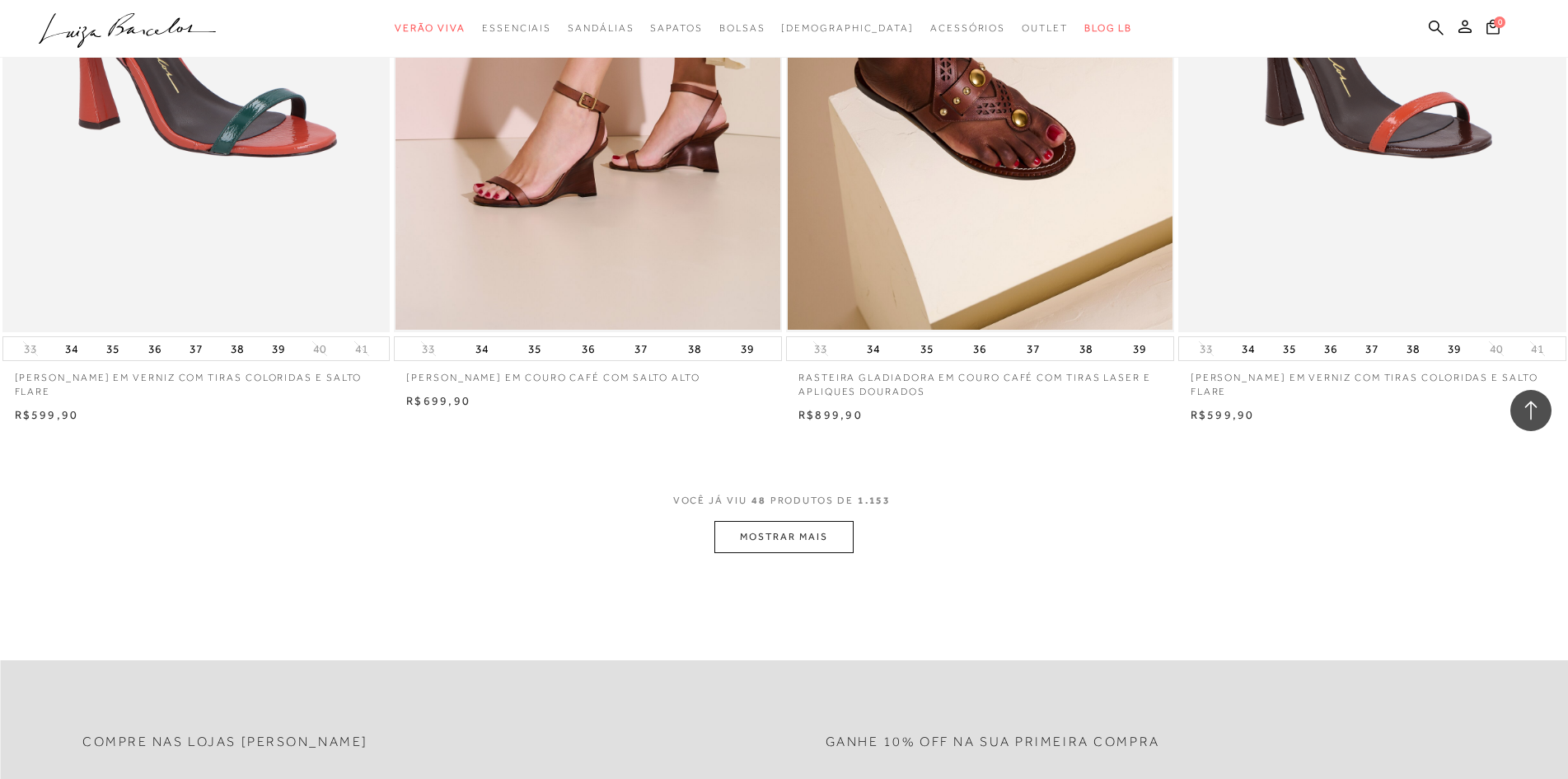
click at [758, 526] on button "MOSTRAR MAIS" at bounding box center [784, 536] width 139 height 32
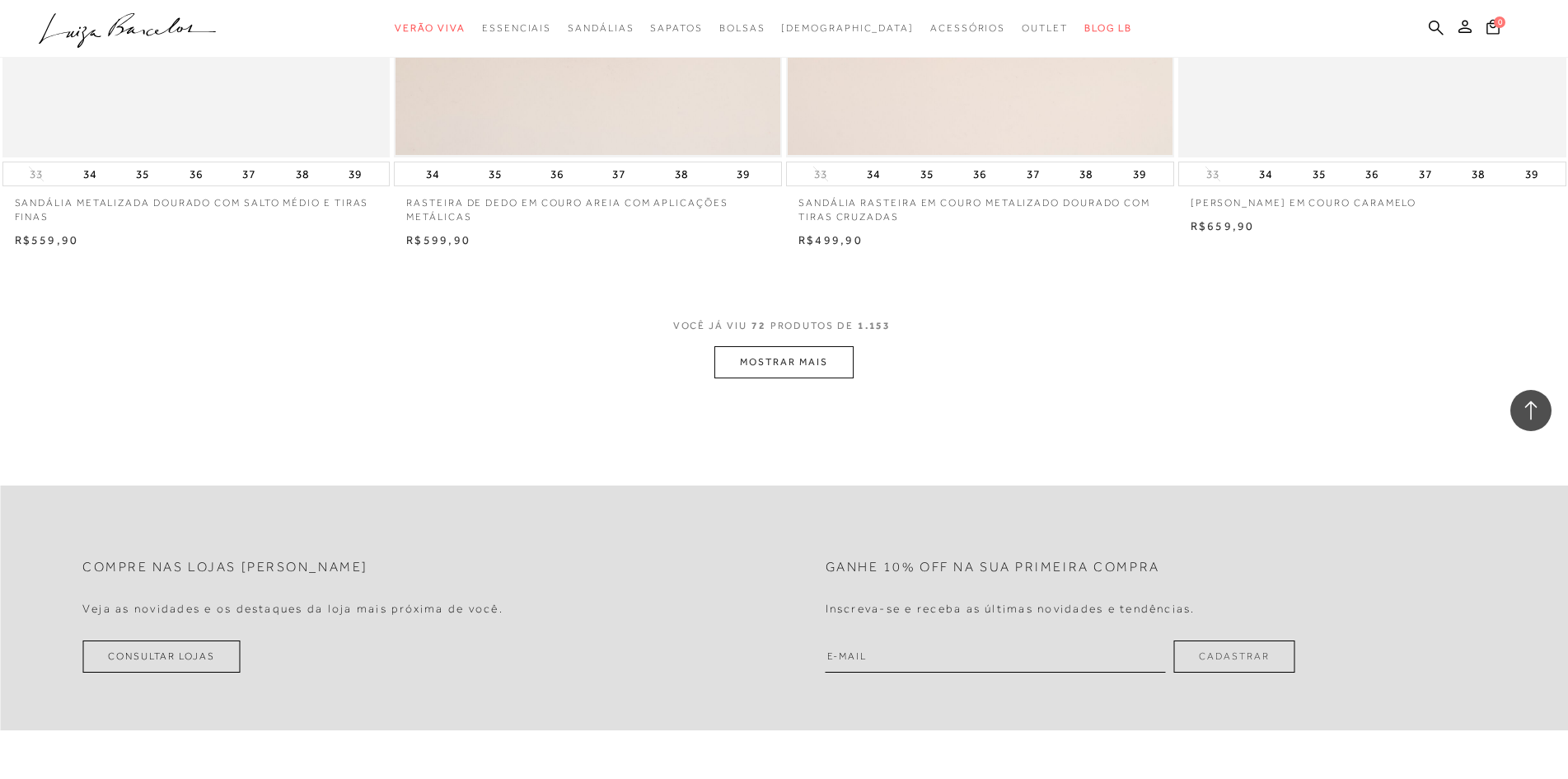
scroll to position [12400, 0]
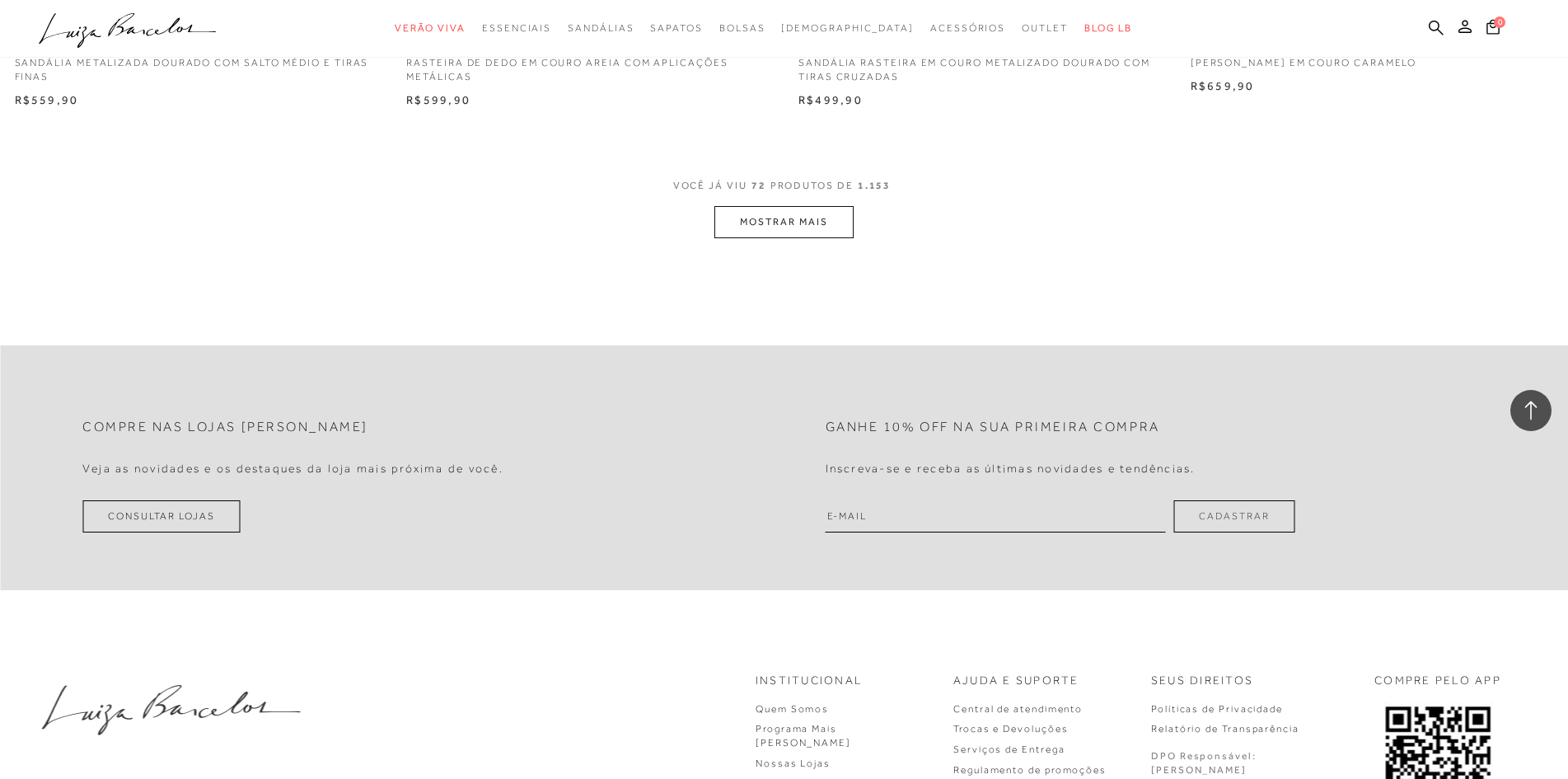
click at [760, 213] on button "MOSTRAR MAIS" at bounding box center [784, 221] width 139 height 32
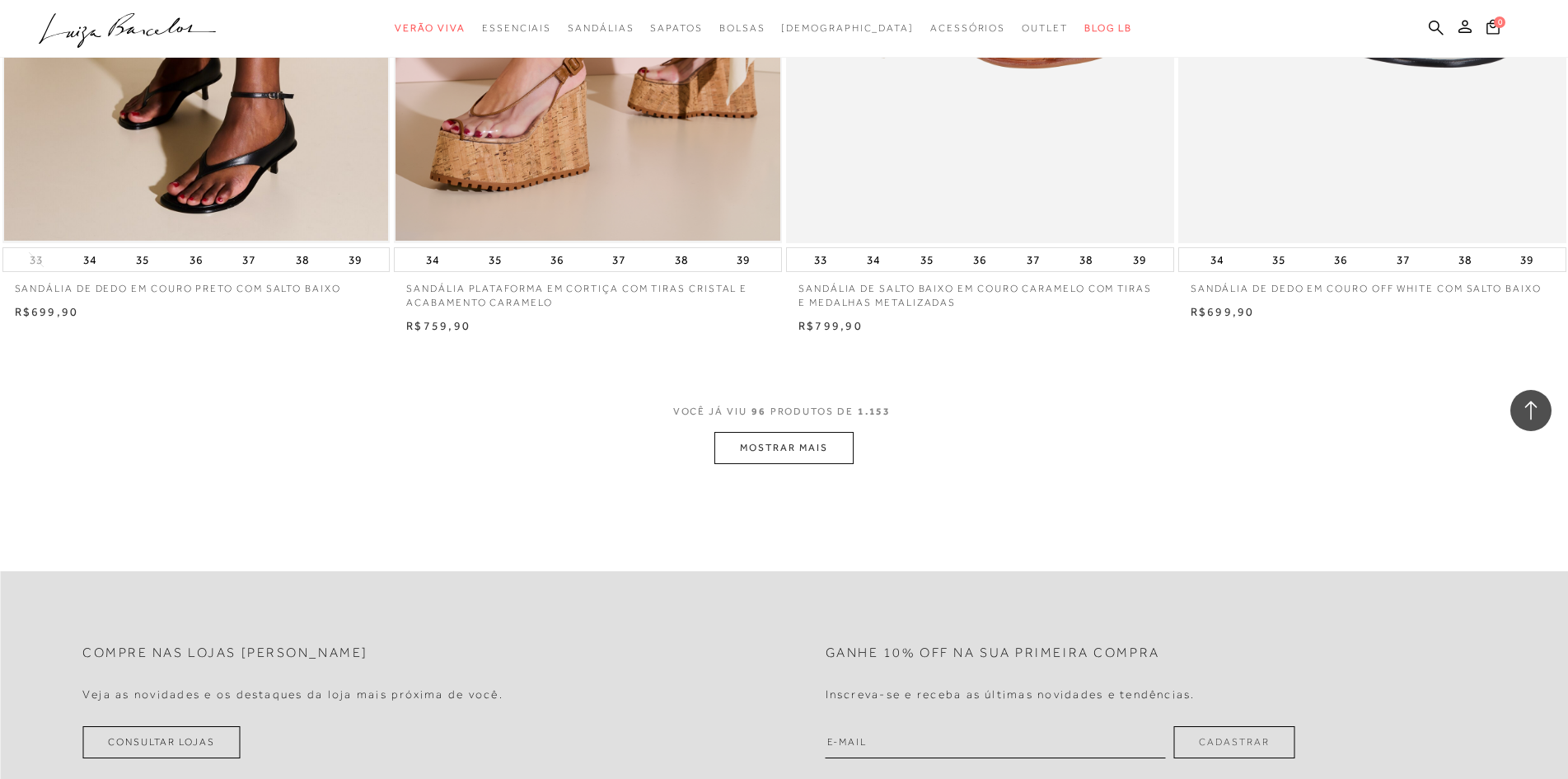
scroll to position [16356, 0]
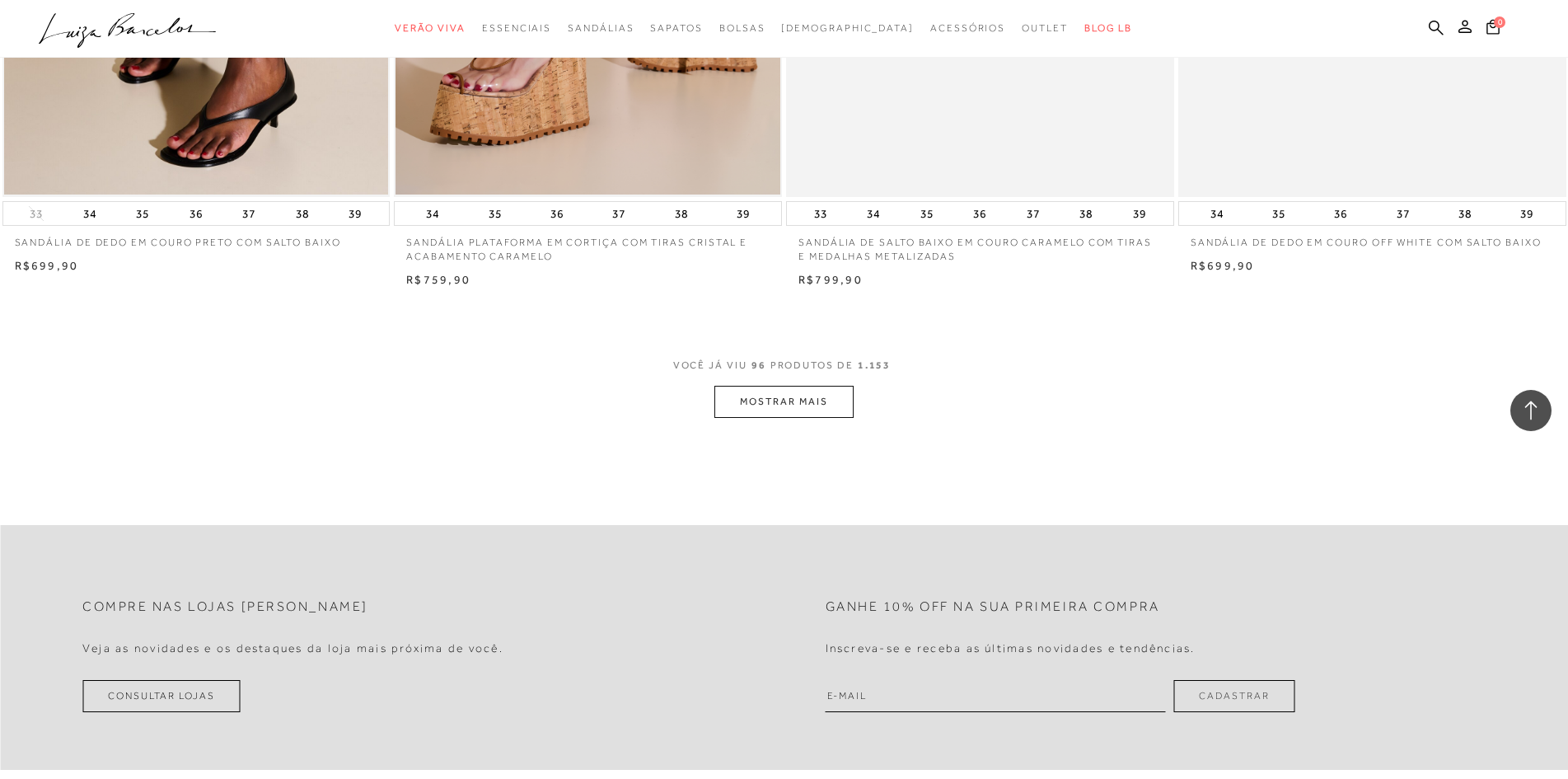
click at [824, 394] on button "MOSTRAR MAIS" at bounding box center [784, 401] width 139 height 32
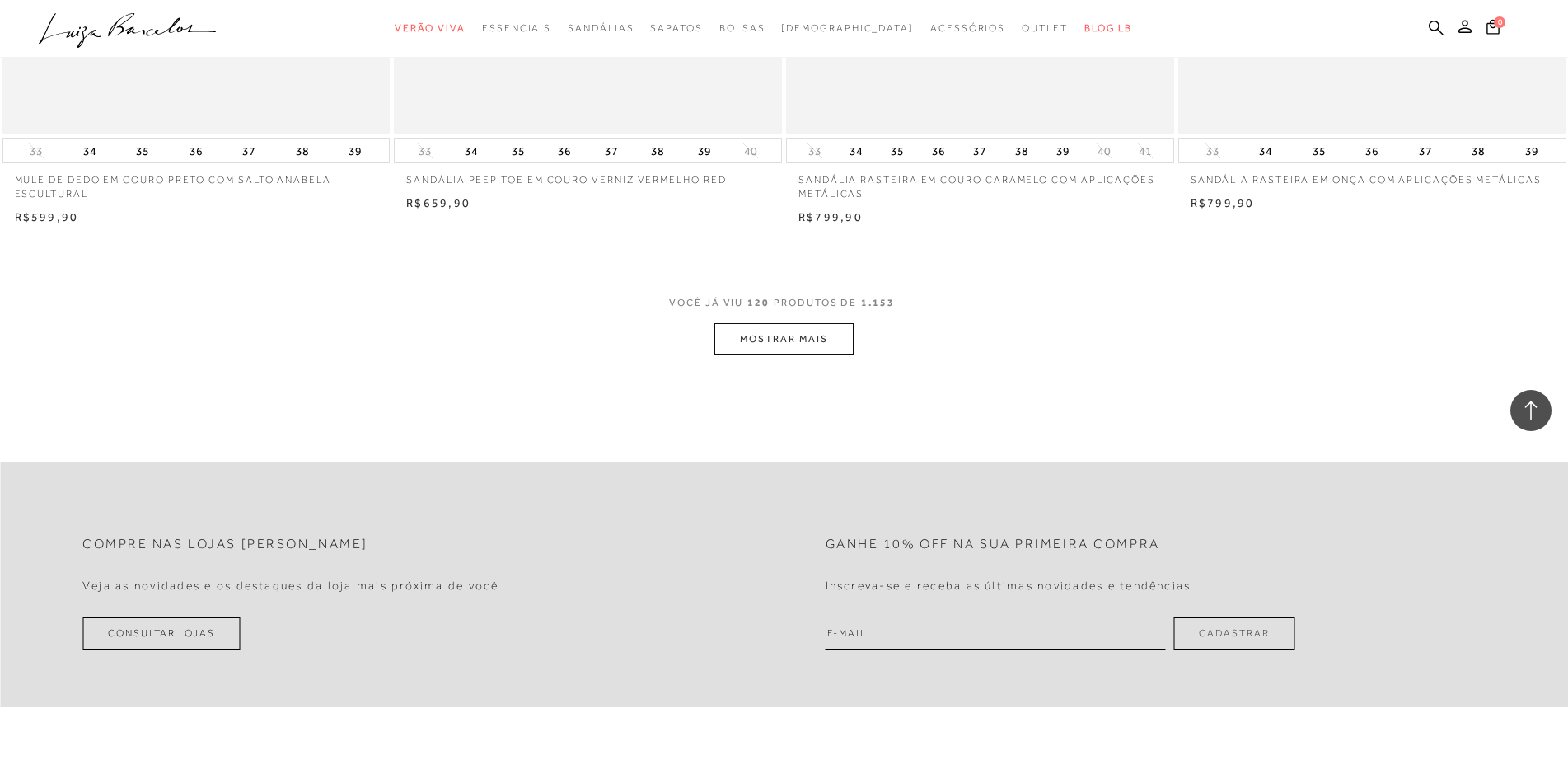
scroll to position [20641, 0]
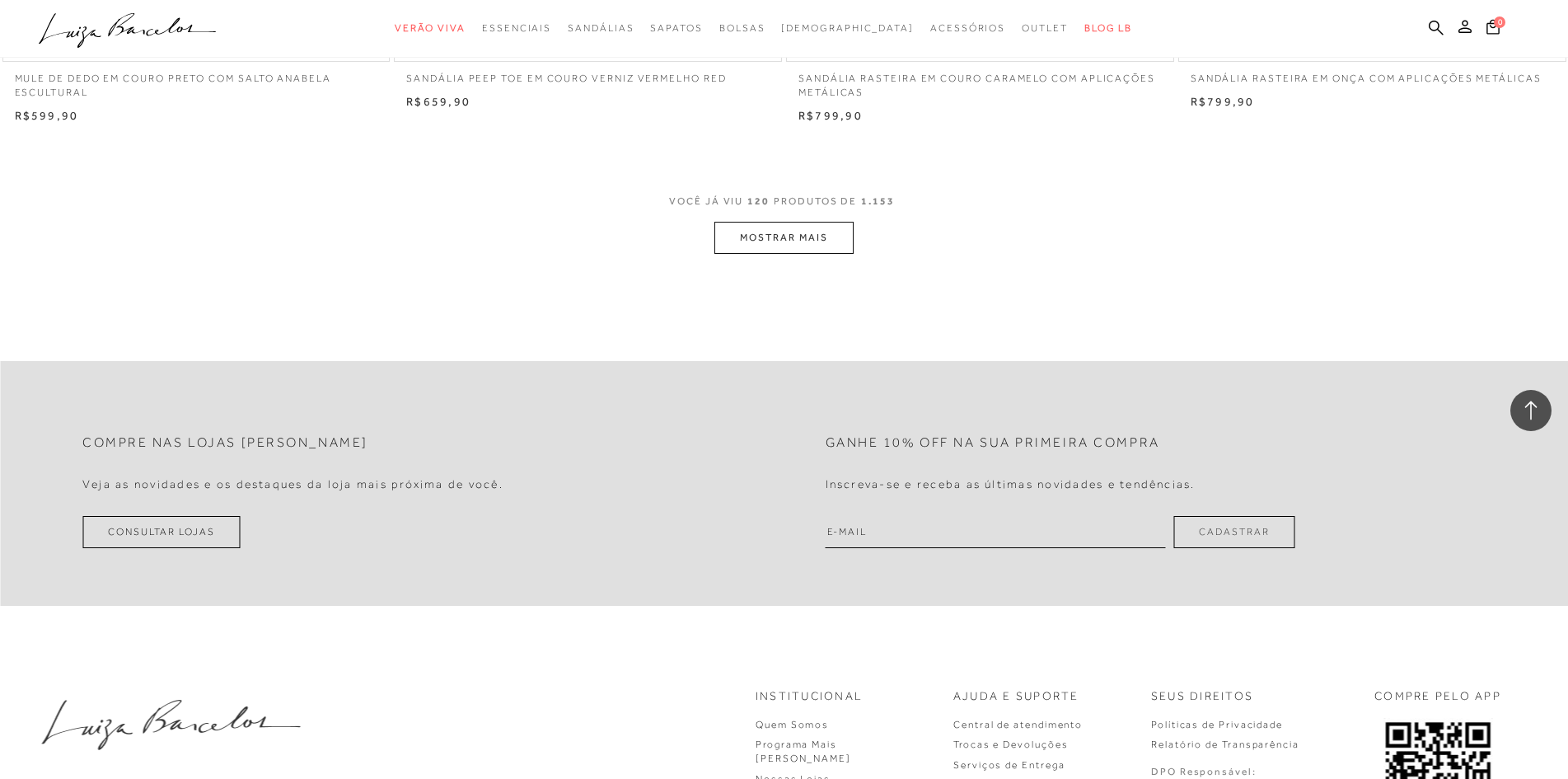
click at [770, 235] on button "MOSTRAR MAIS" at bounding box center [784, 237] width 139 height 32
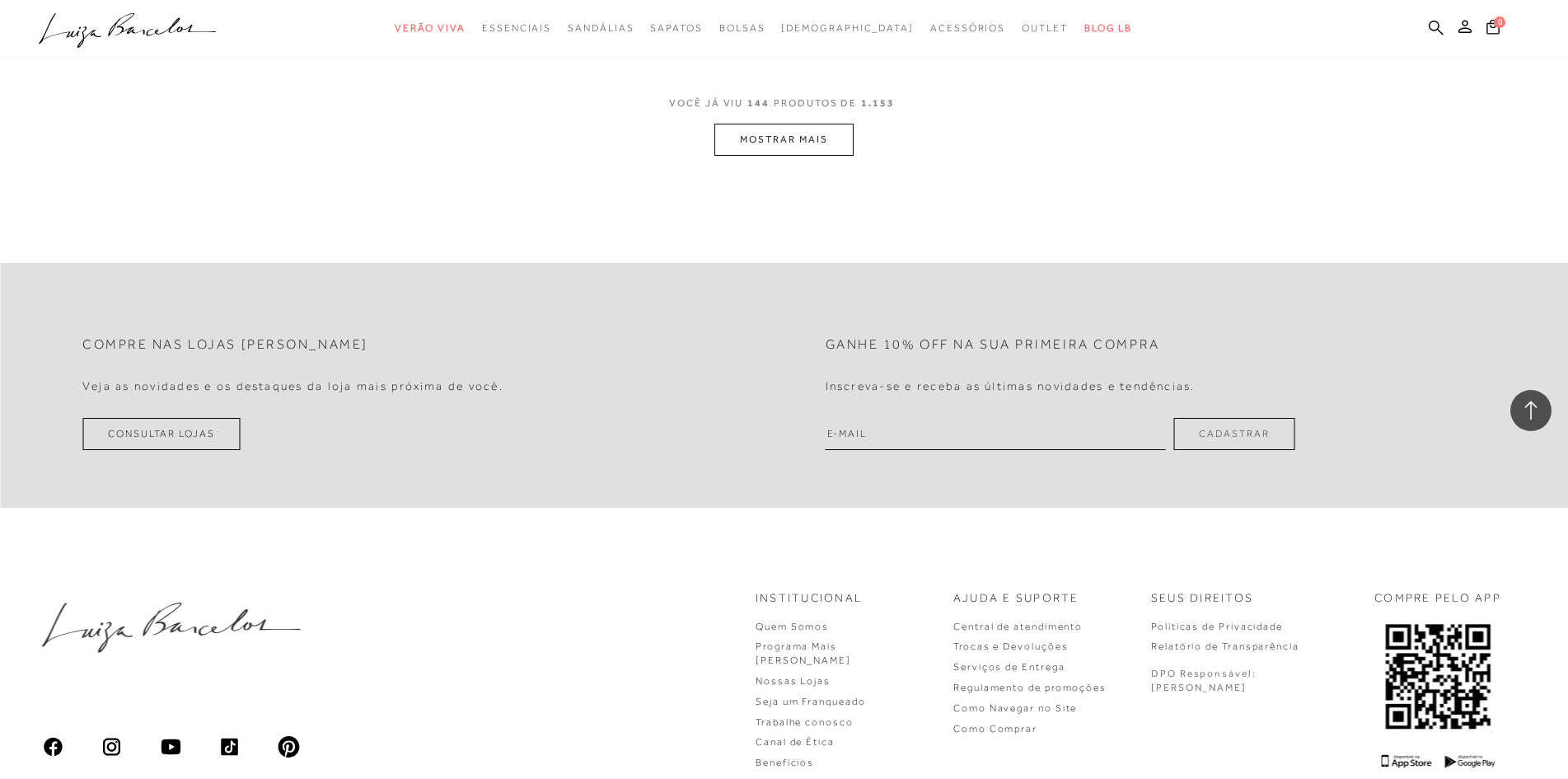
scroll to position [24760, 0]
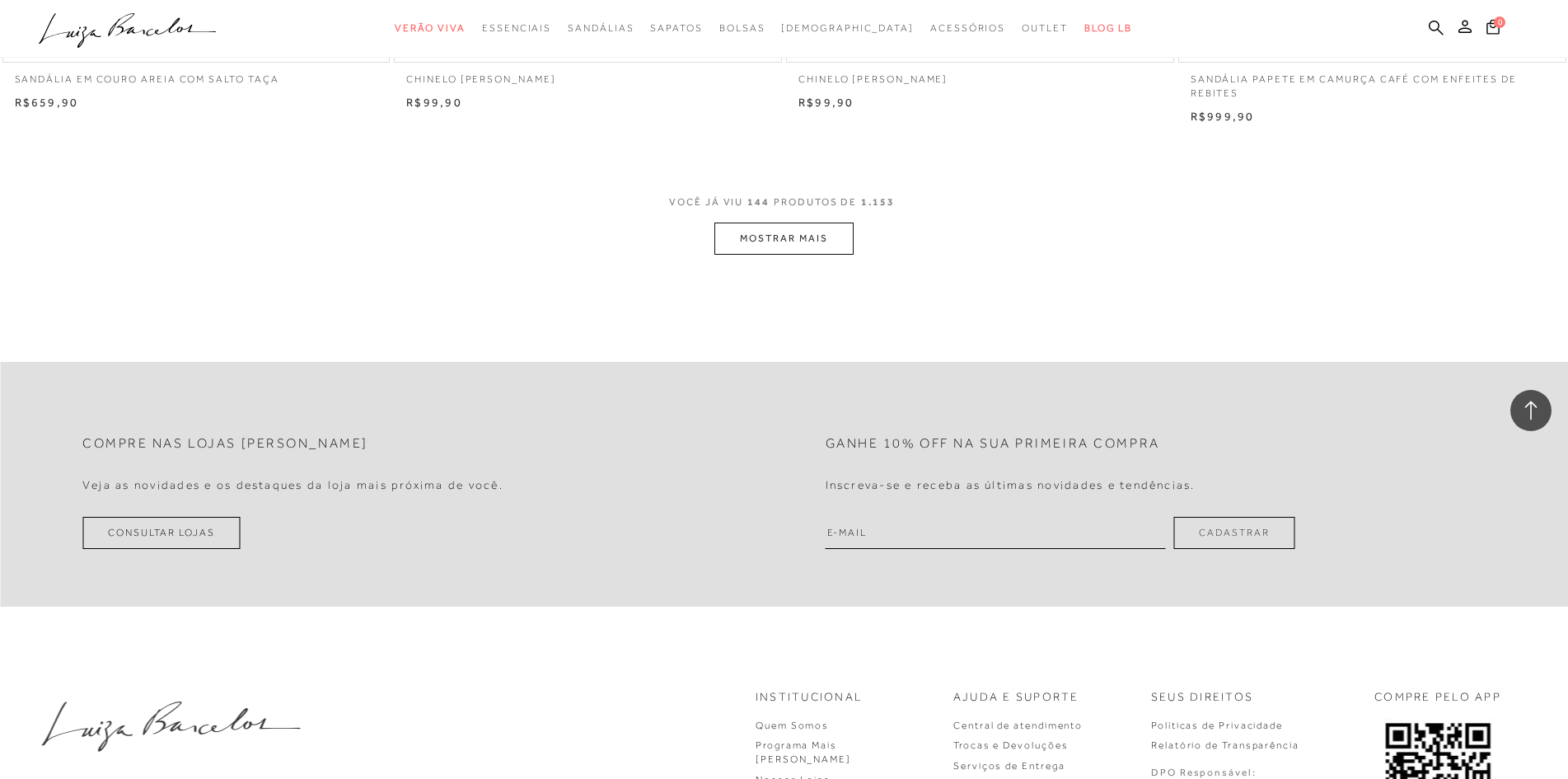
click at [781, 241] on button "MOSTRAR MAIS" at bounding box center [784, 238] width 139 height 32
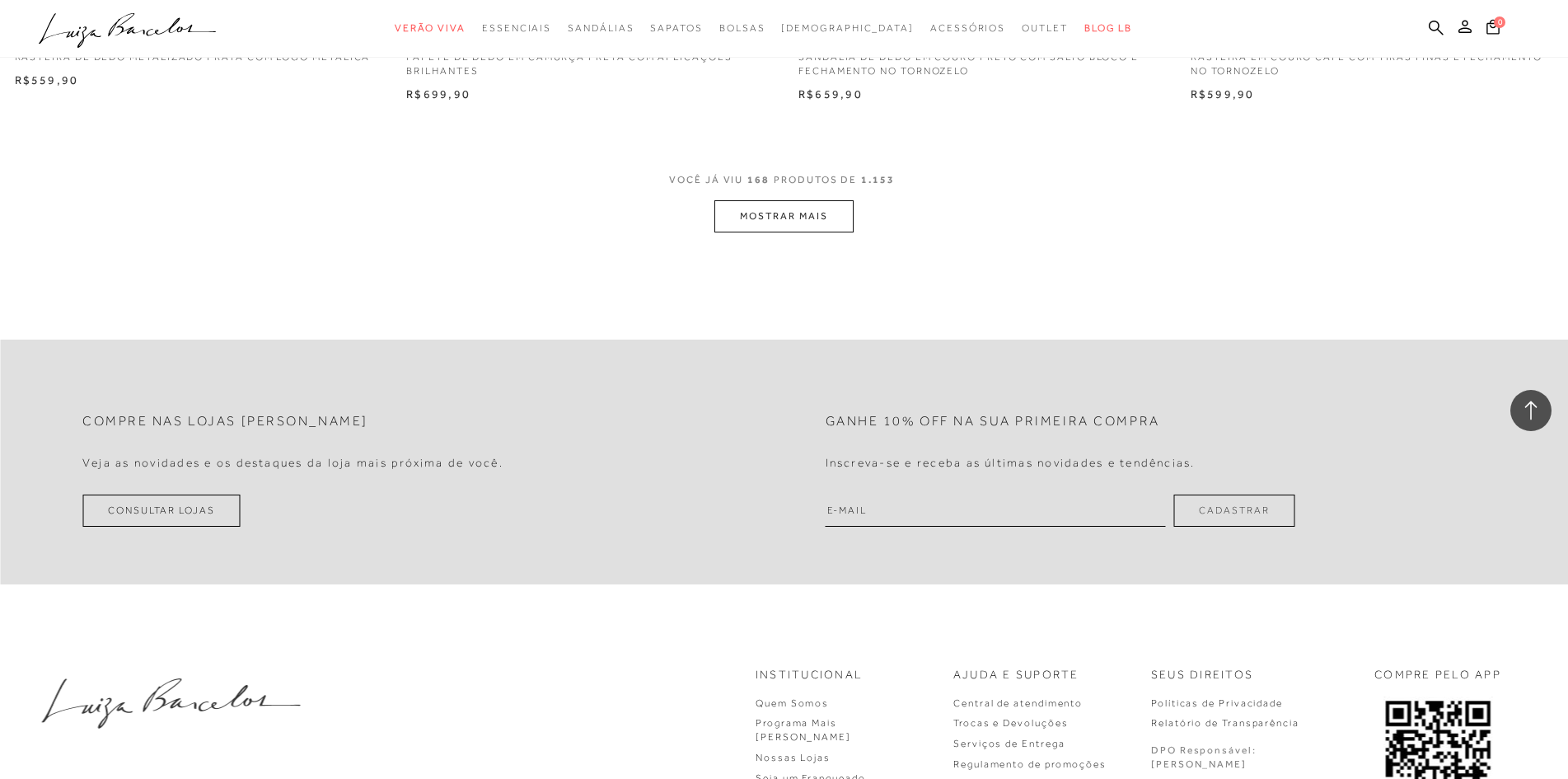
scroll to position [28963, 0]
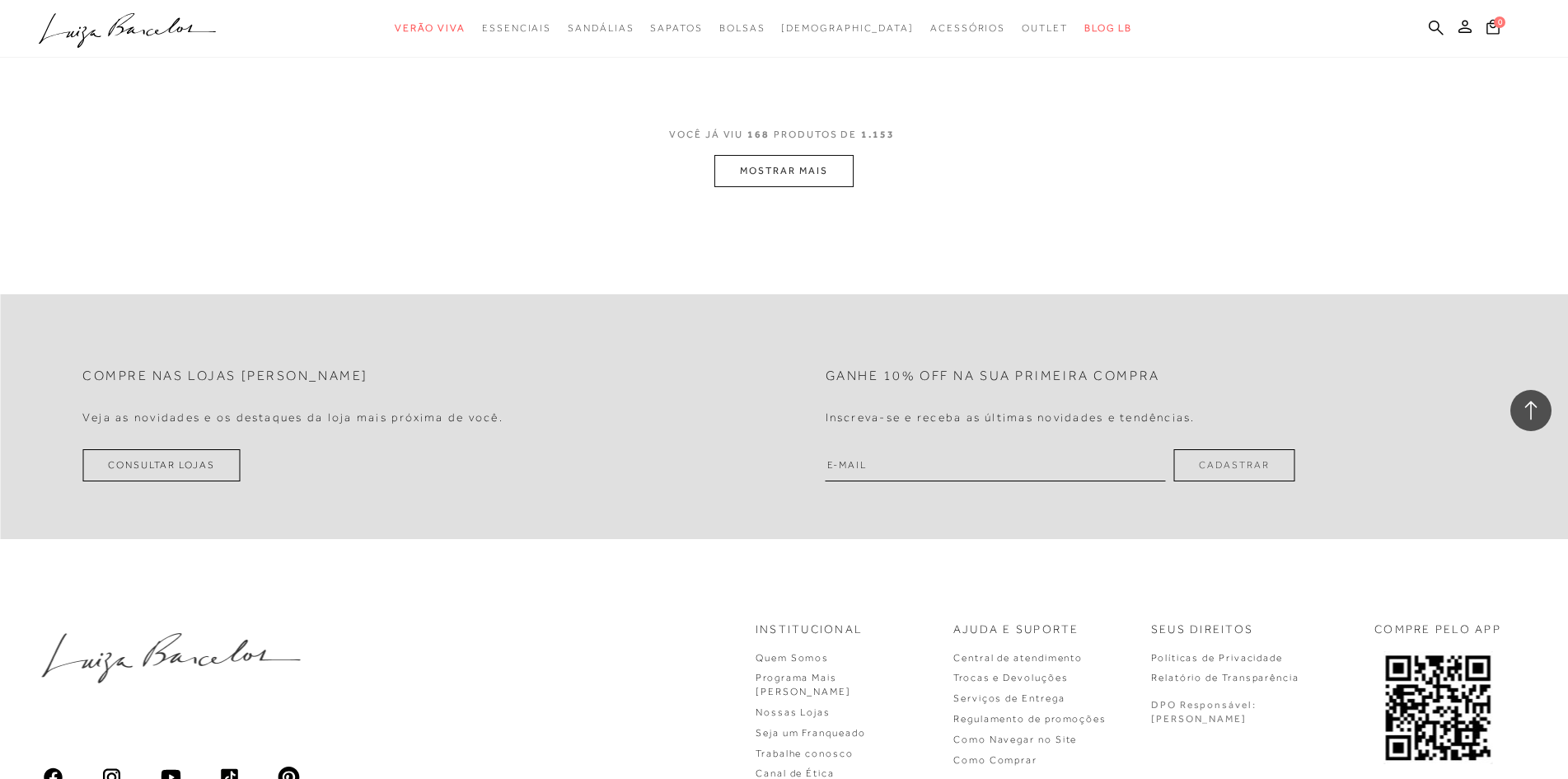
click at [810, 166] on button "MOSTRAR MAIS" at bounding box center [784, 171] width 139 height 32
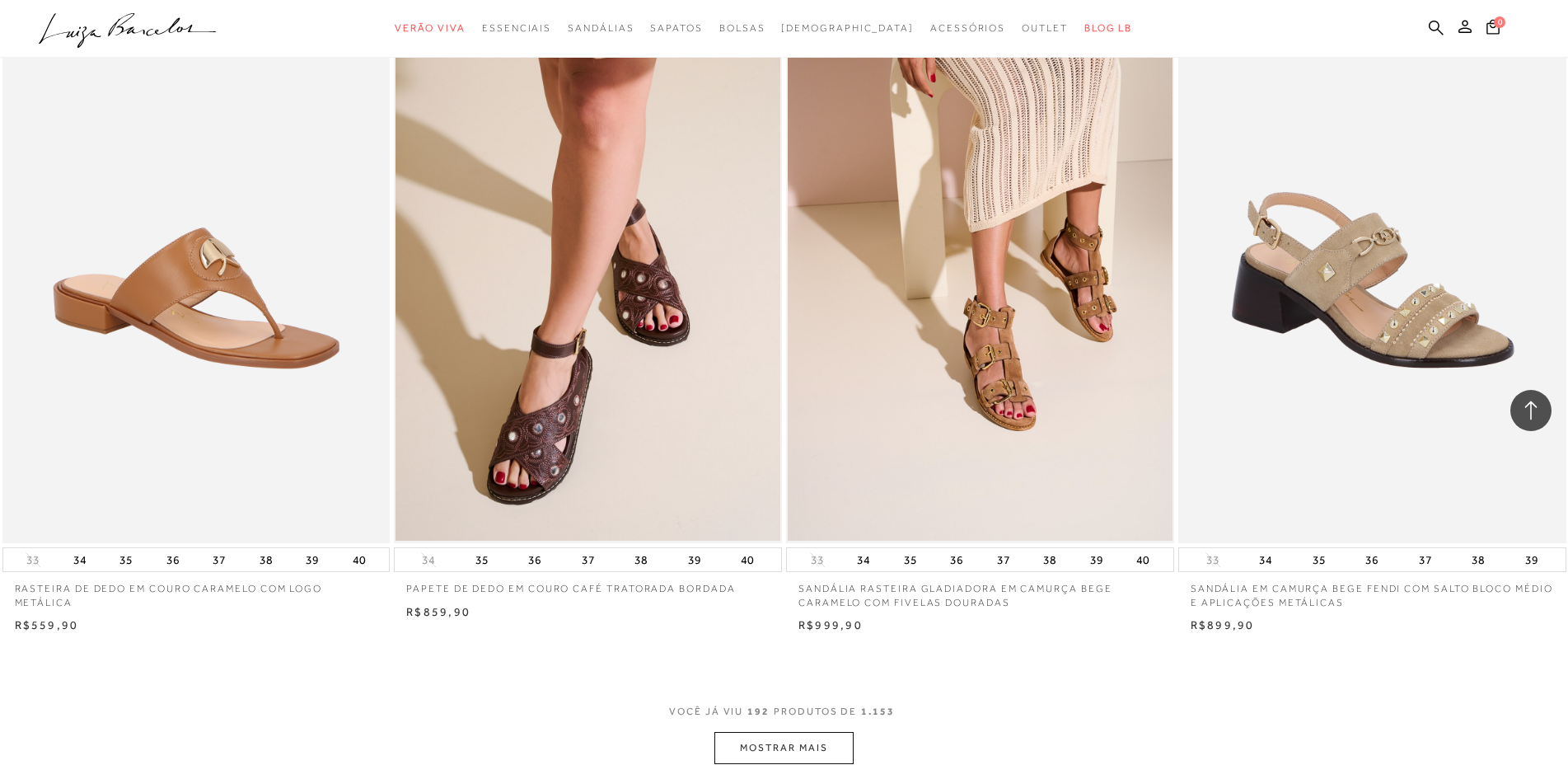
scroll to position [32835, 0]
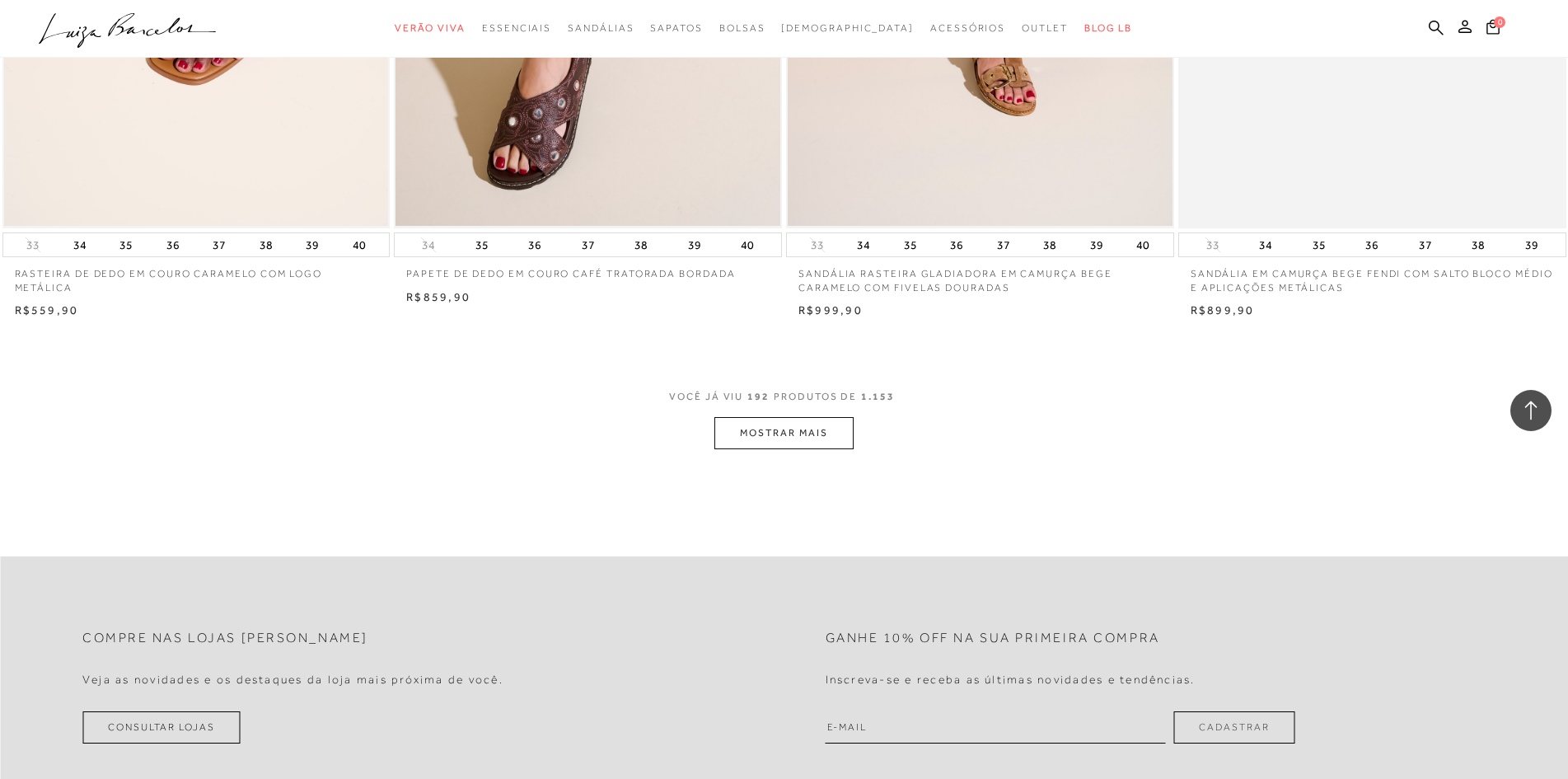
click at [766, 430] on button "MOSTRAR MAIS" at bounding box center [784, 433] width 139 height 32
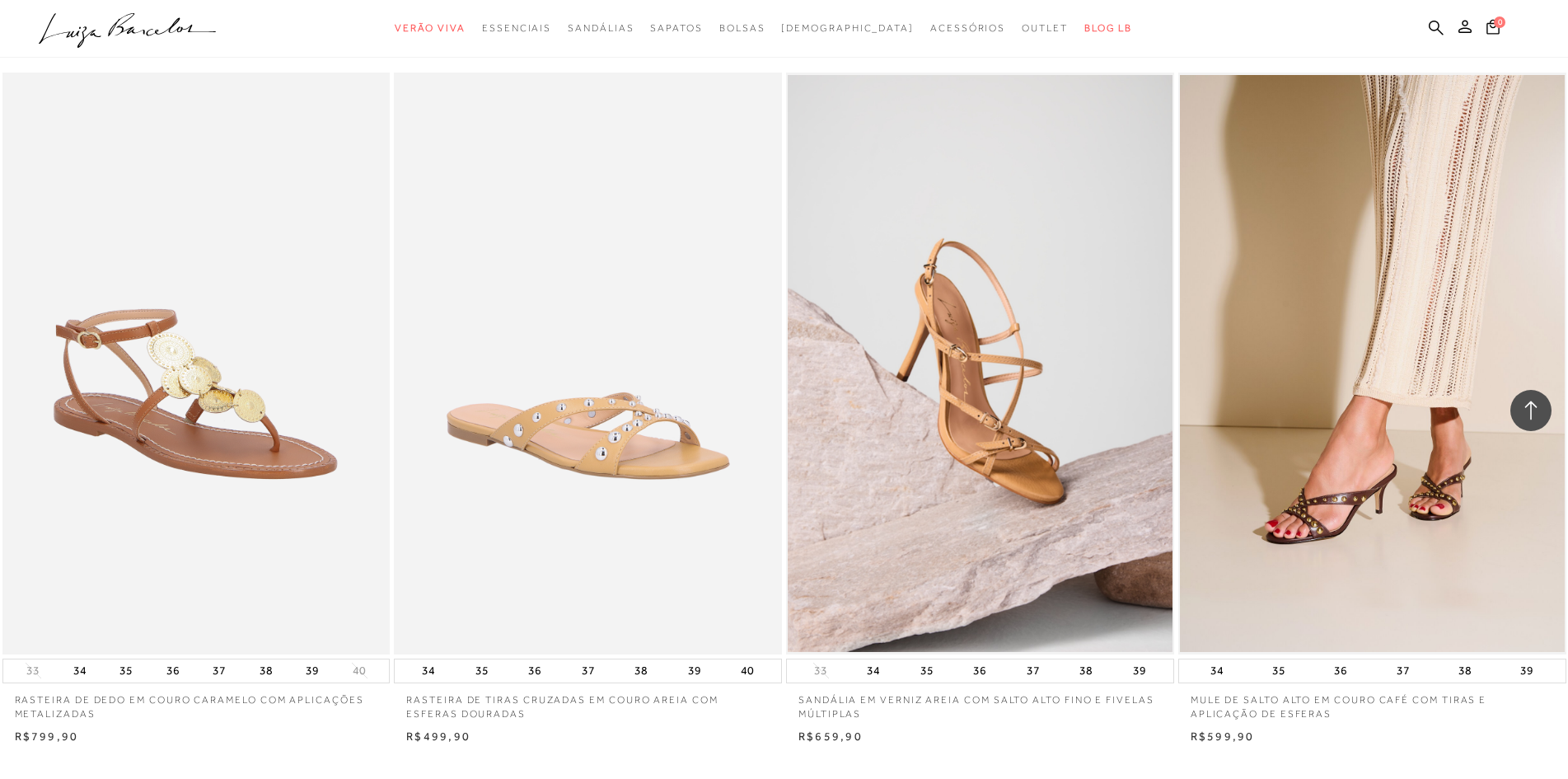
scroll to position [36708, 0]
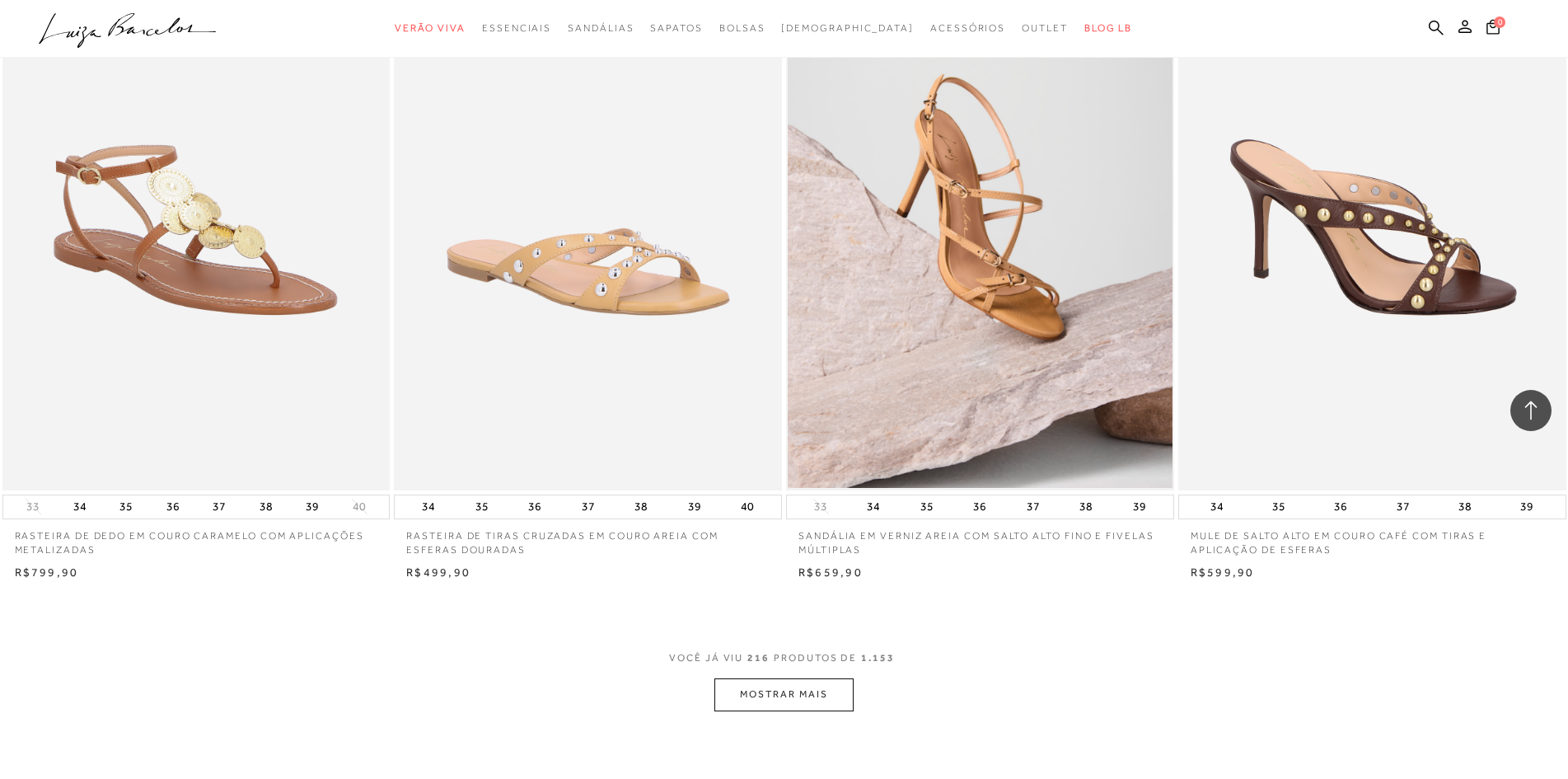
click at [1376, 202] on img at bounding box center [1373, 199] width 387 height 582
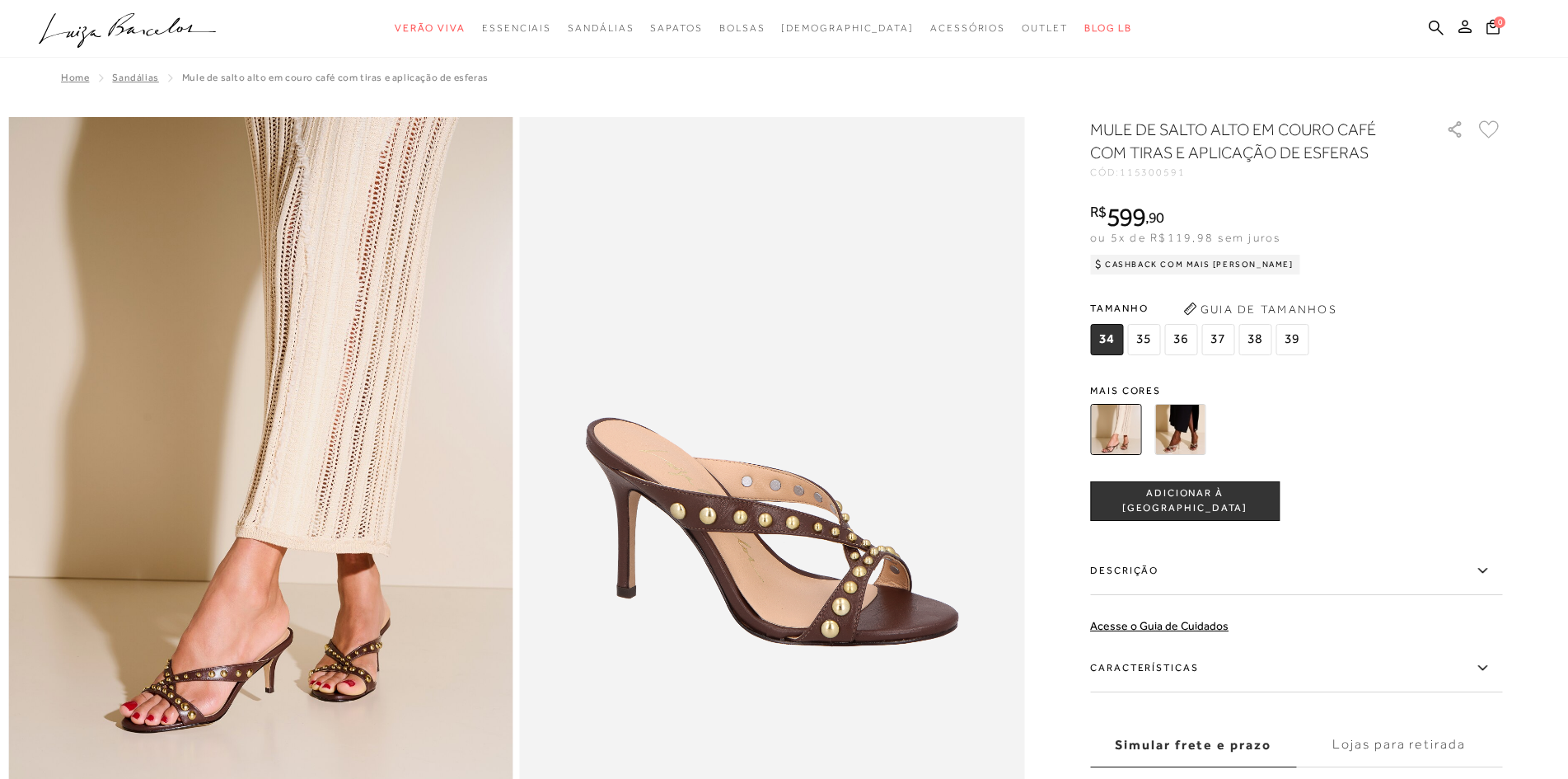
click at [1187, 416] on img at bounding box center [1180, 430] width 51 height 51
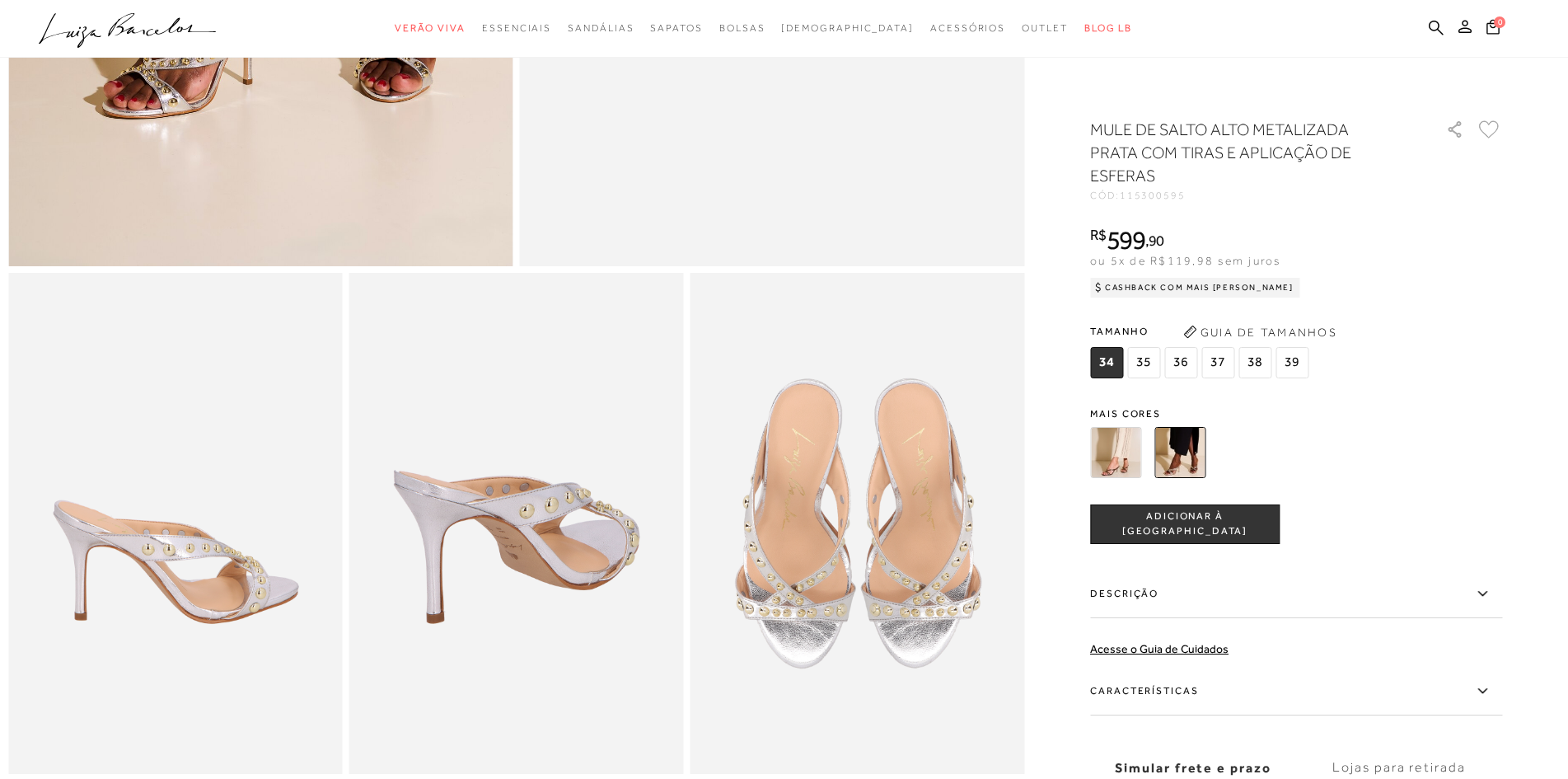
scroll to position [824, 0]
